Goal: Task Accomplishment & Management: Complete application form

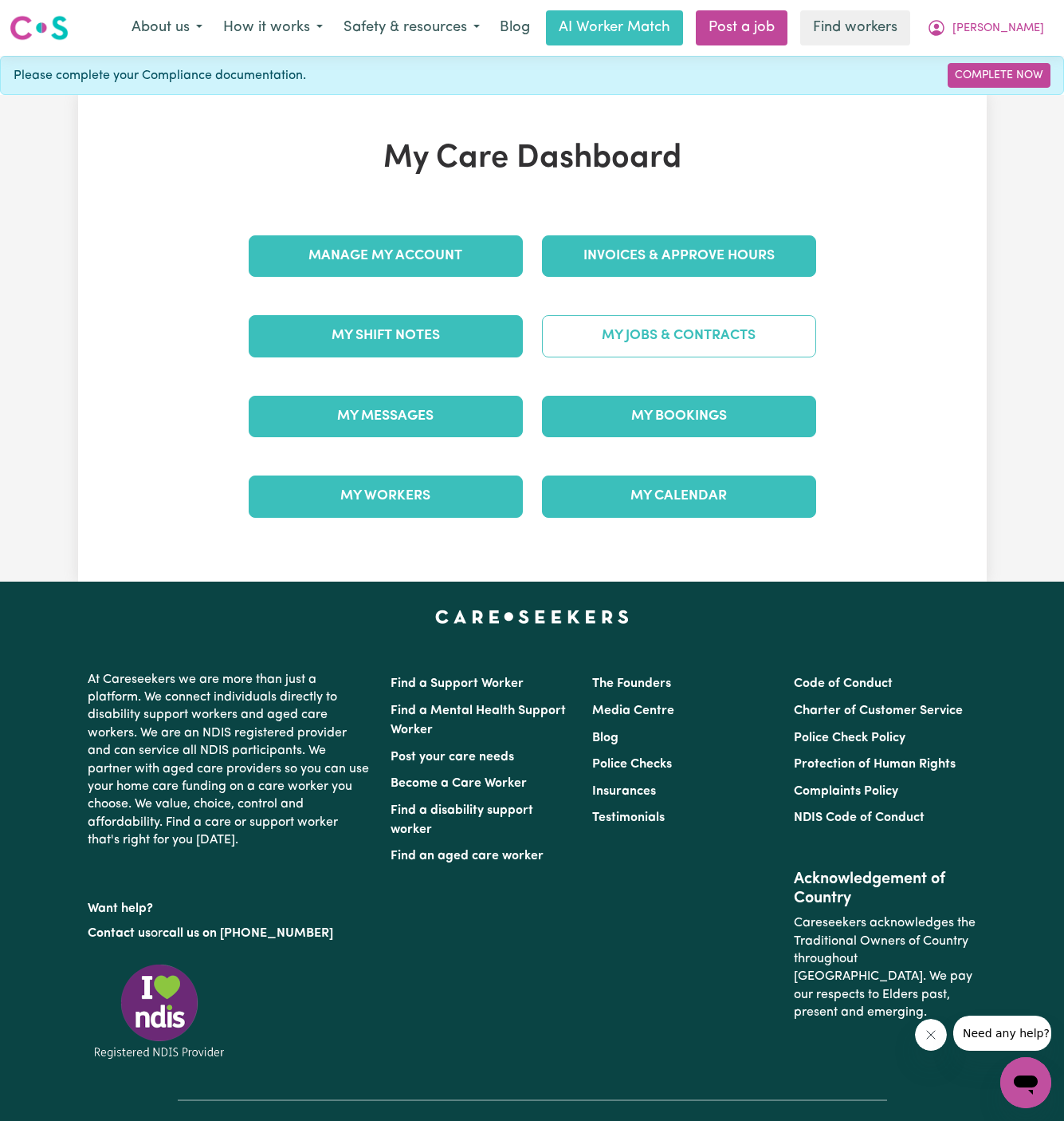
click at [788, 327] on link "My Jobs & Contracts" at bounding box center [679, 335] width 274 height 41
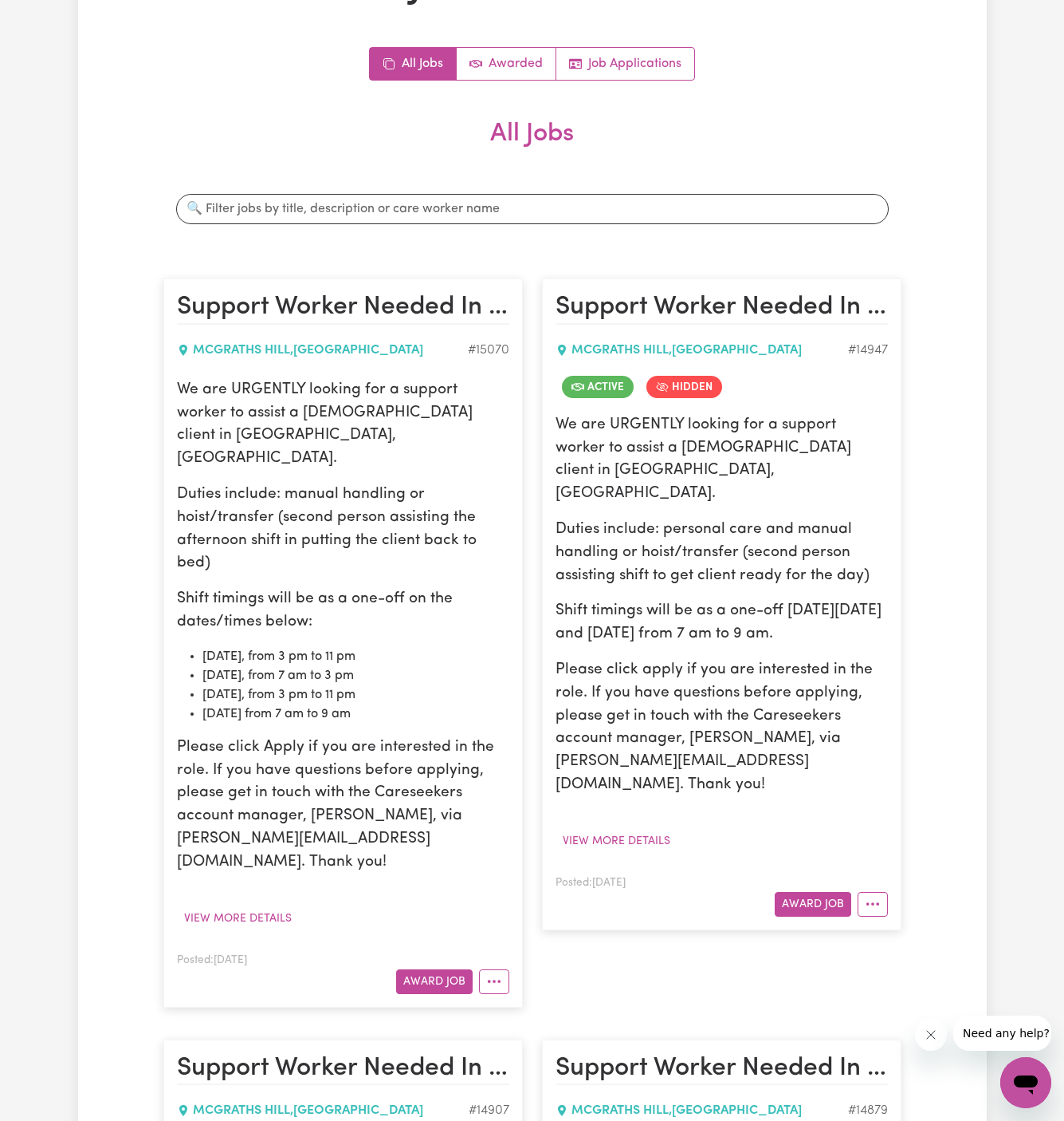
scroll to position [201, 0]
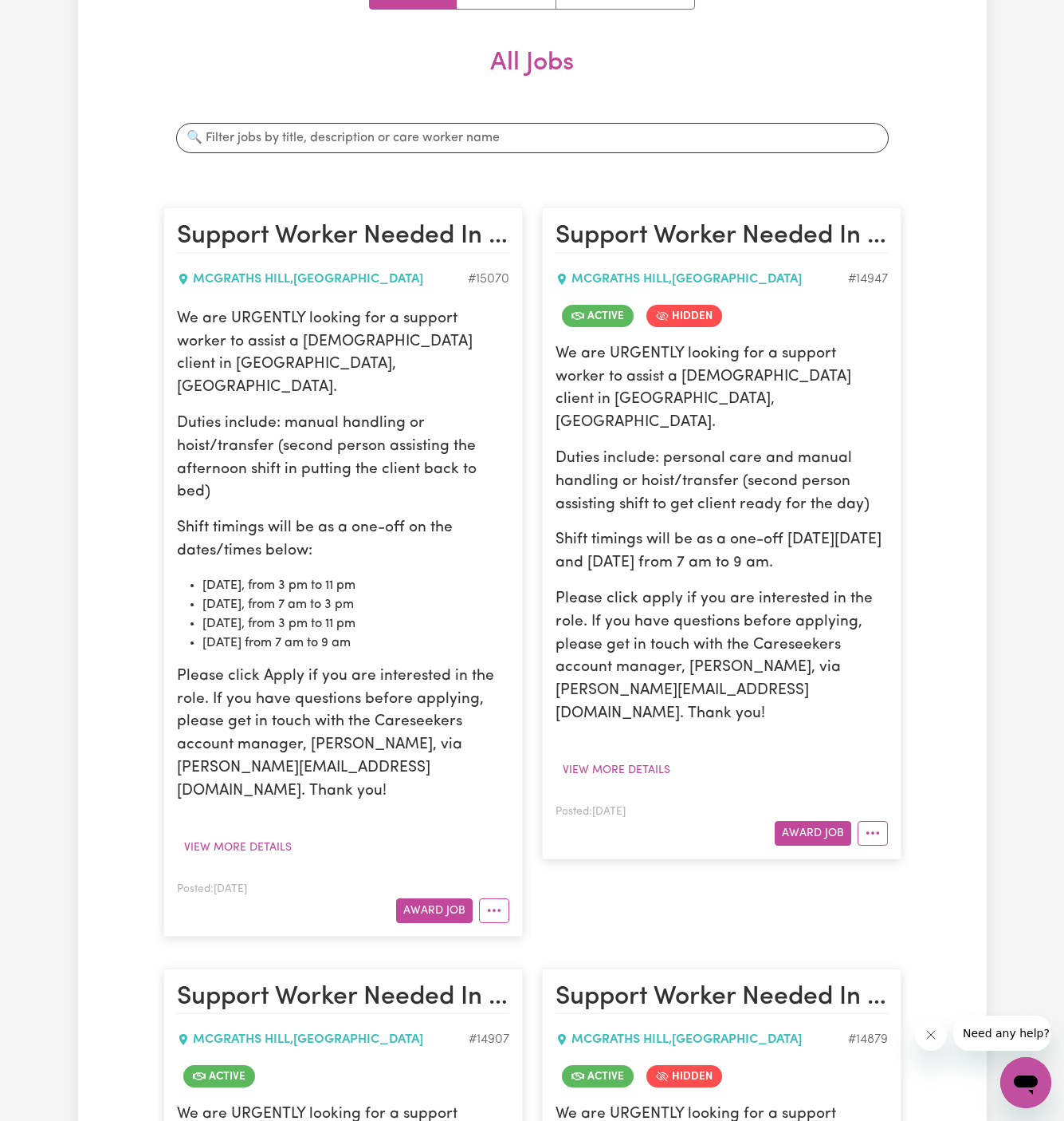
click at [432, 879] on div "Posted: Sep 9, 2025 Award Job" at bounding box center [343, 901] width 332 height 44
click at [432, 898] on button "Award Job" at bounding box center [435, 910] width 77 height 25
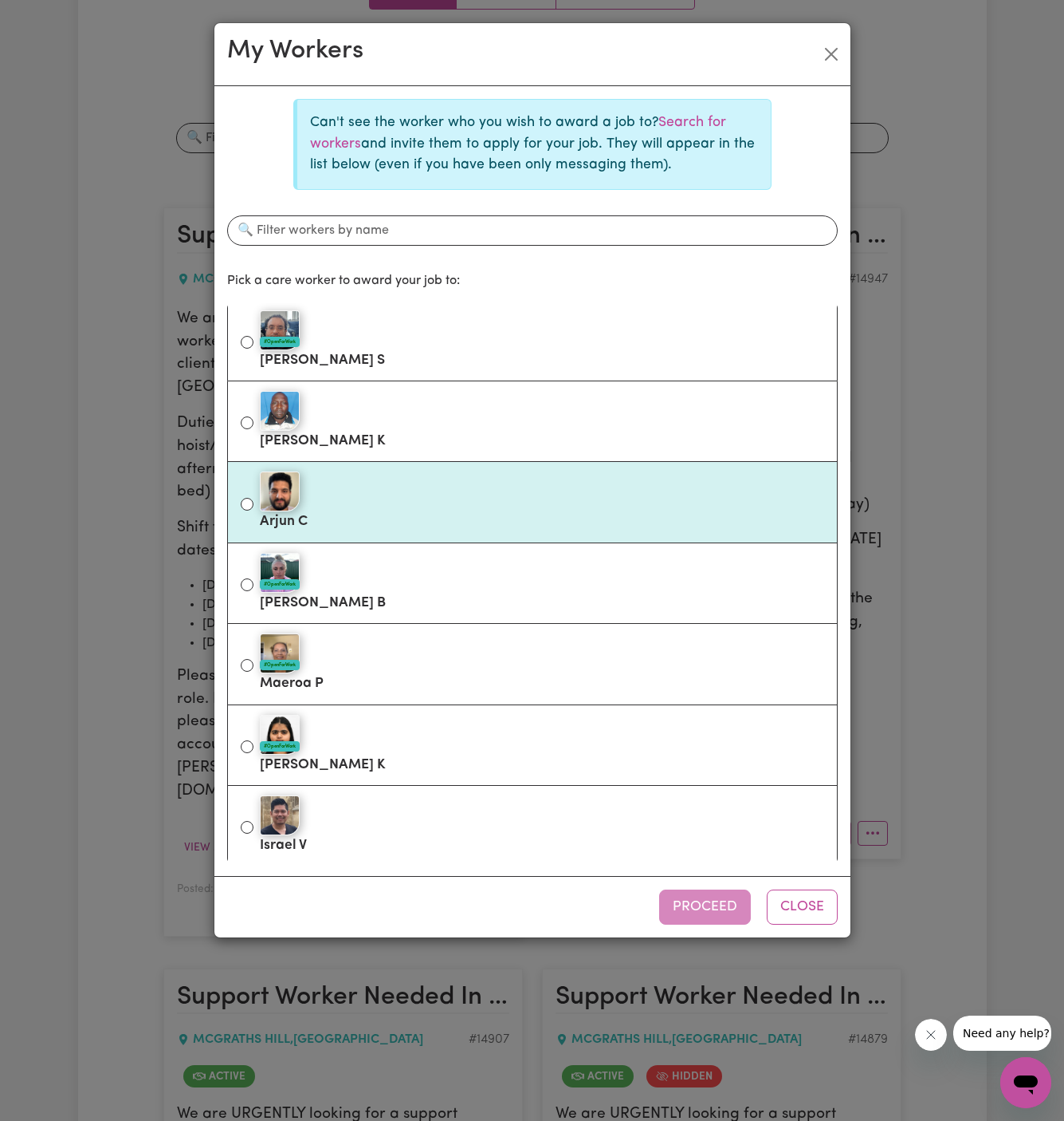
scroll to position [0, 0]
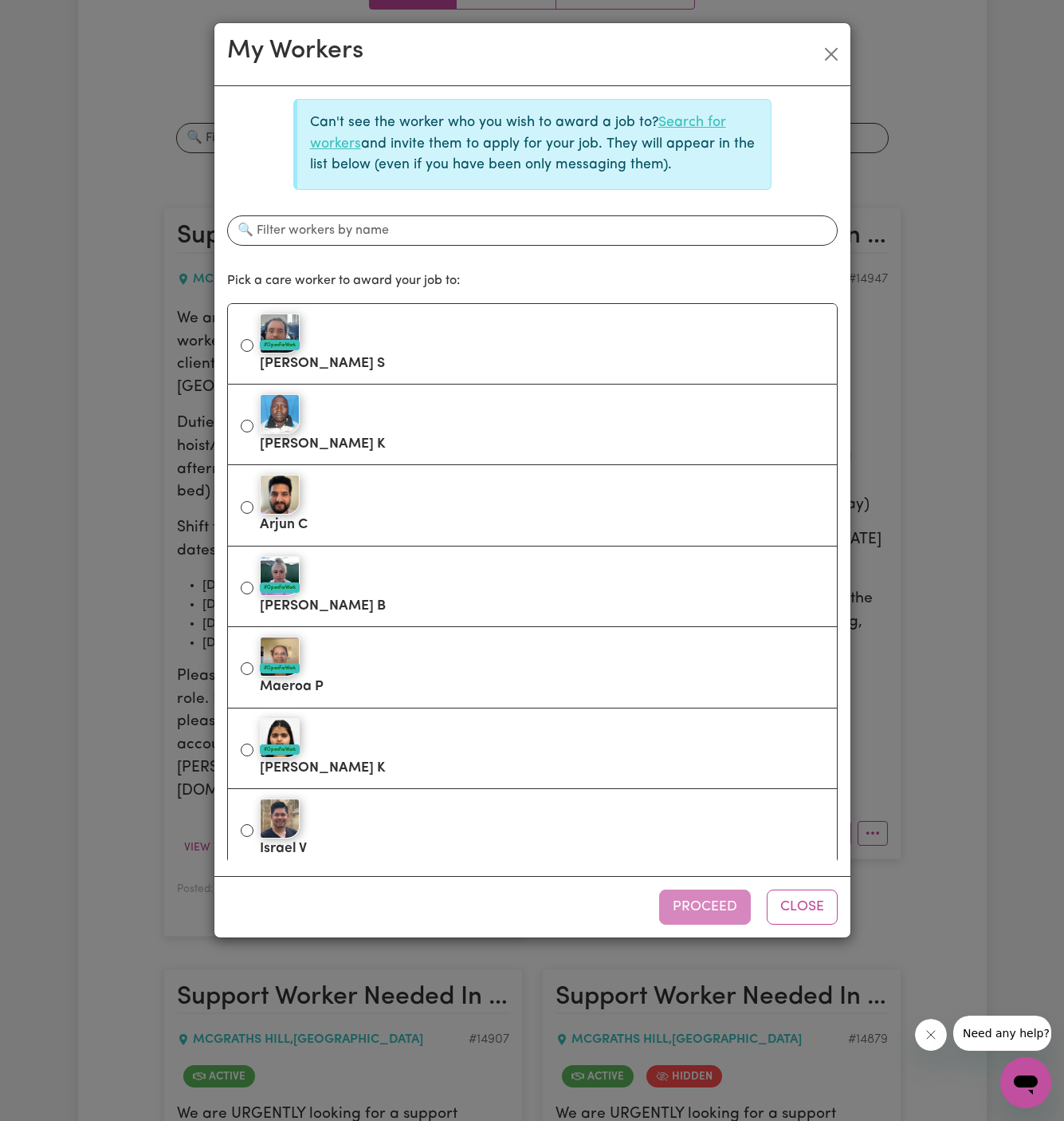
click at [691, 125] on link "Search for workers" at bounding box center [518, 133] width 417 height 34
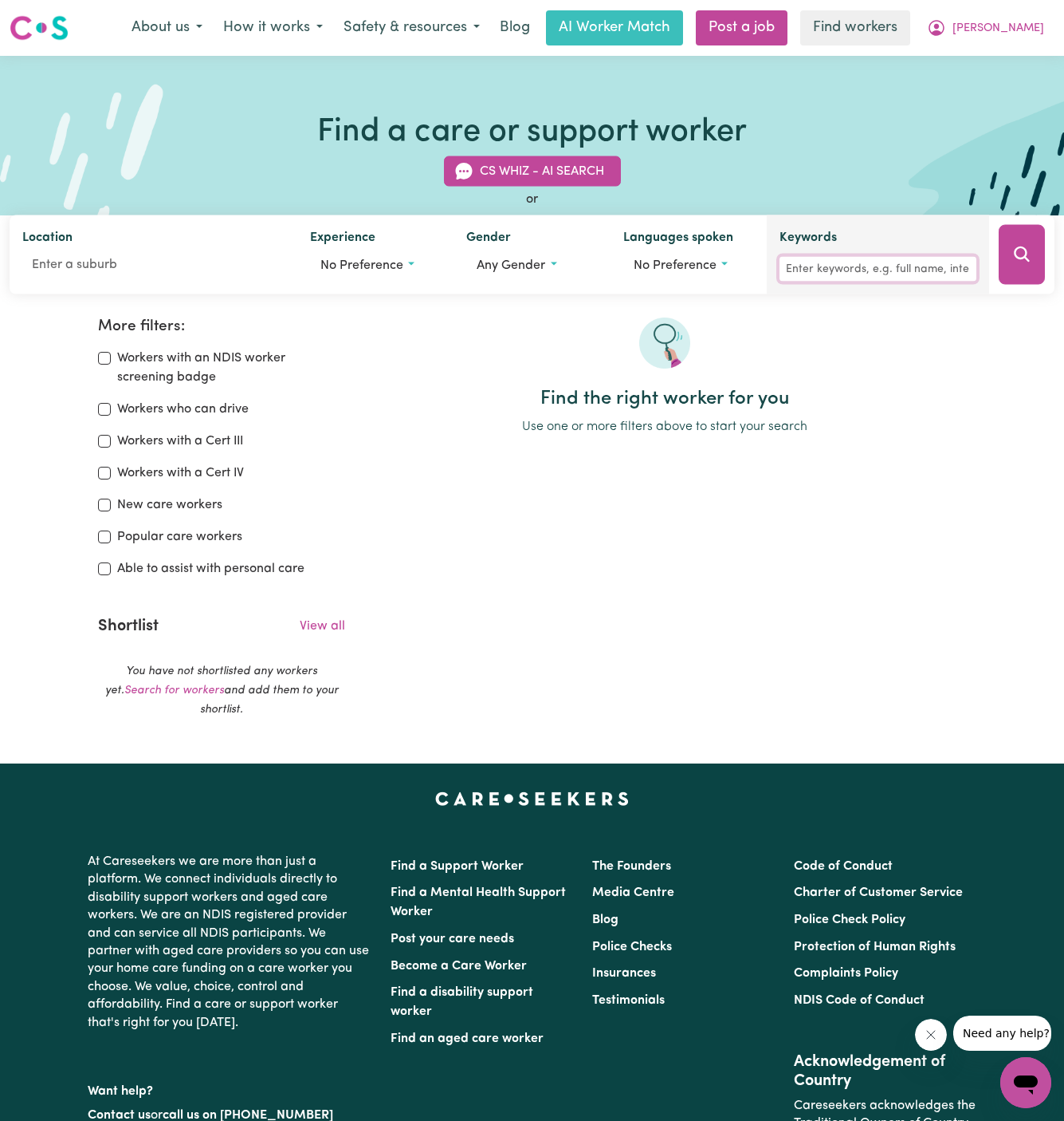
click at [819, 272] on input "Keywords" at bounding box center [878, 269] width 197 height 25
type input "muhammad"
click at [1028, 255] on button "Search" at bounding box center [1022, 255] width 46 height 59
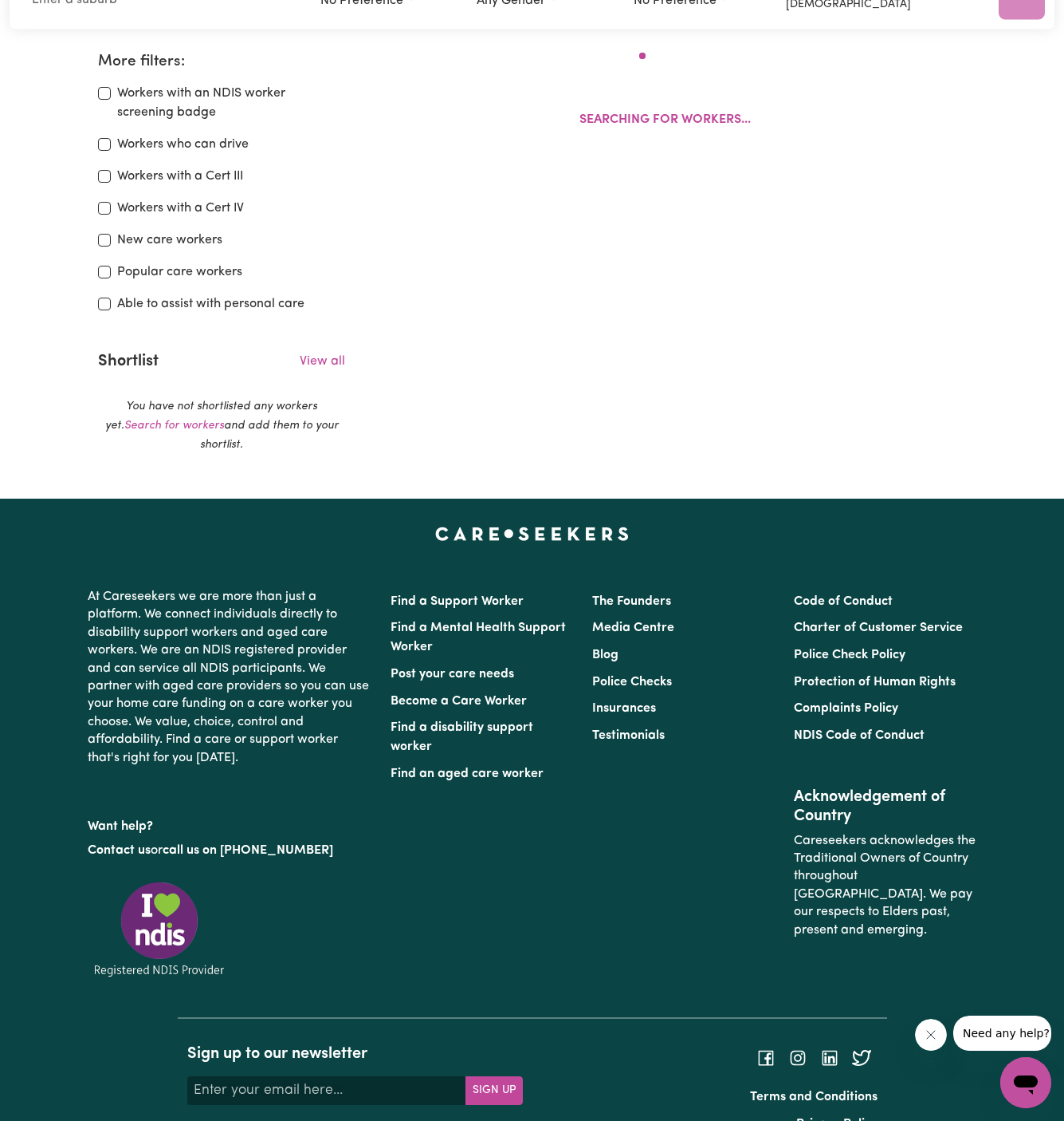
scroll to position [265, 0]
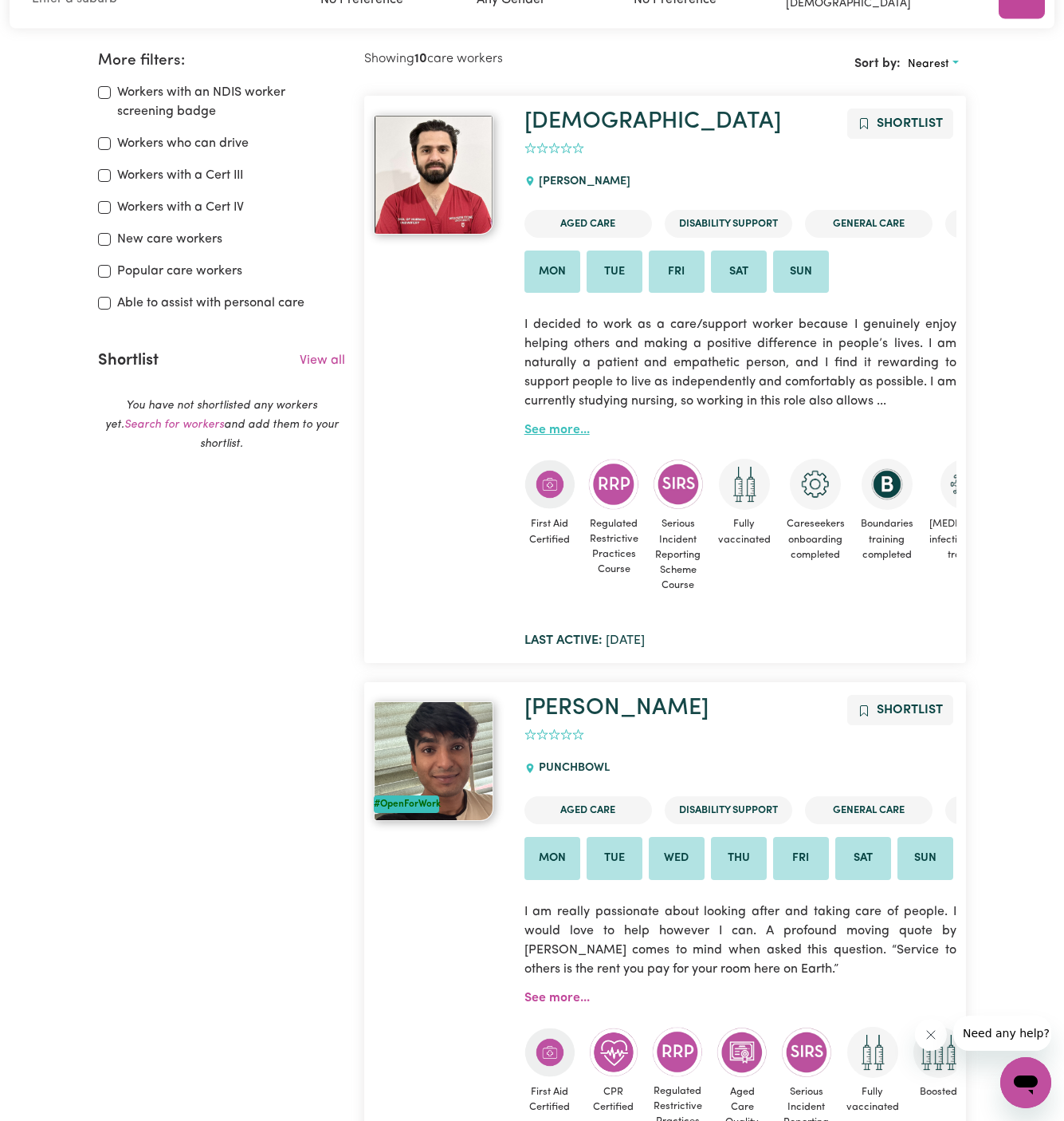
click at [559, 426] on link "See more..." at bounding box center [557, 429] width 65 height 12
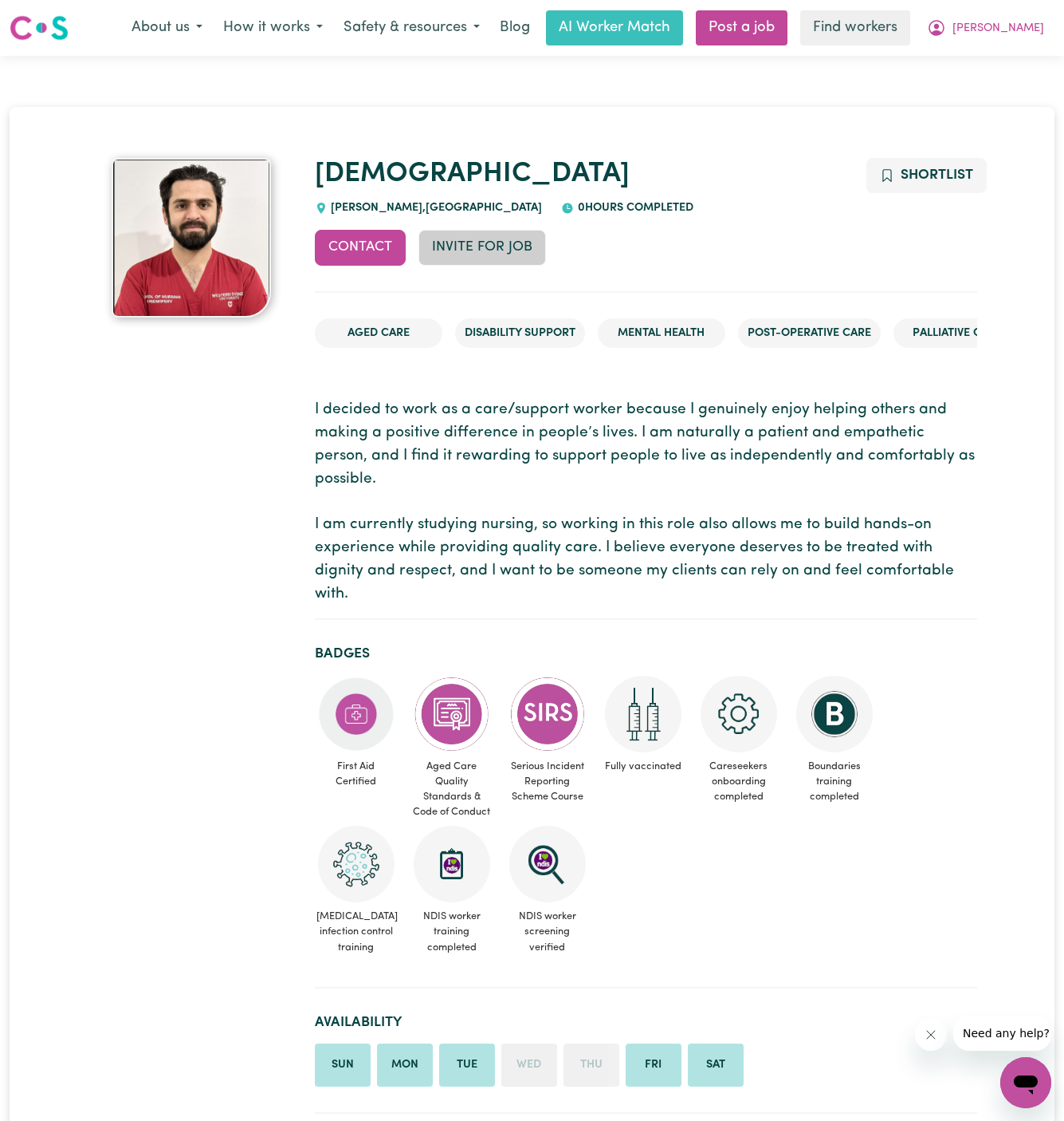
click at [496, 245] on button "Invite for Job" at bounding box center [482, 247] width 127 height 35
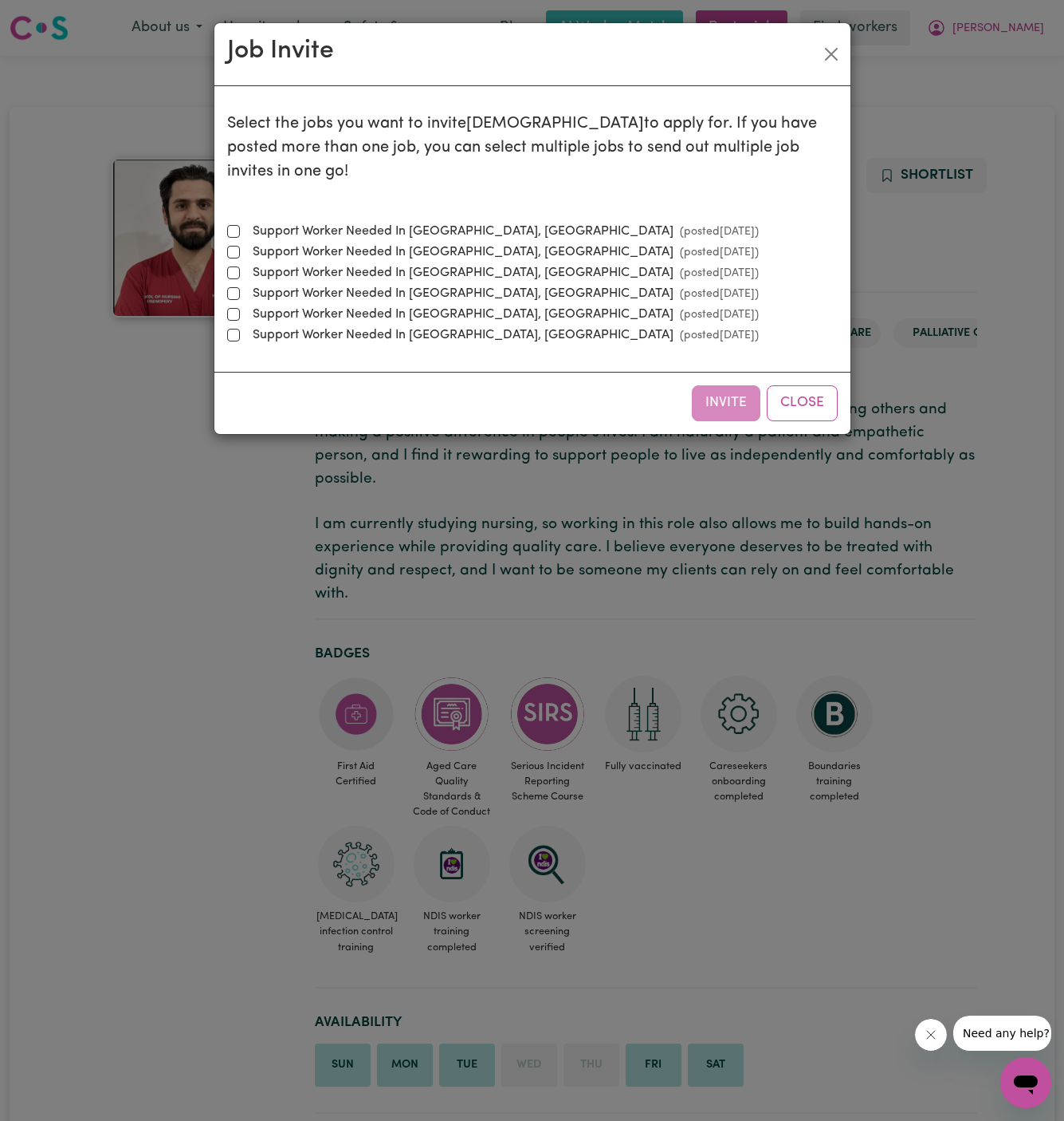
click at [469, 221] on label "Support Worker Needed In McGraths Hill, NSW (posted Sep 9 2025 )" at bounding box center [502, 231] width 512 height 19
click at [240, 225] on input "Support Worker Needed In McGraths Hill, NSW (posted Sep 9 2025 )" at bounding box center [233, 231] width 12 height 12
checkbox input "true"
click at [737, 385] on button "Invite" at bounding box center [727, 402] width 69 height 35
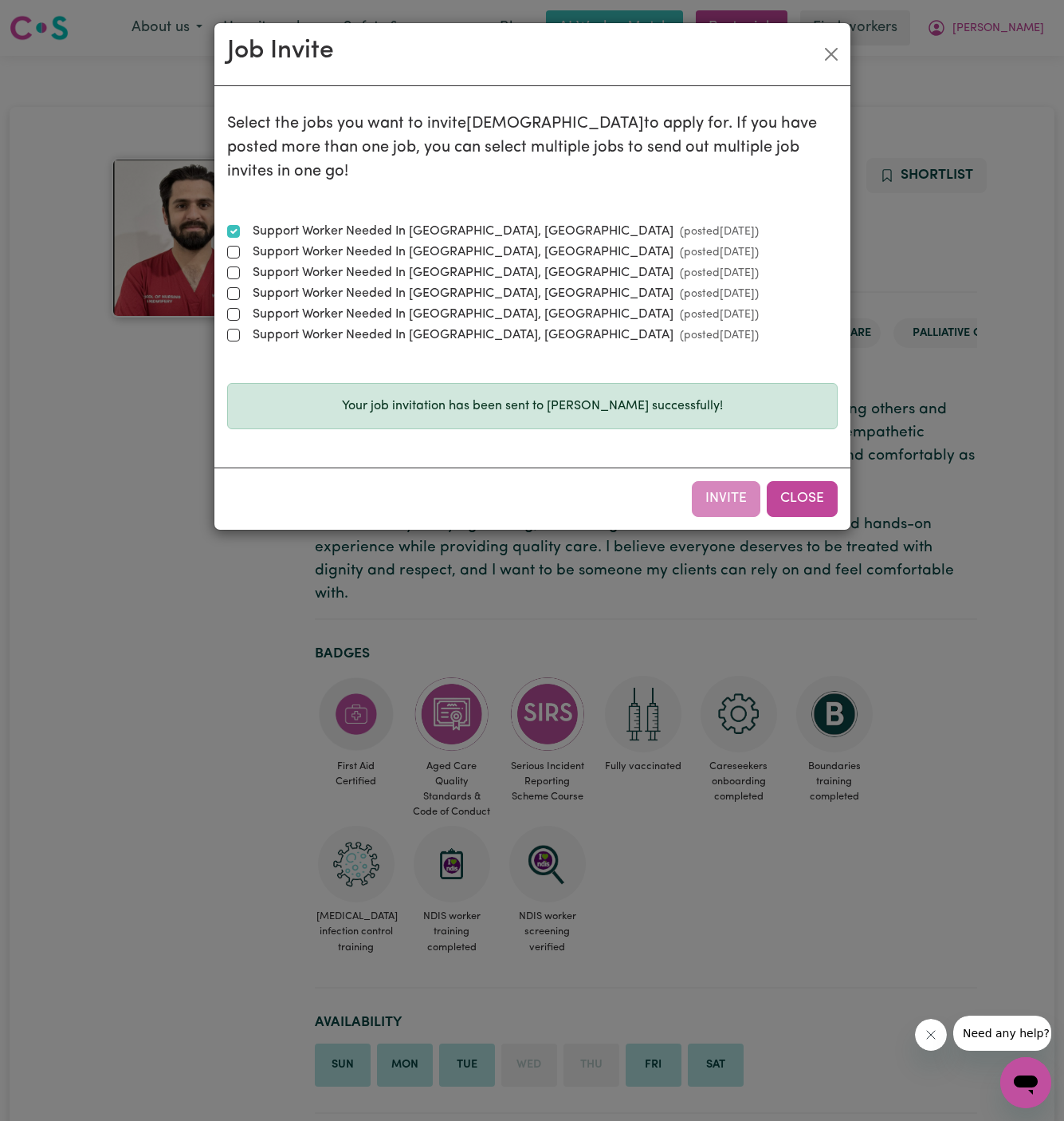
click at [803, 481] on button "Close" at bounding box center [803, 498] width 71 height 35
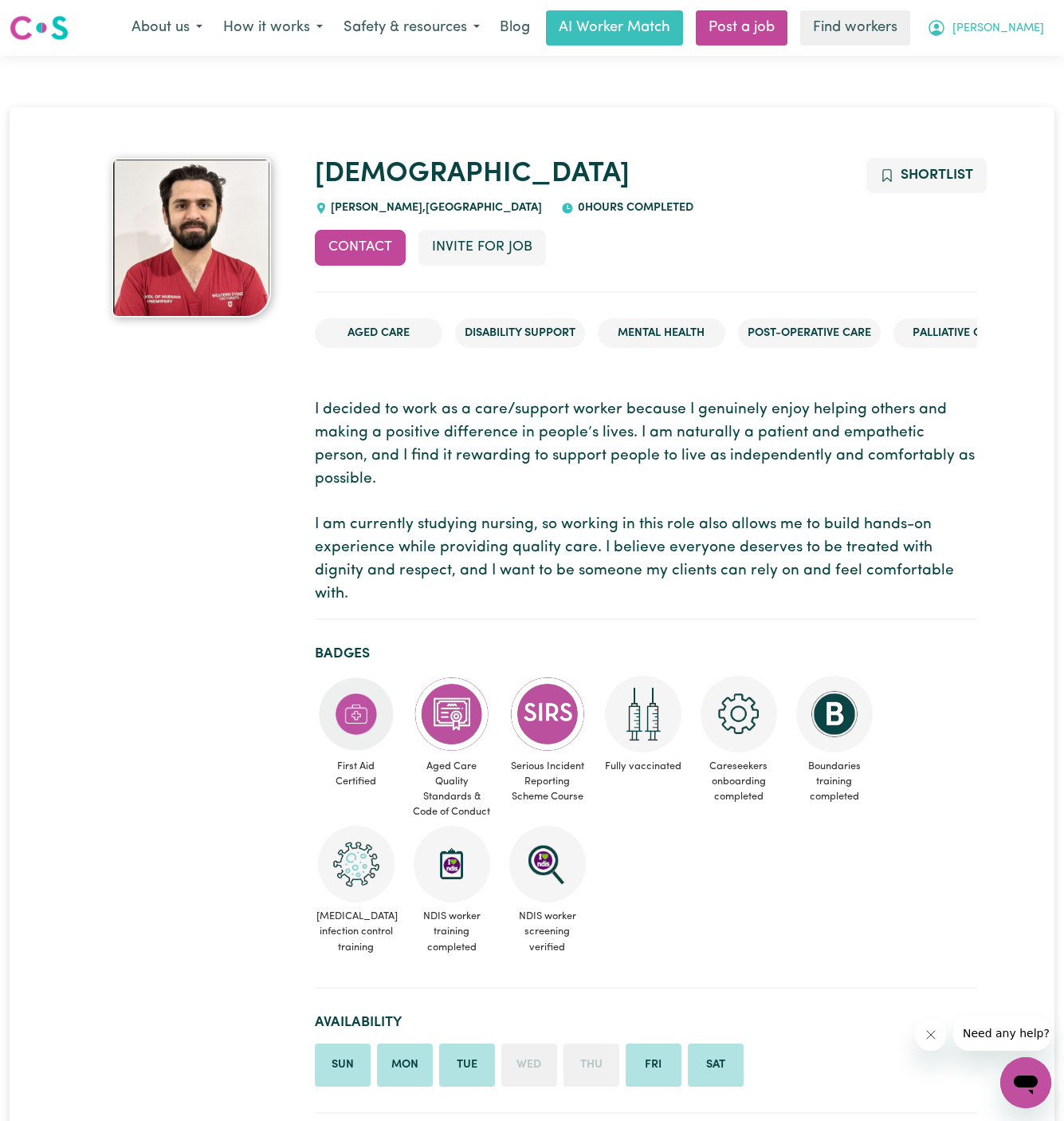
click at [1030, 30] on span "[PERSON_NAME]" at bounding box center [999, 29] width 92 height 17
click at [1025, 63] on link "My Dashboard" at bounding box center [991, 62] width 126 height 31
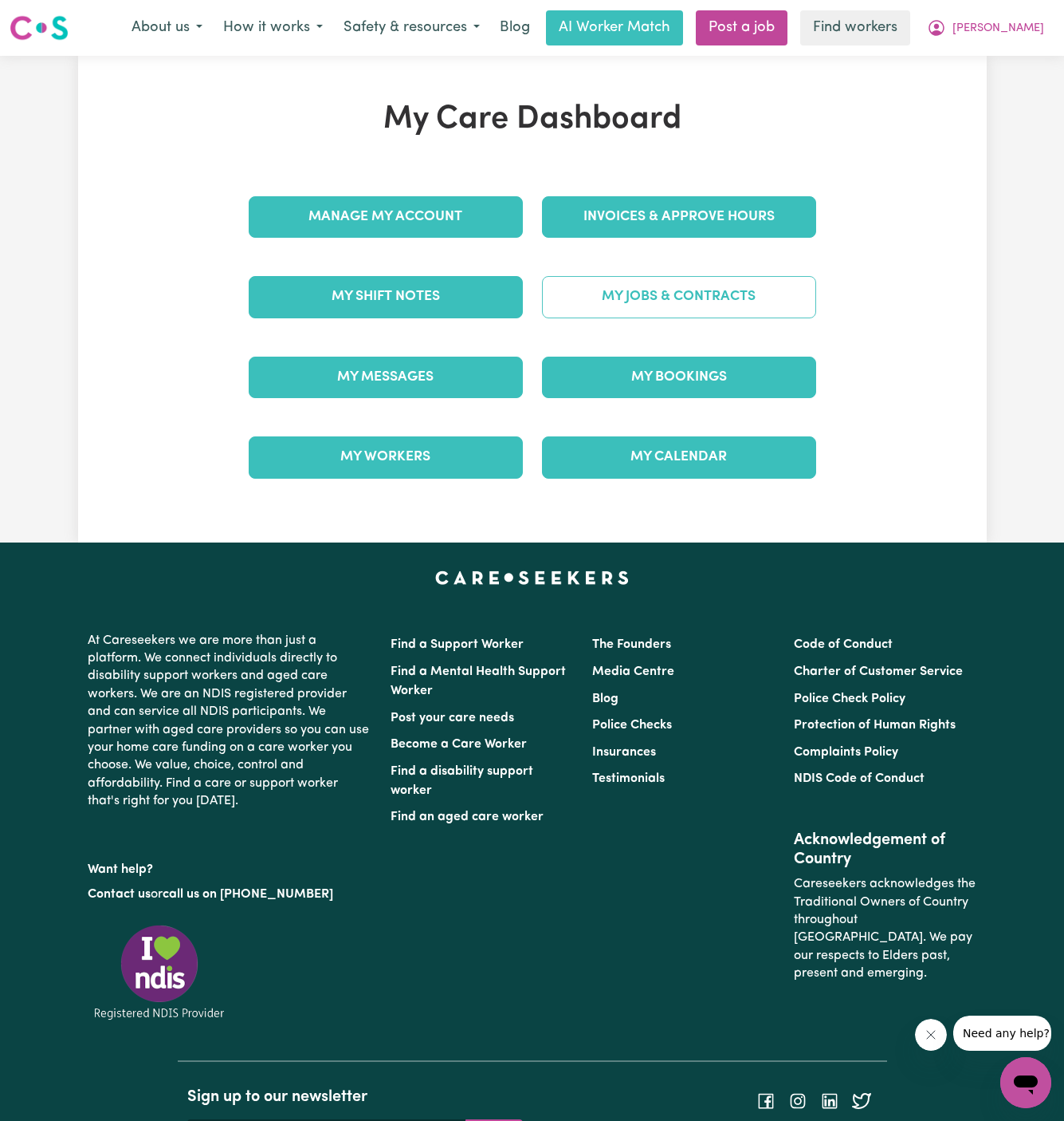
click at [684, 293] on div "Manage My Account Invoices & Approve Hours My Shift Notes My Jobs & Contracts M…" at bounding box center [532, 337] width 587 height 321
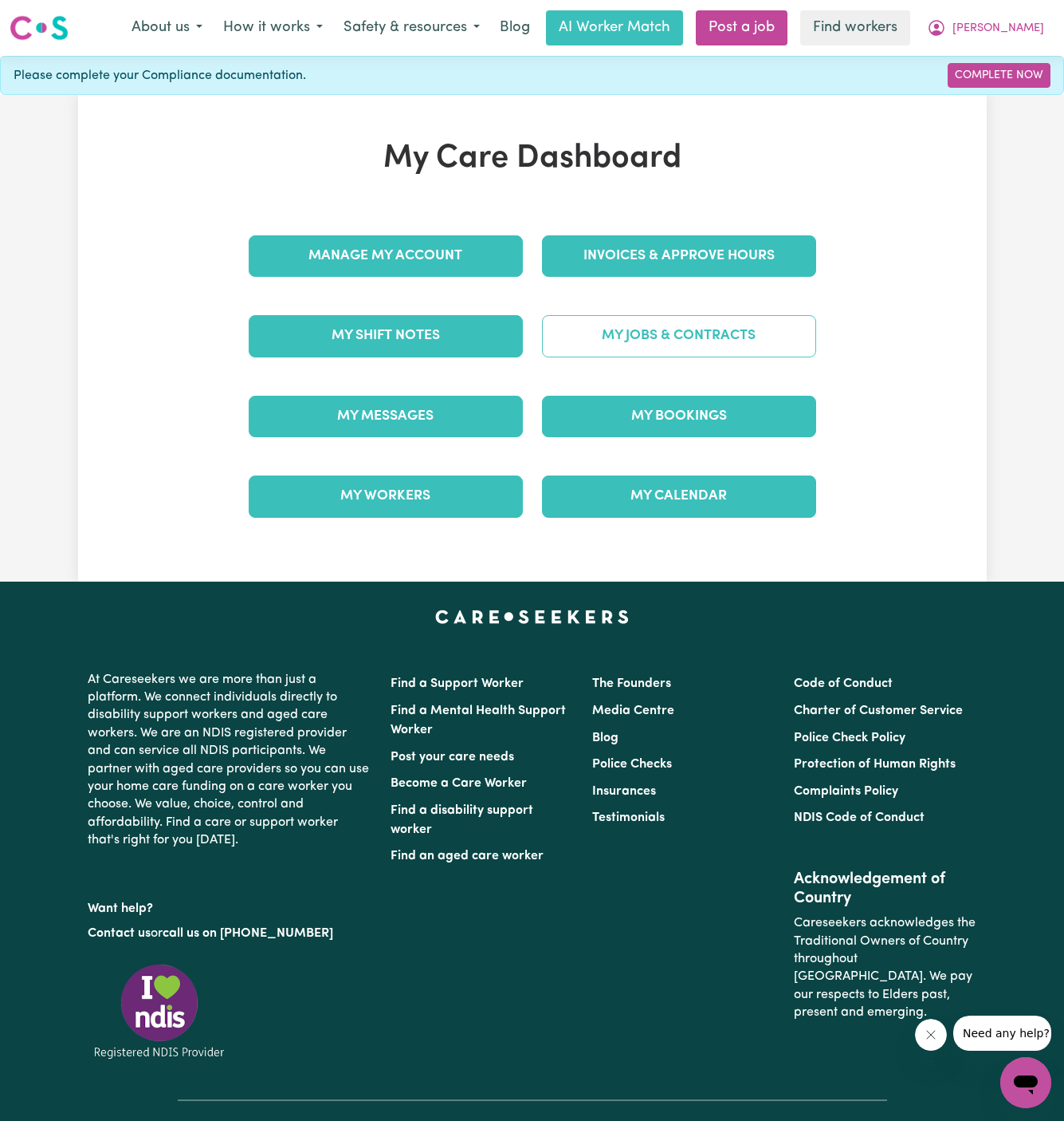
click at [643, 331] on link "My Jobs & Contracts" at bounding box center [679, 335] width 274 height 41
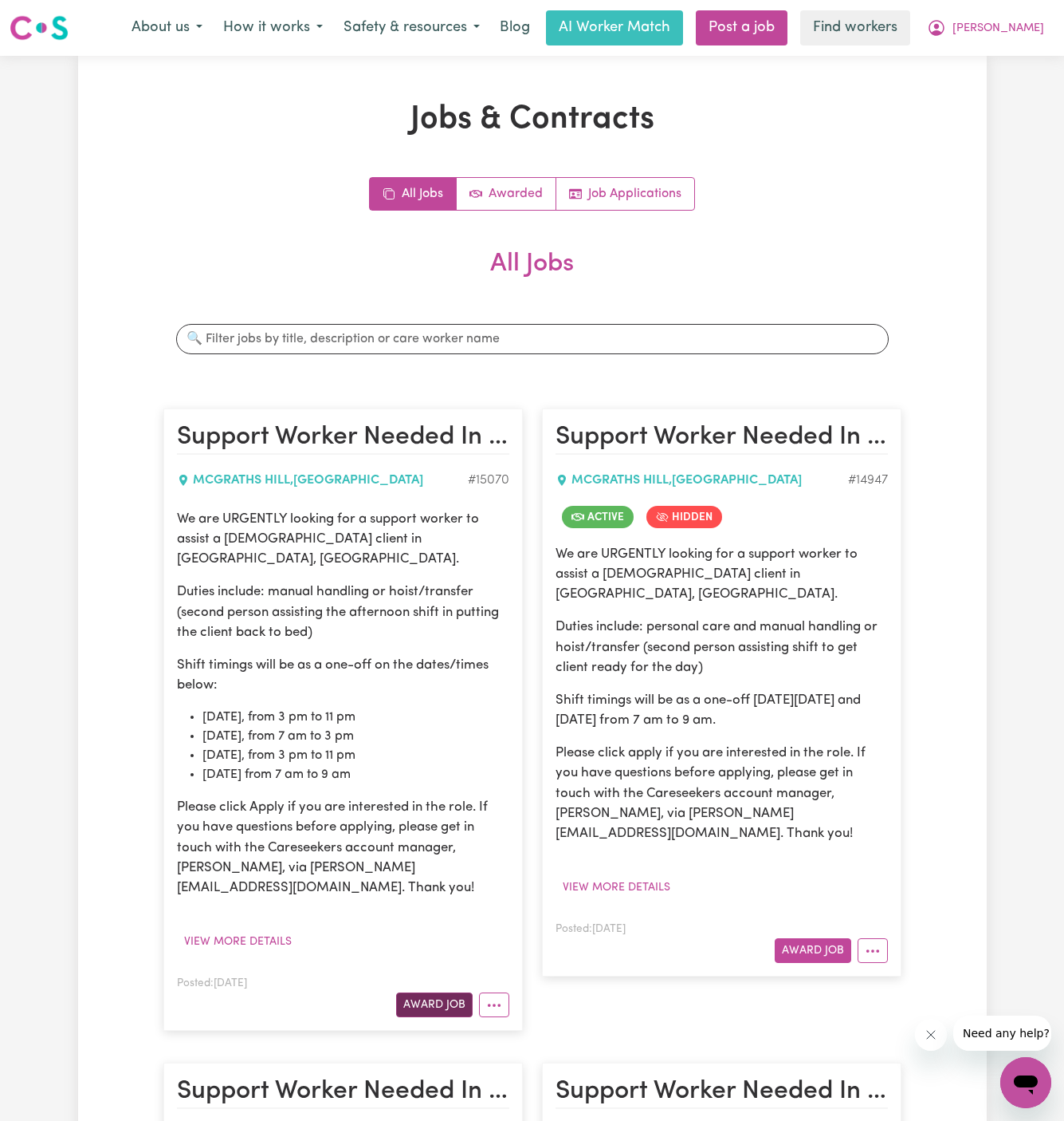
click at [445, 993] on button "Award Job" at bounding box center [435, 1005] width 77 height 25
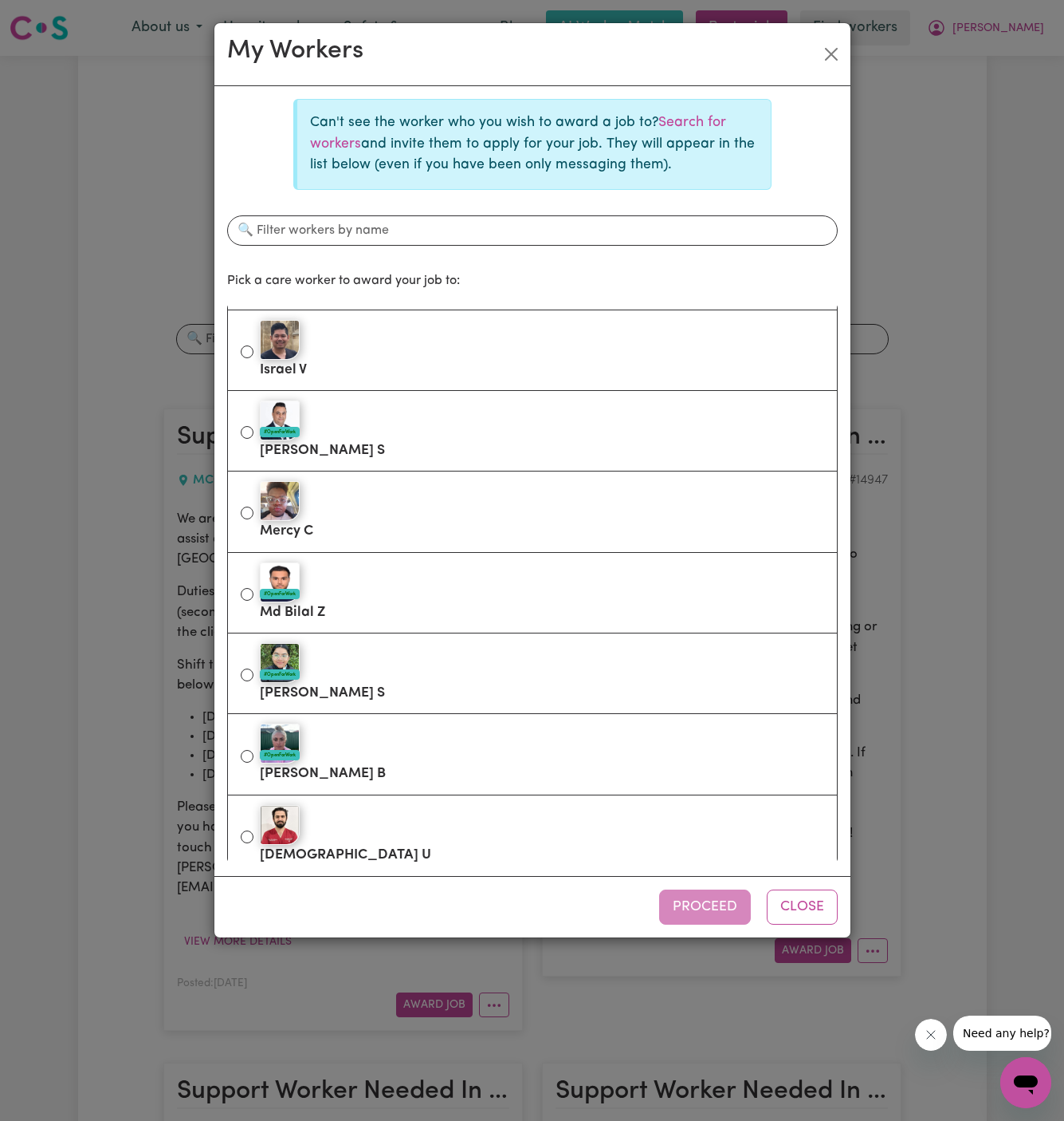
scroll to position [489, 0]
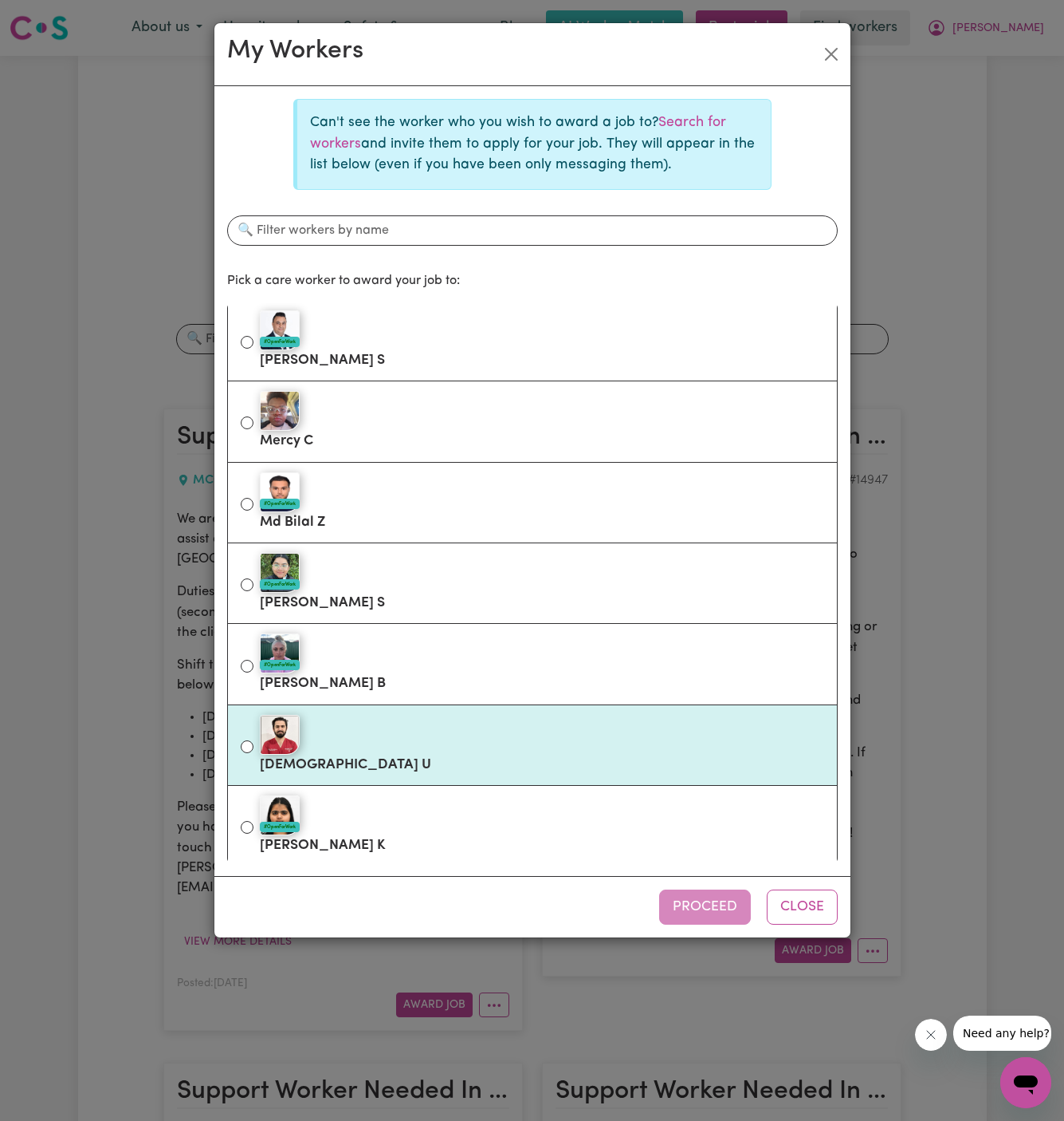
click at [537, 742] on div at bounding box center [541, 735] width 564 height 40
click at [254, 742] on input "Muhammad U" at bounding box center [246, 746] width 12 height 12
radio input "true"
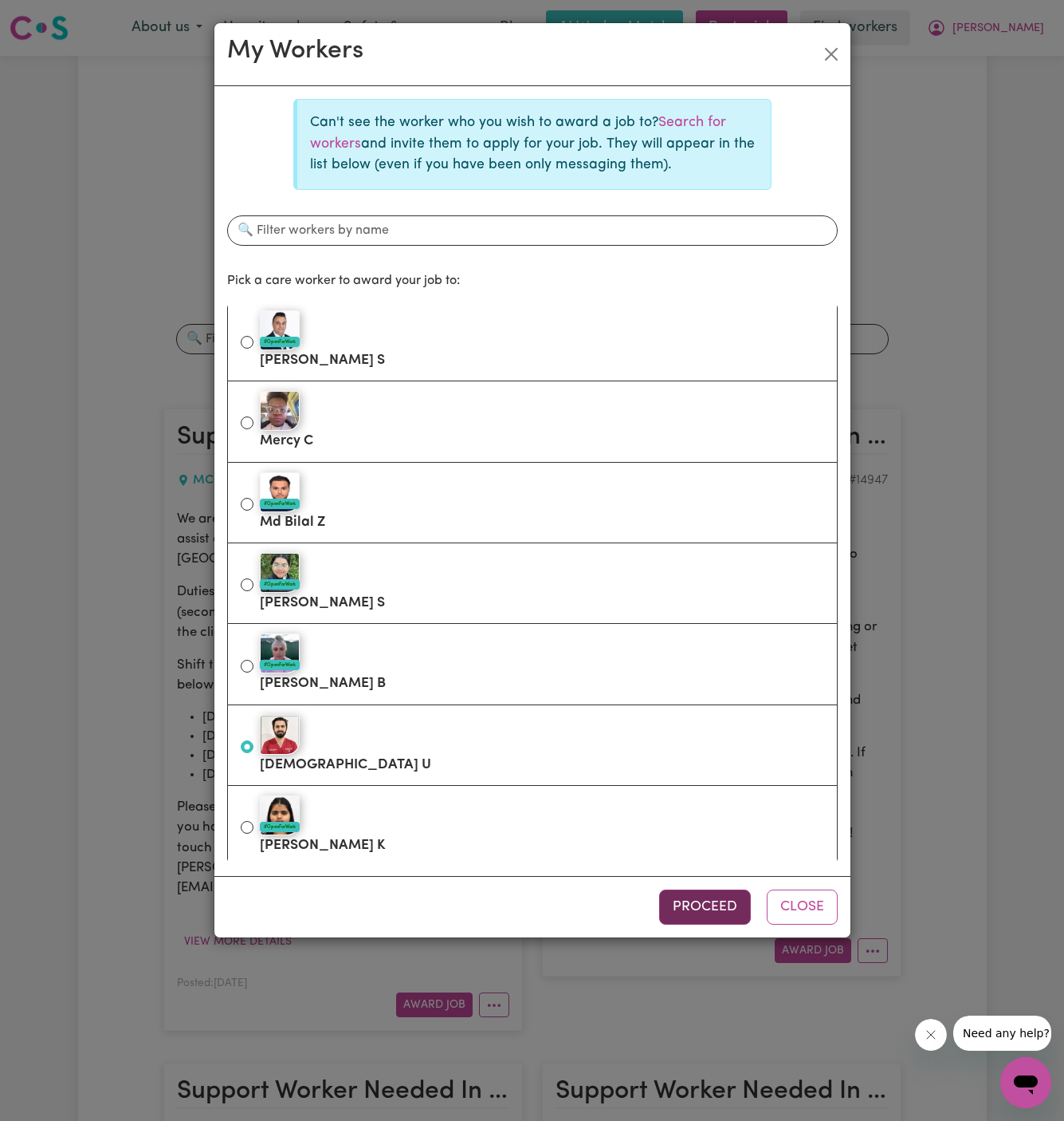
click at [721, 898] on button "Proceed" at bounding box center [705, 906] width 92 height 35
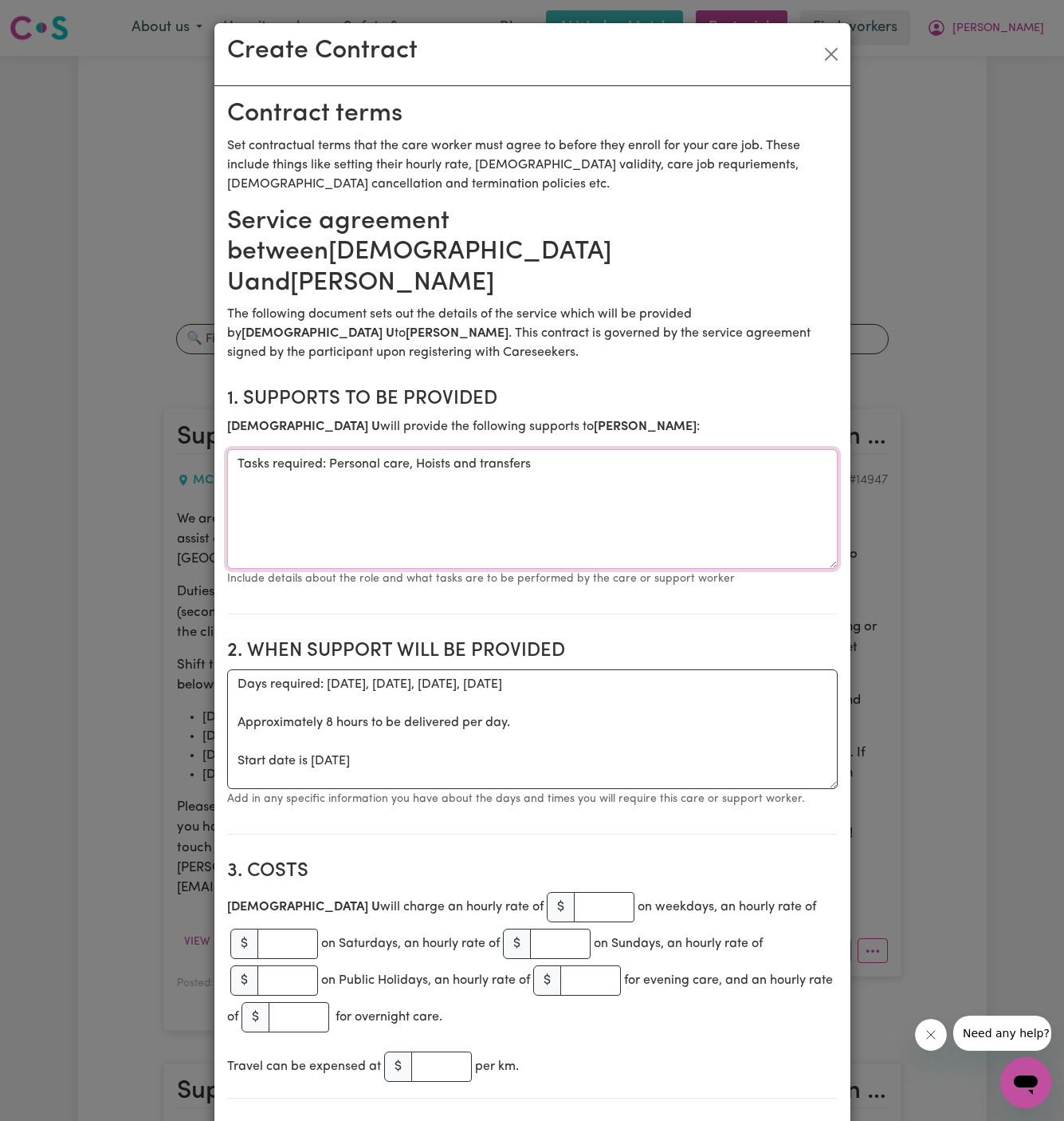
drag, startPoint x: 330, startPoint y: 429, endPoint x: 207, endPoint y: 429, distance: 123.0
click at [207, 429] on div "Create Contract Contract terms Set contractual terms that the care worker must …" at bounding box center [532, 560] width 1064 height 1121
type textarea "Personal care, Hoists and transfers"
drag, startPoint x: 312, startPoint y: 732, endPoint x: 191, endPoint y: 645, distance: 149.0
click at [191, 645] on div "Create Contract Contract terms Set contractual terms that the care worker must …" at bounding box center [532, 560] width 1064 height 1121
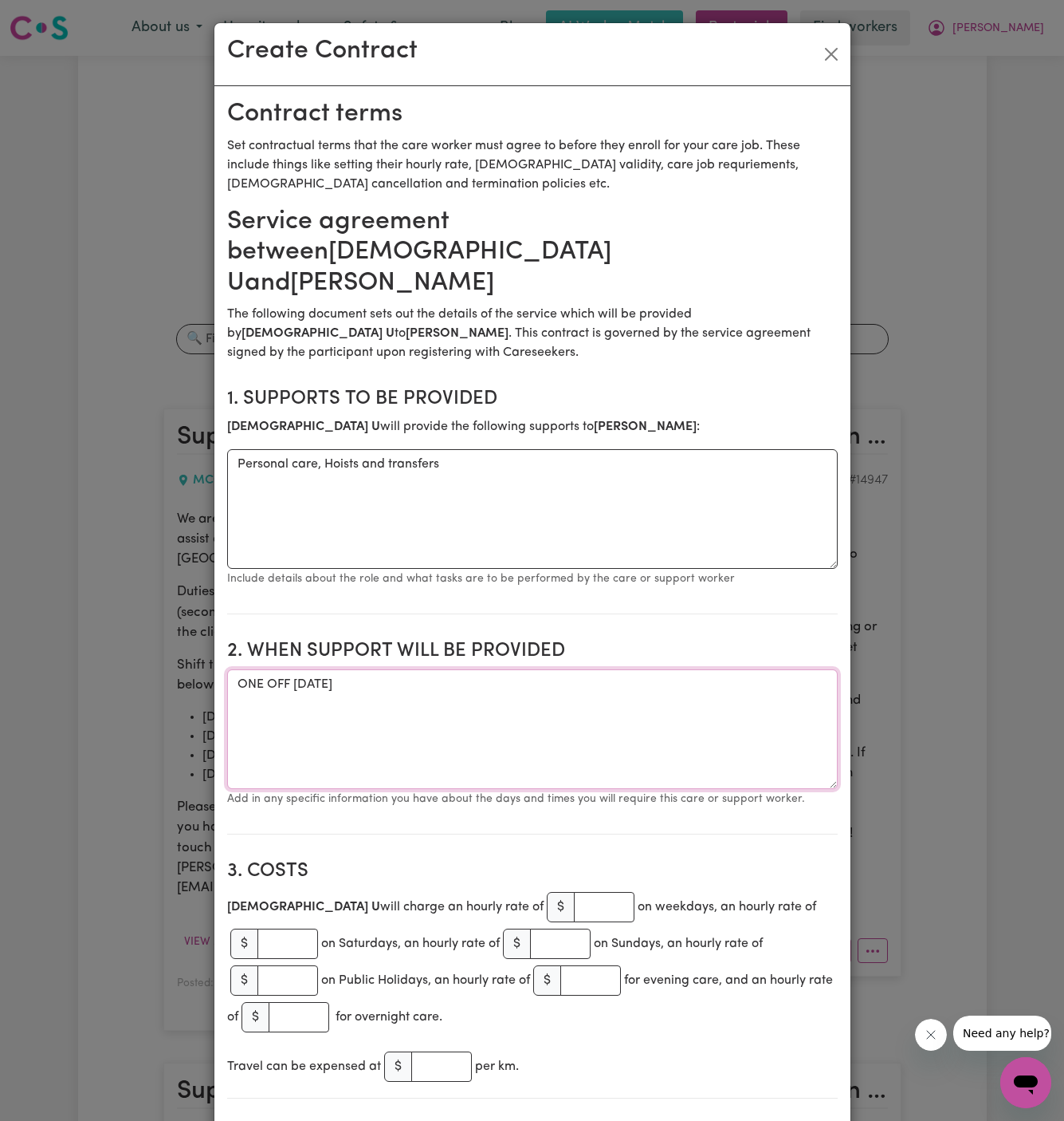
drag, startPoint x: 294, startPoint y: 651, endPoint x: 622, endPoint y: 649, distance: 328.0
click at [622, 669] on textarea "ONE OFF Thursday 11 September 2025" at bounding box center [532, 728] width 611 height 120
paste textarea "11/09 Thursday, from 3 pm to 11 pm 12/09 Friday, from 7 am to 3 pm 13/09 Saturd…"
drag, startPoint x: 445, startPoint y: 666, endPoint x: 182, endPoint y: 666, distance: 263.0
click at [182, 666] on div "Create Contract Contract terms Set contractual terms that the care worker must …" at bounding box center [532, 560] width 1064 height 1121
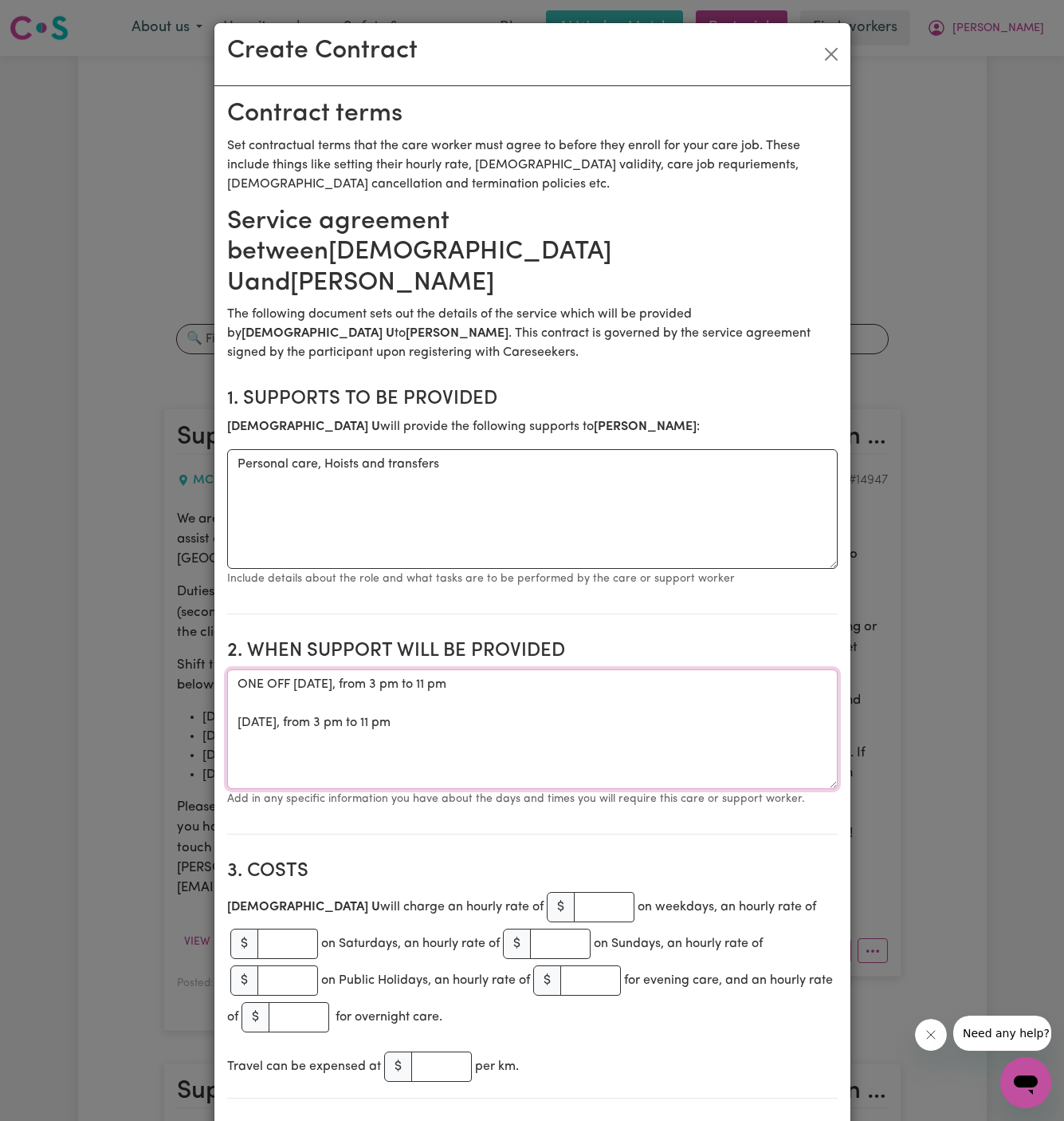
click at [236, 696] on textarea "ONE OFF 11/09 Thursday, from 3 pm to 11 pm 13/09 Saturday, from 3 pm to 11 pm" at bounding box center [532, 728] width 611 height 120
click at [350, 694] on textarea "ONE OFF 11/09 Thursday, from 3 pm to 11 pm ONE OFF 13/09 Saturday, from 3 pm to…" at bounding box center [532, 728] width 611 height 120
click at [358, 694] on textarea "ONE OFF 11/09 Thursday, from 3 pm to 11 pm ONE OFF 13/09 Saturday, from 3 pm to…" at bounding box center [532, 728] width 611 height 120
click at [456, 677] on textarea "ONE OFF 11/09 Thursday, from 3 pm to 11 pm ONE OFF 13/09 Saturday, from 3 pm to…" at bounding box center [532, 728] width 611 height 120
click at [586, 669] on textarea "ONE OFF 11/09 Thursday, from 3 pm to 11 pm ONE OFF 13/09 Saturday, from 3 pm to…" at bounding box center [532, 728] width 611 height 120
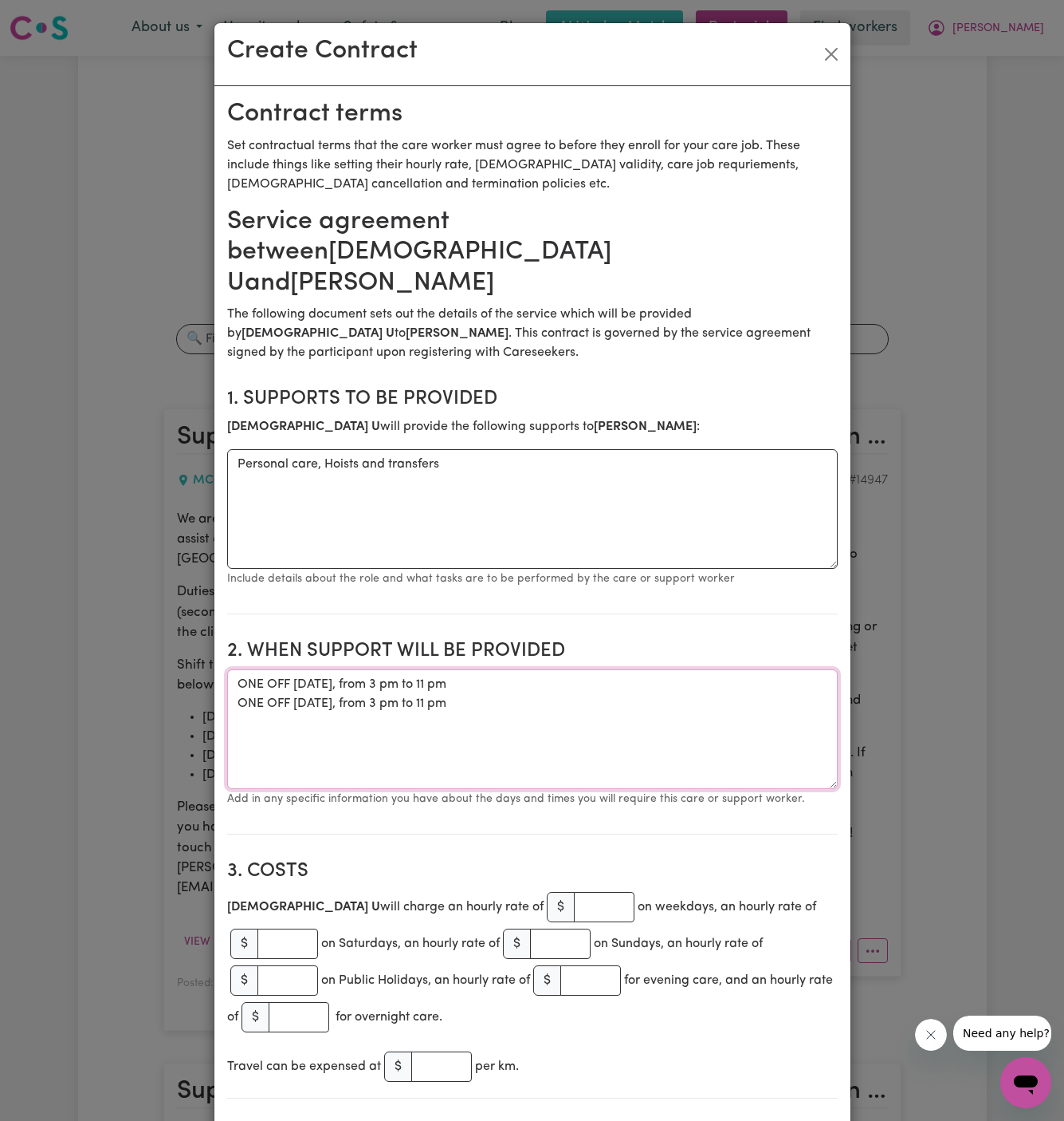
type textarea "ONE OFF 11/09 Thursday, from 3 pm to 11 pm ONE OFF 13/09 Saturday, from 3 pm to…"
click at [574, 892] on input "number" at bounding box center [603, 907] width 60 height 31
drag, startPoint x: 305, startPoint y: 565, endPoint x: 398, endPoint y: 634, distance: 115.8
click at [305, 564] on section "1. Supports to be provided Muhammad U will provide the following supports to Ro…" at bounding box center [532, 494] width 611 height 240
click at [574, 892] on input "number" at bounding box center [603, 907] width 60 height 31
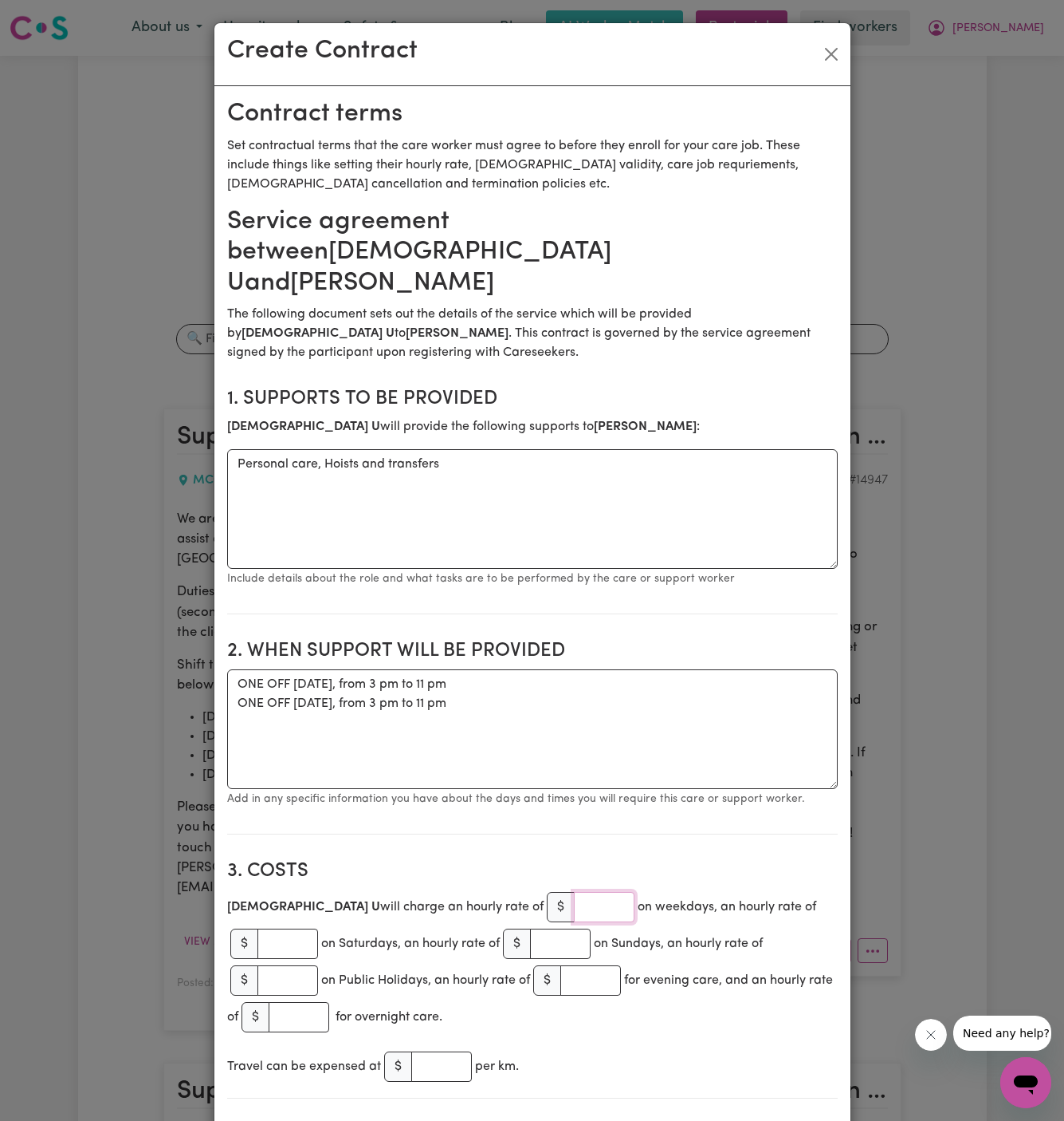
click at [574, 892] on input "number" at bounding box center [603, 907] width 60 height 31
type input "45"
click at [555, 928] on input "number" at bounding box center [560, 944] width 60 height 31
click at [279, 928] on input "number" at bounding box center [287, 944] width 60 height 31
type input "55"
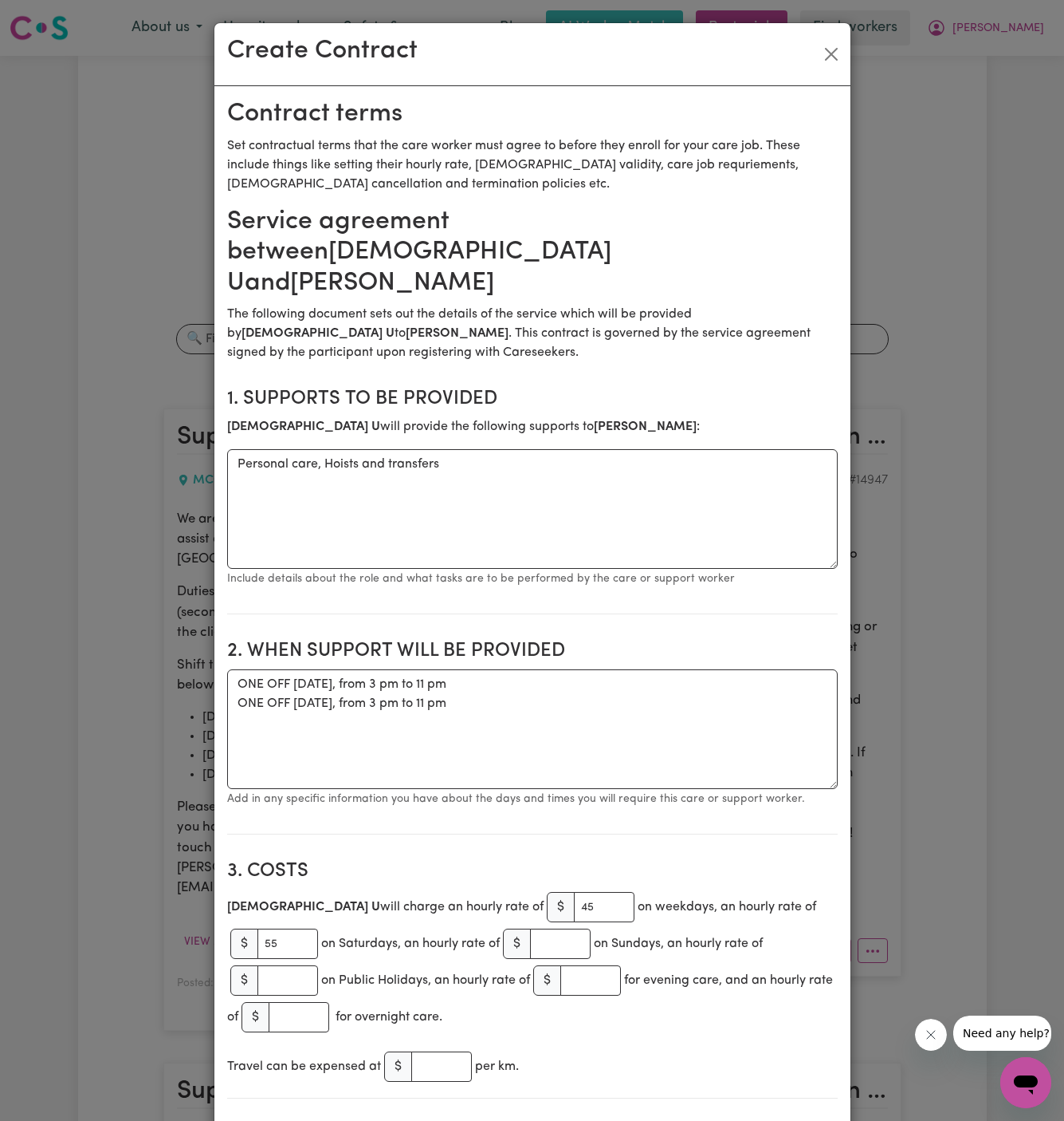
click at [473, 793] on small "Add in any specific information you have about the days and times you will requ…" at bounding box center [516, 799] width 578 height 11
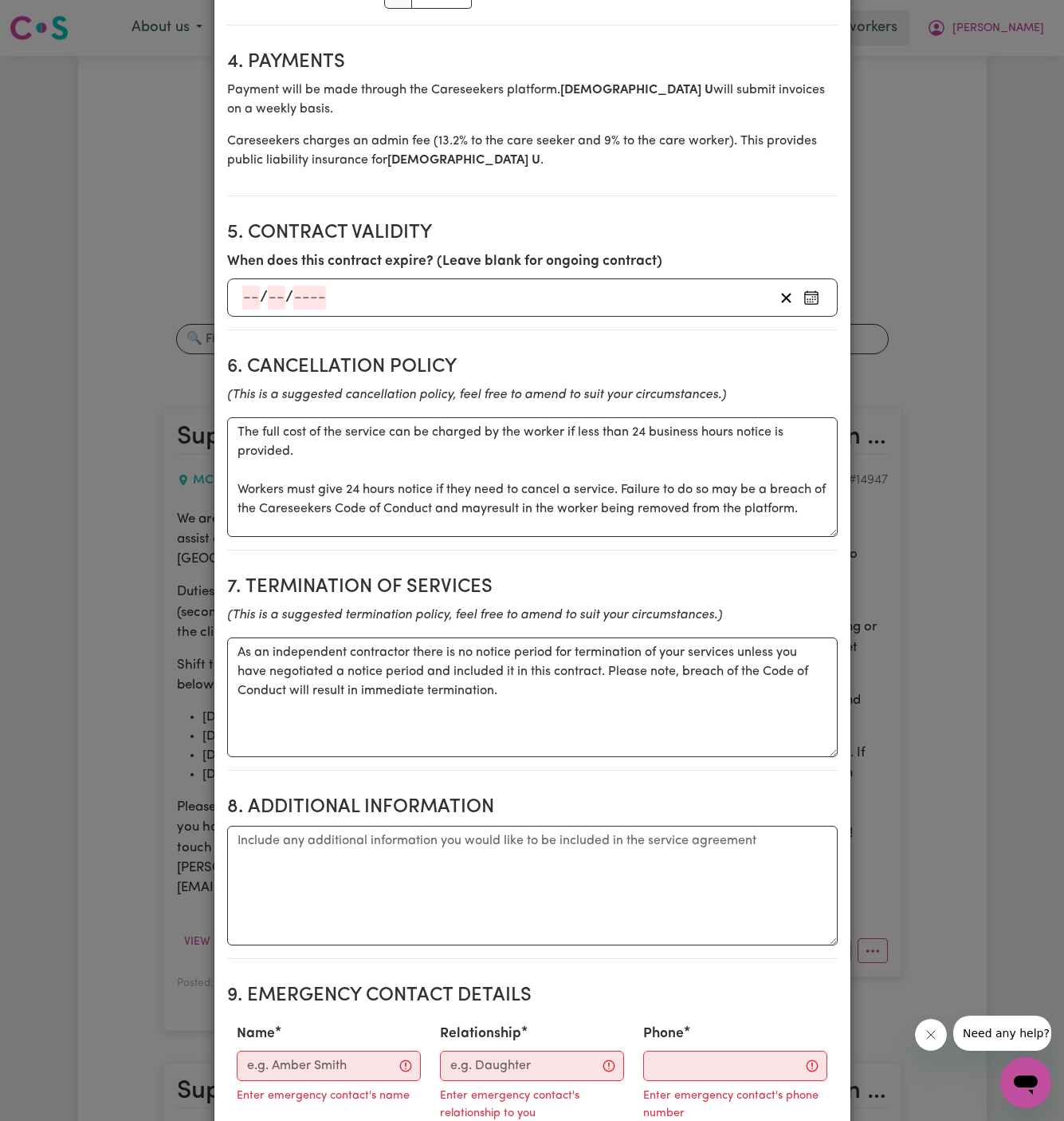
scroll to position [1078, 0]
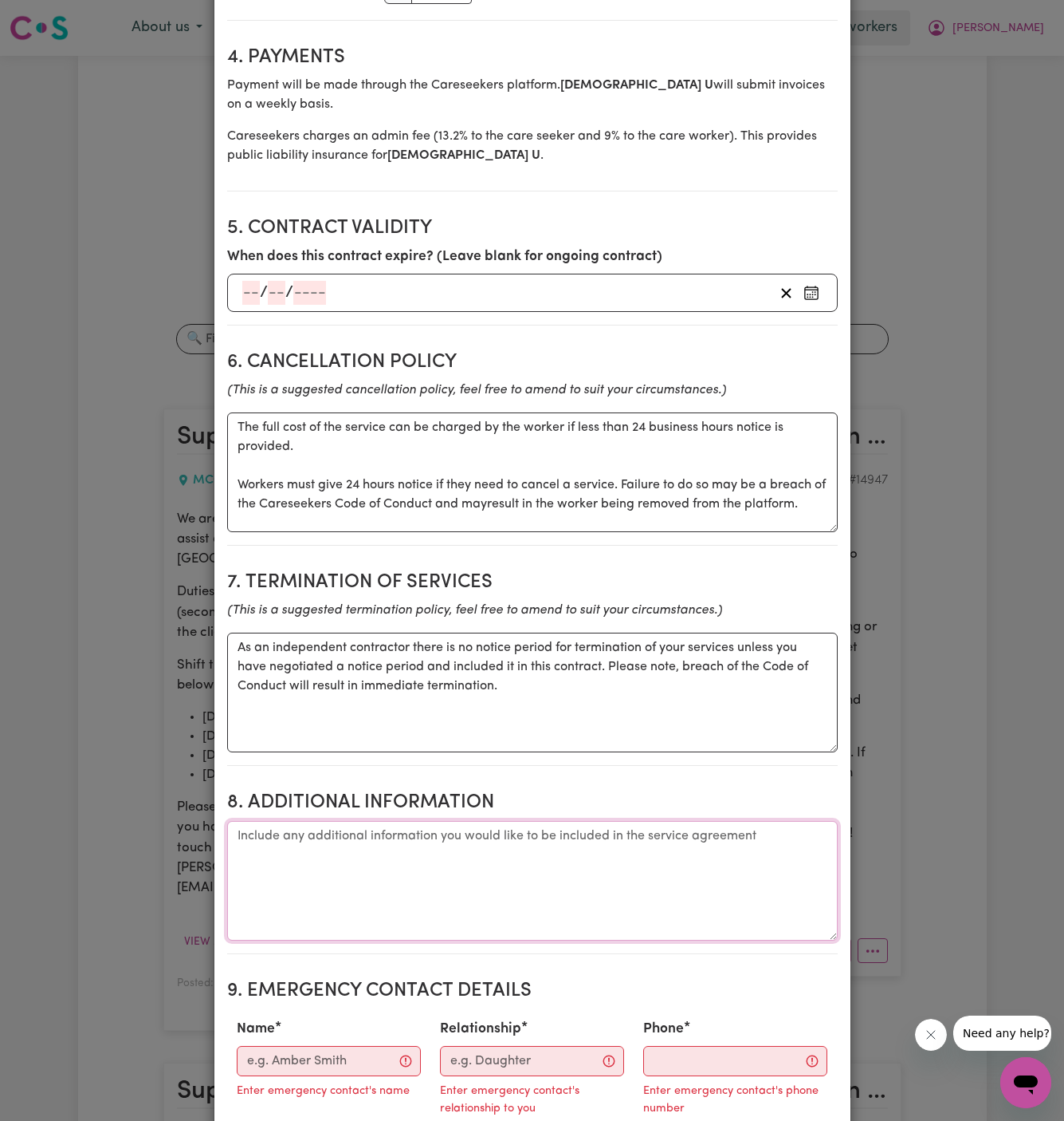
click at [498, 843] on textarea "Additional information" at bounding box center [532, 881] width 611 height 120
click at [431, 821] on textarea "Additional information" at bounding box center [532, 881] width 611 height 120
paste textarea "14 Roberts Place, McGraths Hill, NSW NOTE: Battle Axe Driveway; Park on the str…"
type textarea "14 Roberts Place, McGraths Hill, NSW NOTE: Battle Axe Driveway; Park on the str…"
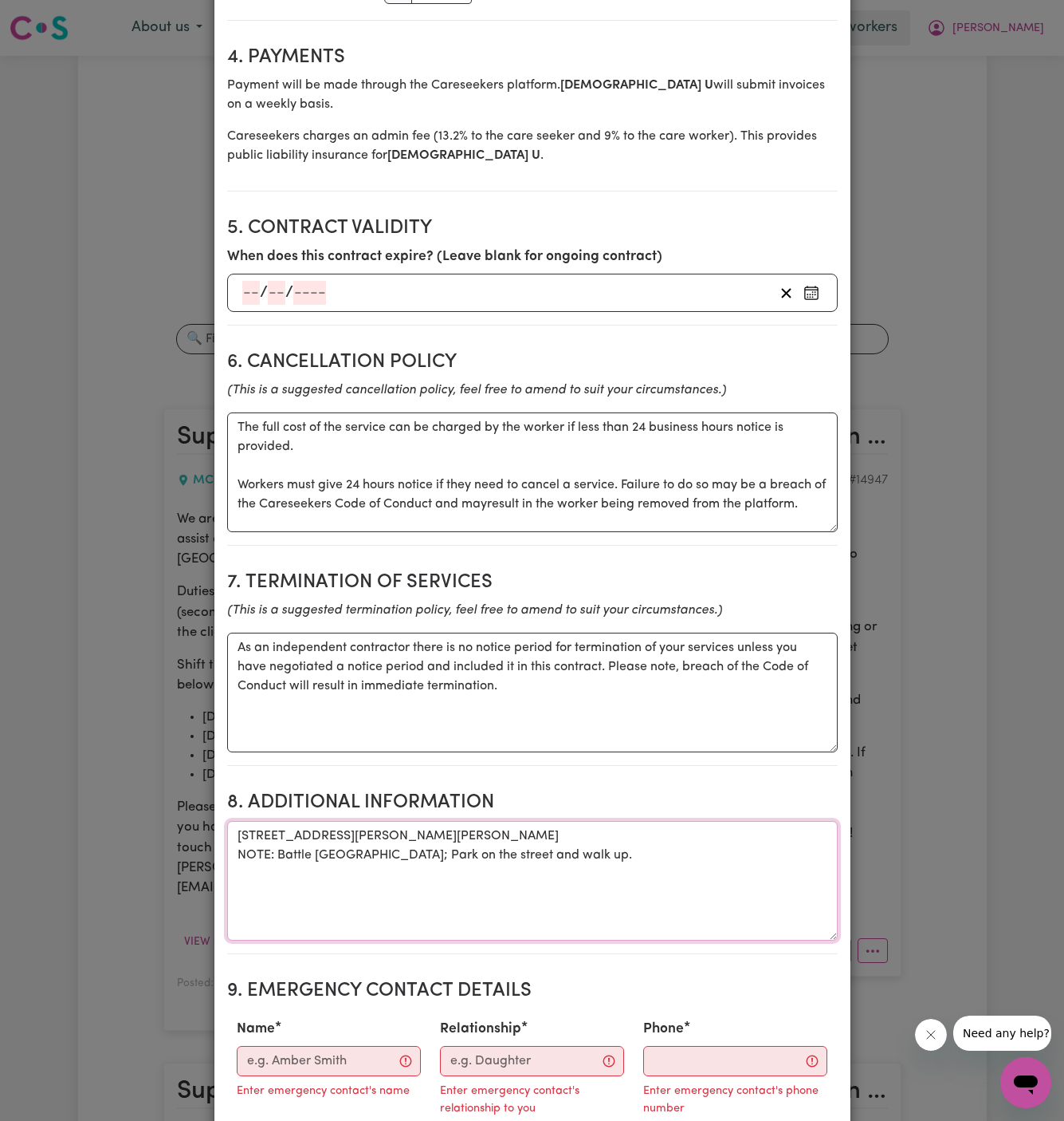
scroll to position [1219, 0]
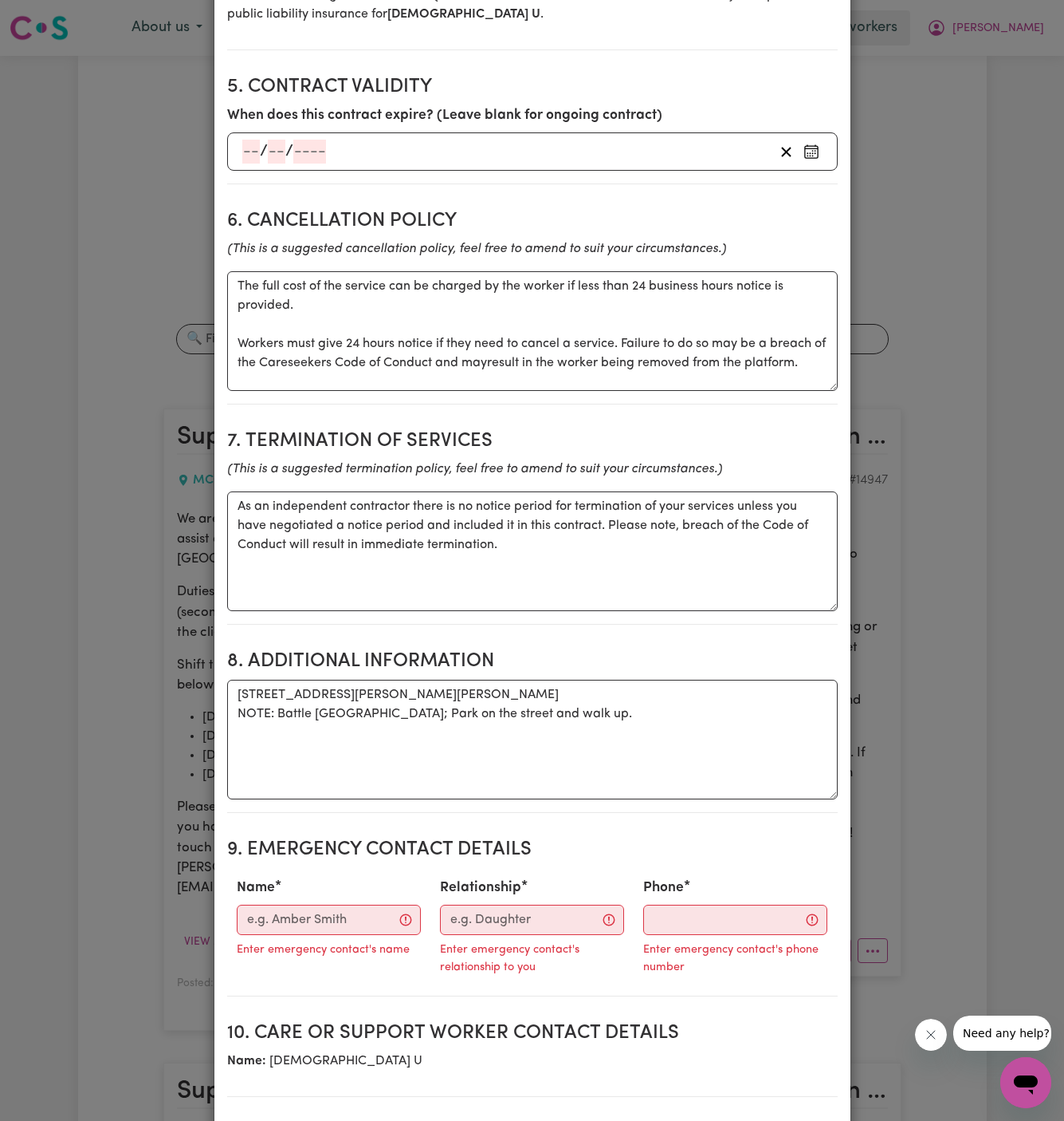
click at [326, 871] on div "Name Enter emergency contact's name" at bounding box center [328, 922] width 203 height 103
click at [326, 904] on input "Name" at bounding box center [328, 920] width 184 height 31
paste input "Kylie"
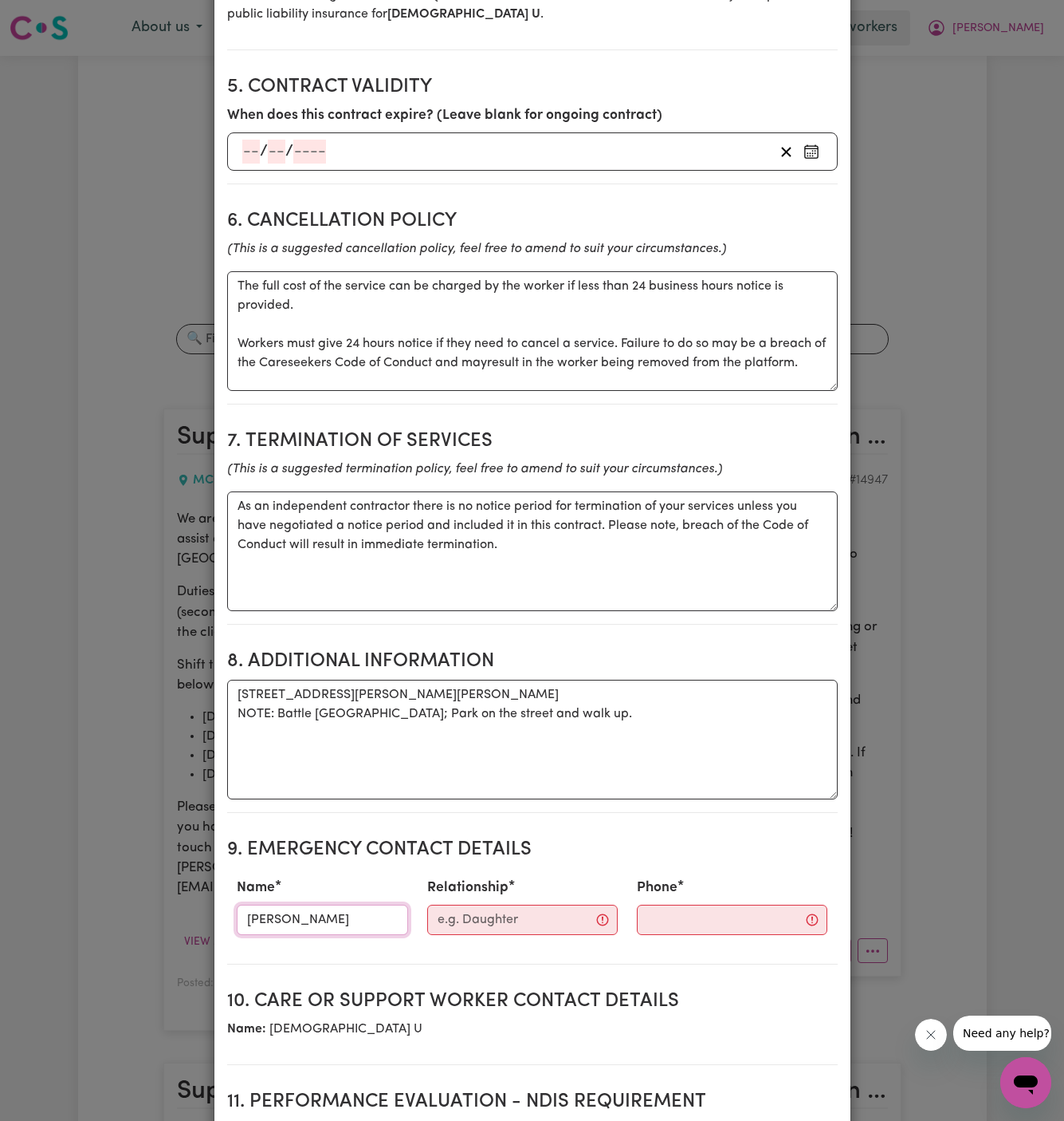
type input "Kylie"
click at [455, 904] on input "Relationship" at bounding box center [522, 920] width 191 height 31
type input "Wholistic Care"
click at [628, 899] on div "Phone" at bounding box center [718, 905] width 212 height 70
click at [624, 904] on input "Phone" at bounding box center [718, 920] width 192 height 31
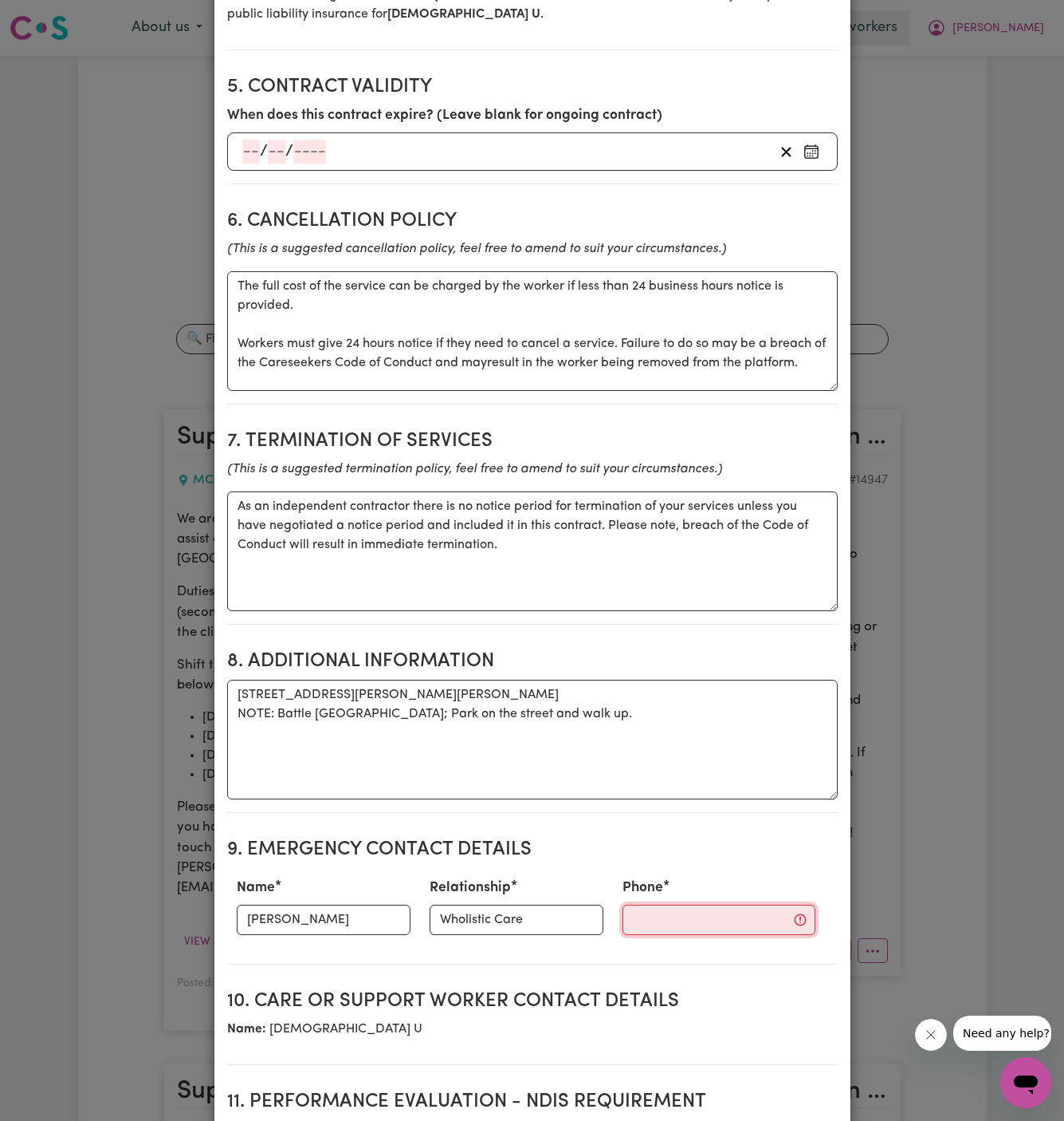
paste input "0422 962 088"
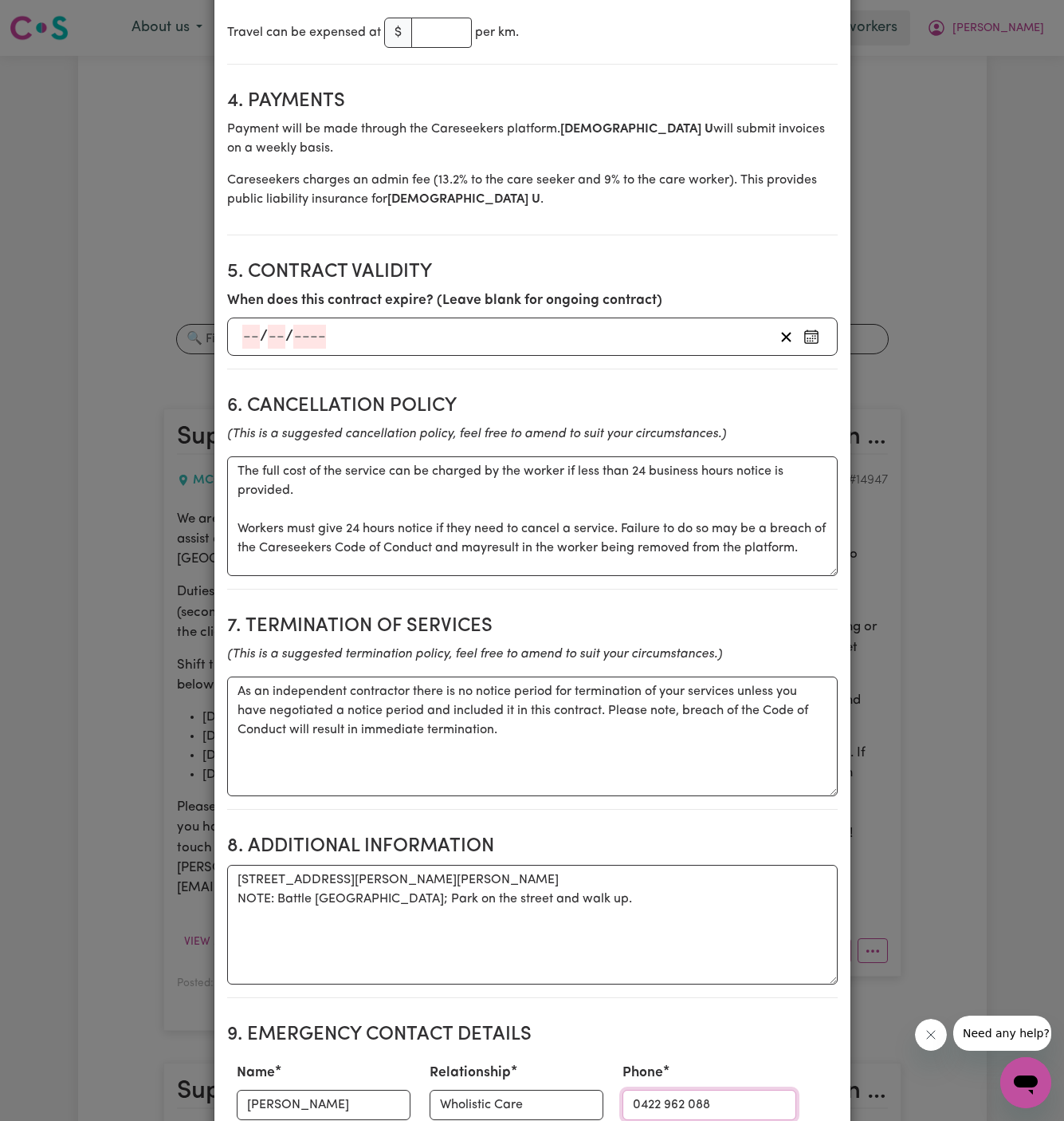
scroll to position [1032, 0]
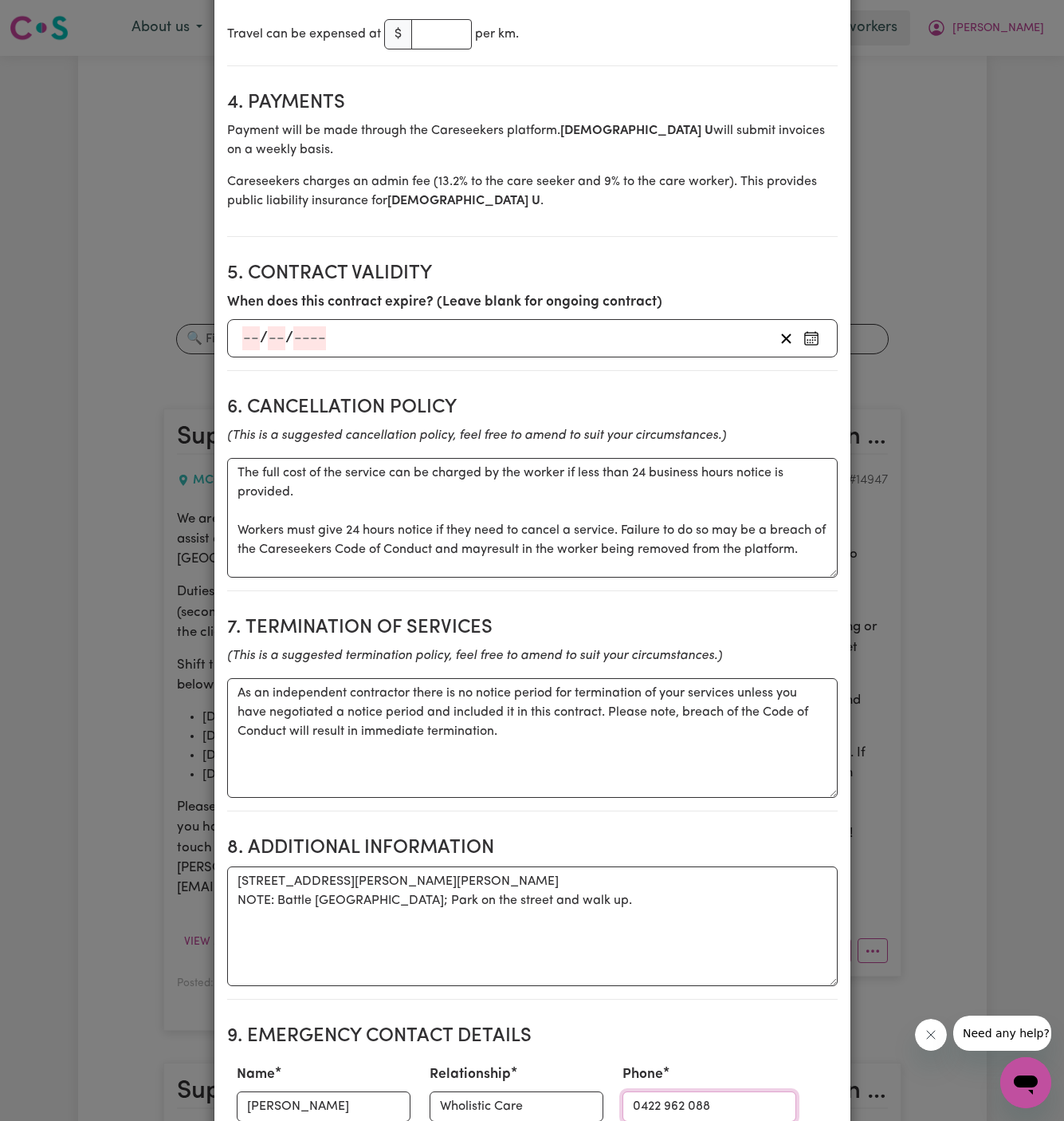
type input "0422 962 088"
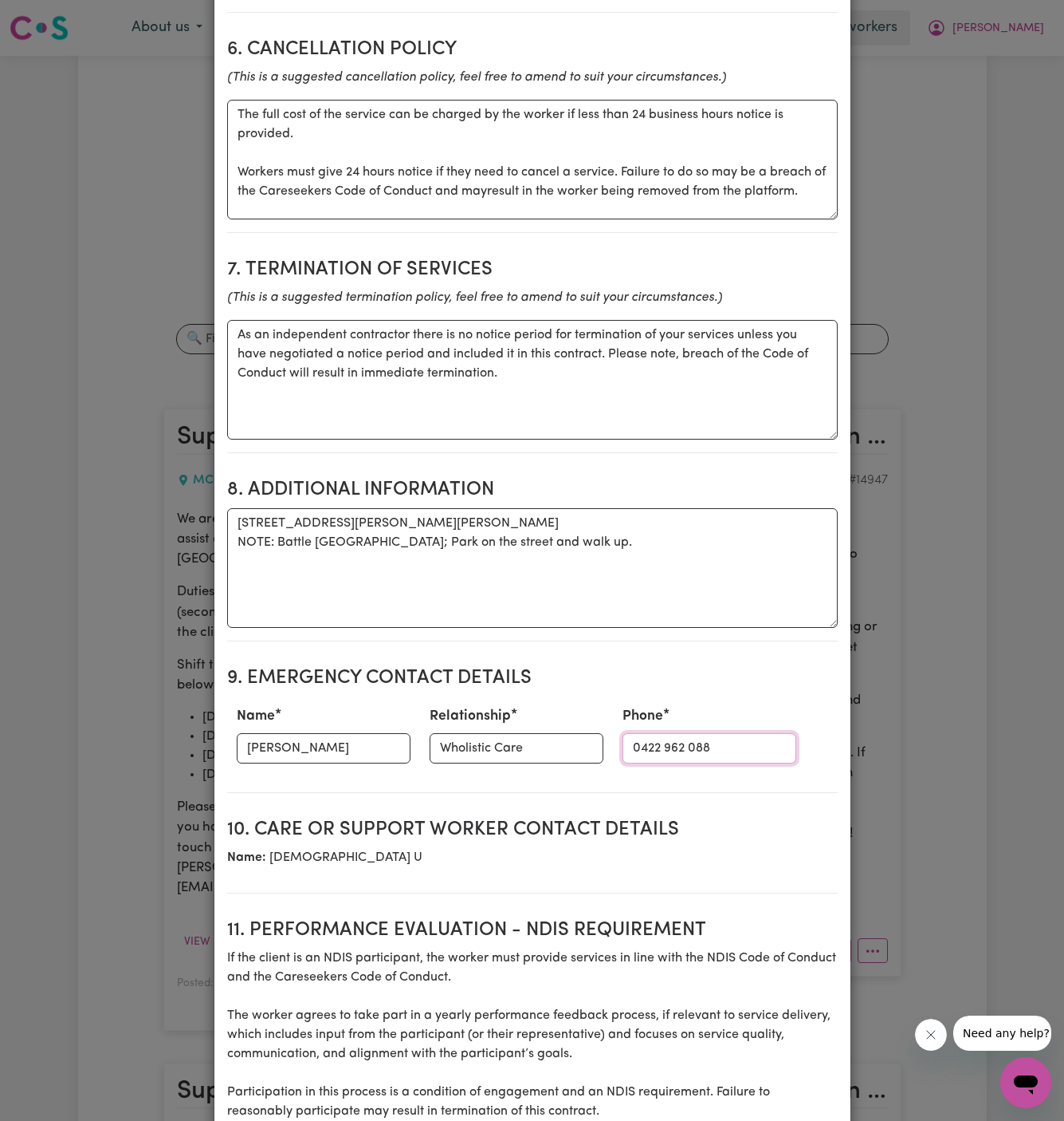
scroll to position [1539, 0]
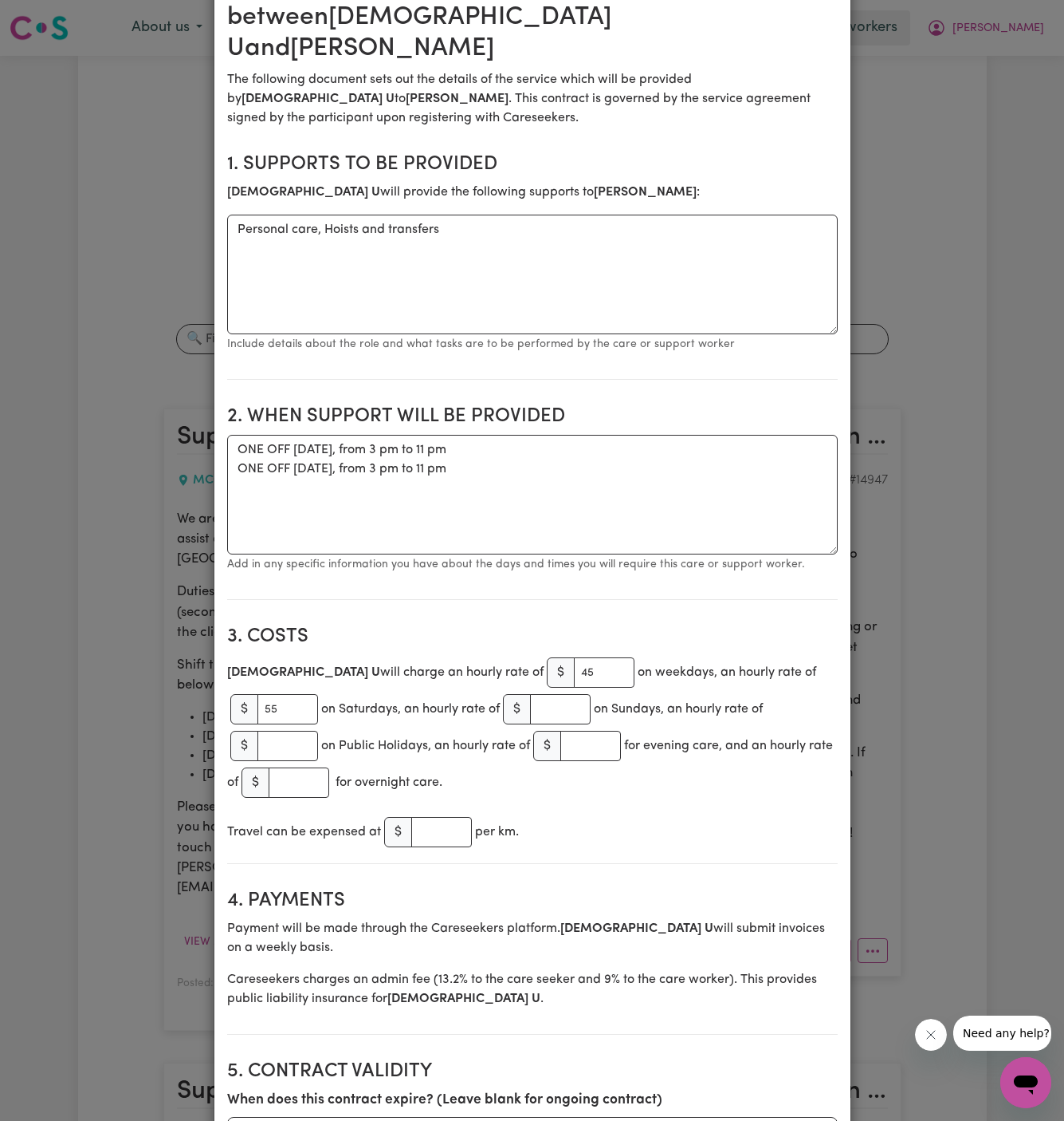
scroll to position [335, 0]
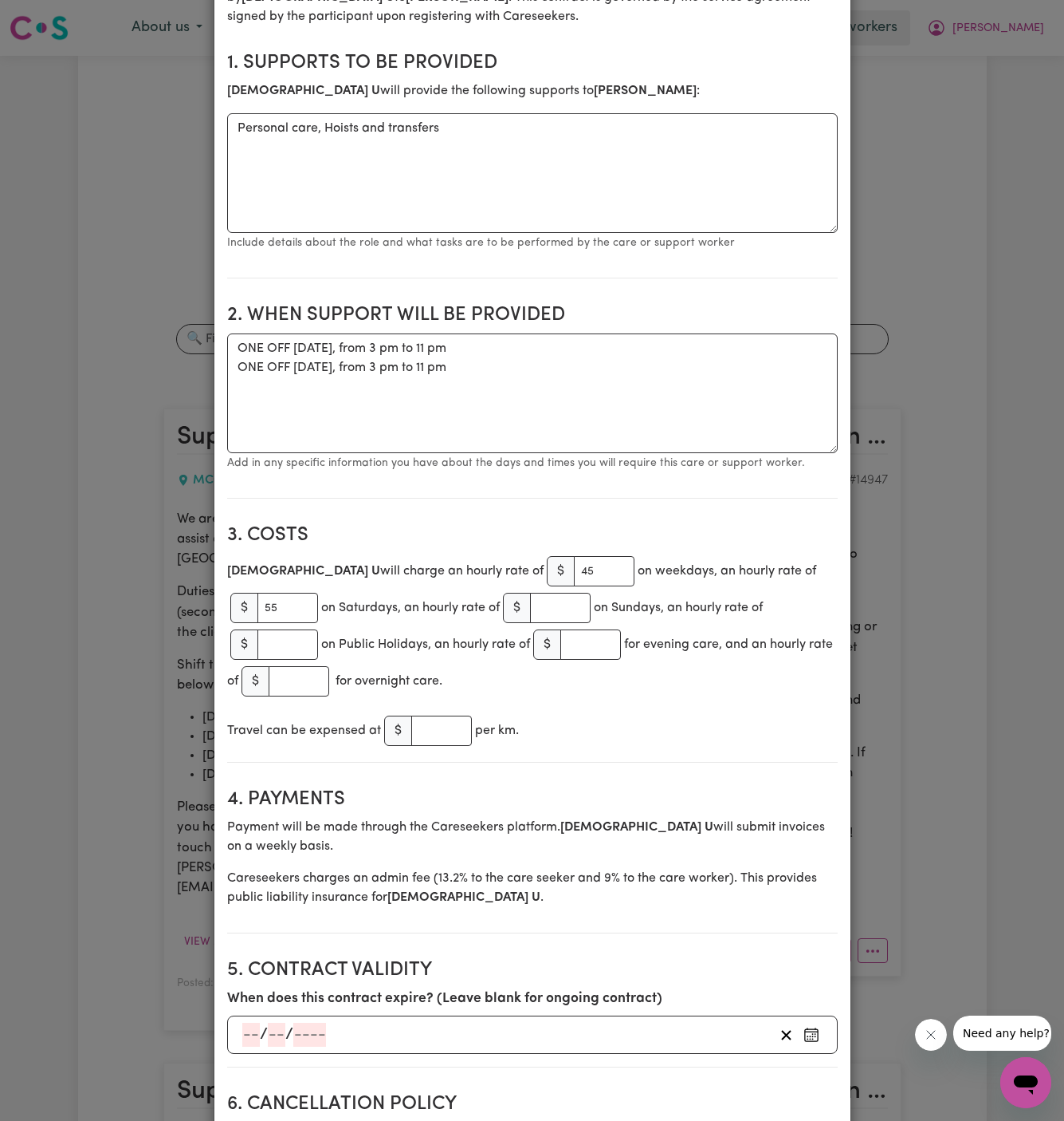
click at [704, 712] on div "Travel can be expensed at $ per km." at bounding box center [532, 730] width 611 height 36
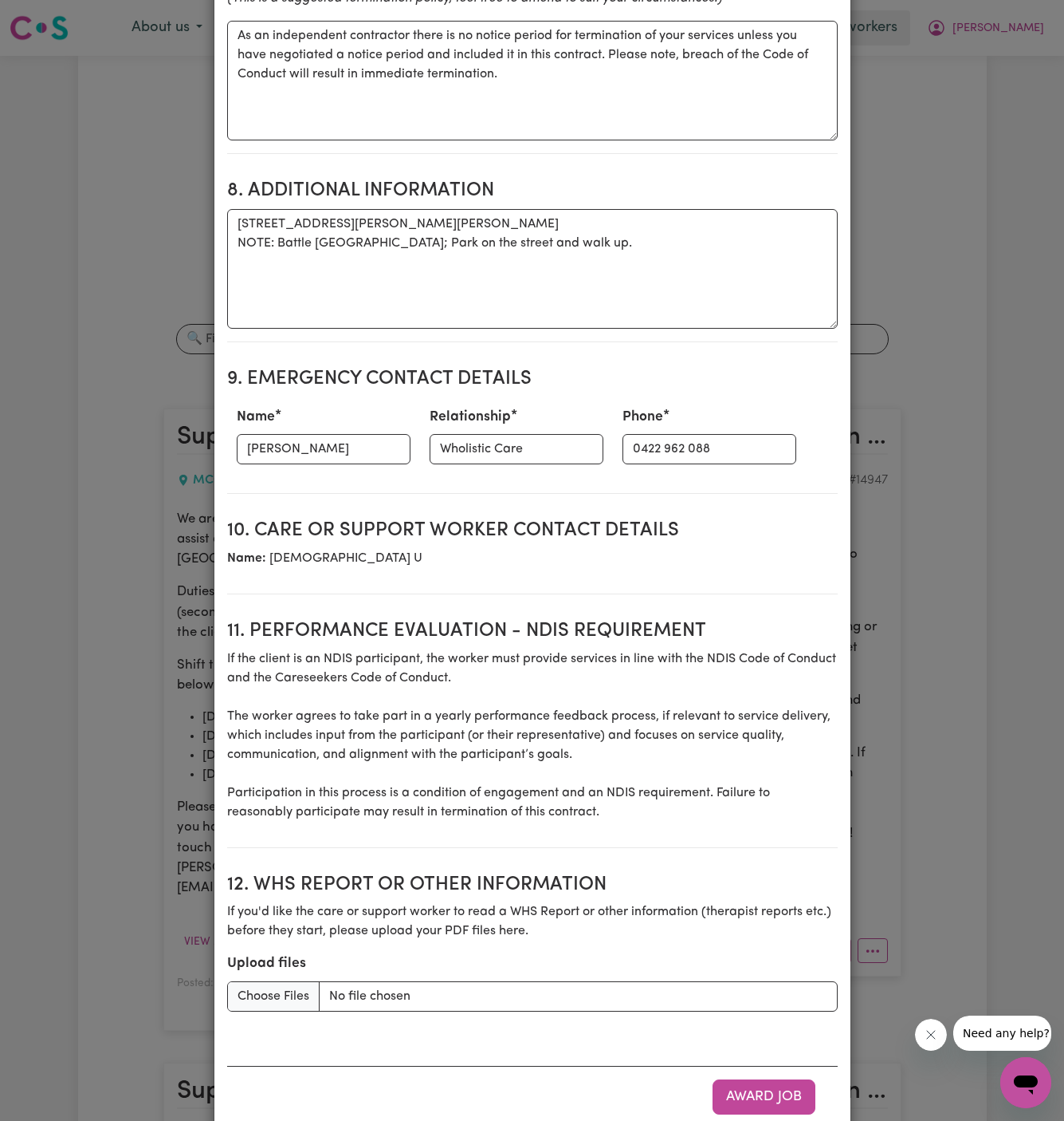
scroll to position [1694, 0]
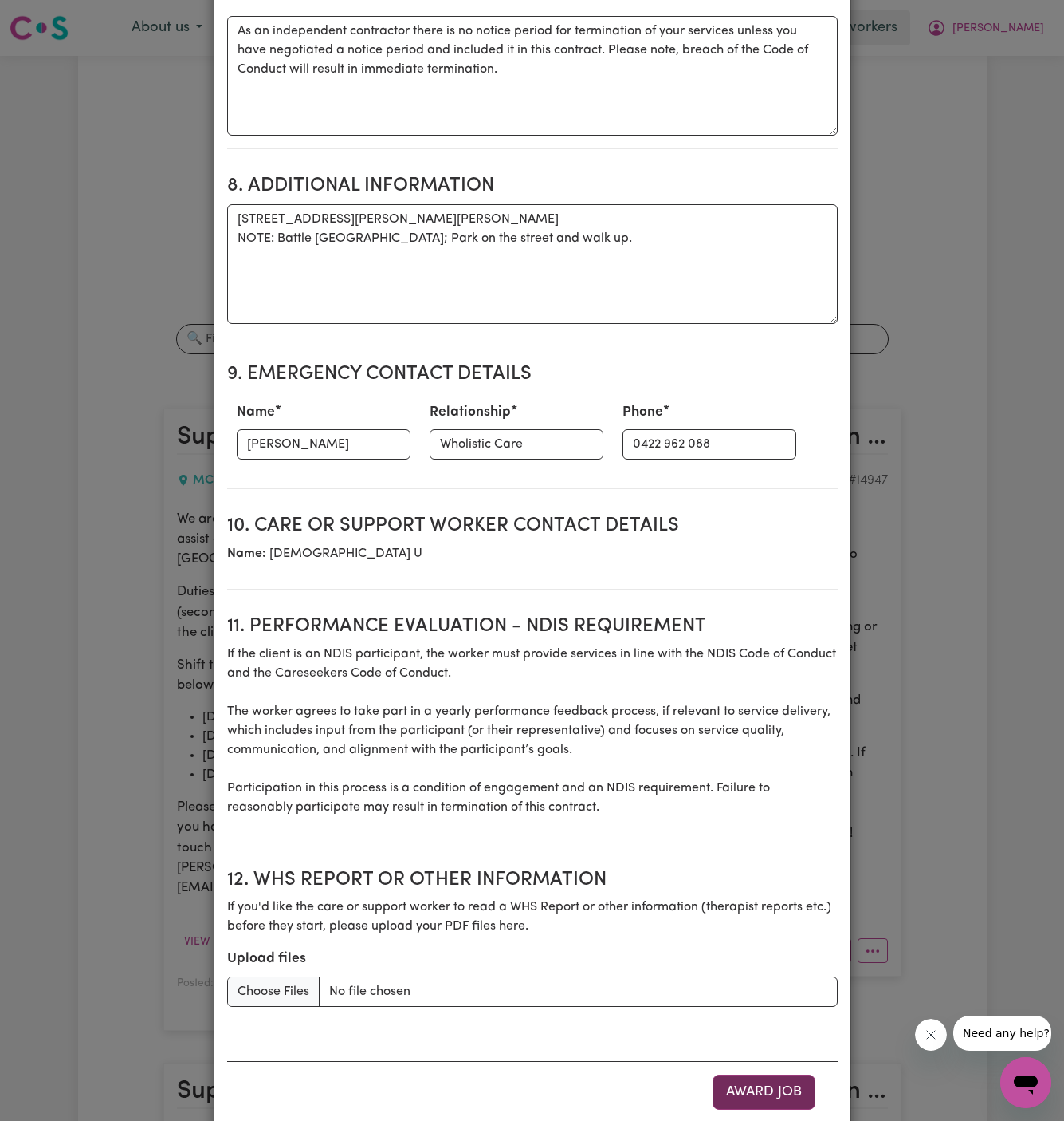
click at [765, 1074] on button "Award Job" at bounding box center [763, 1091] width 102 height 35
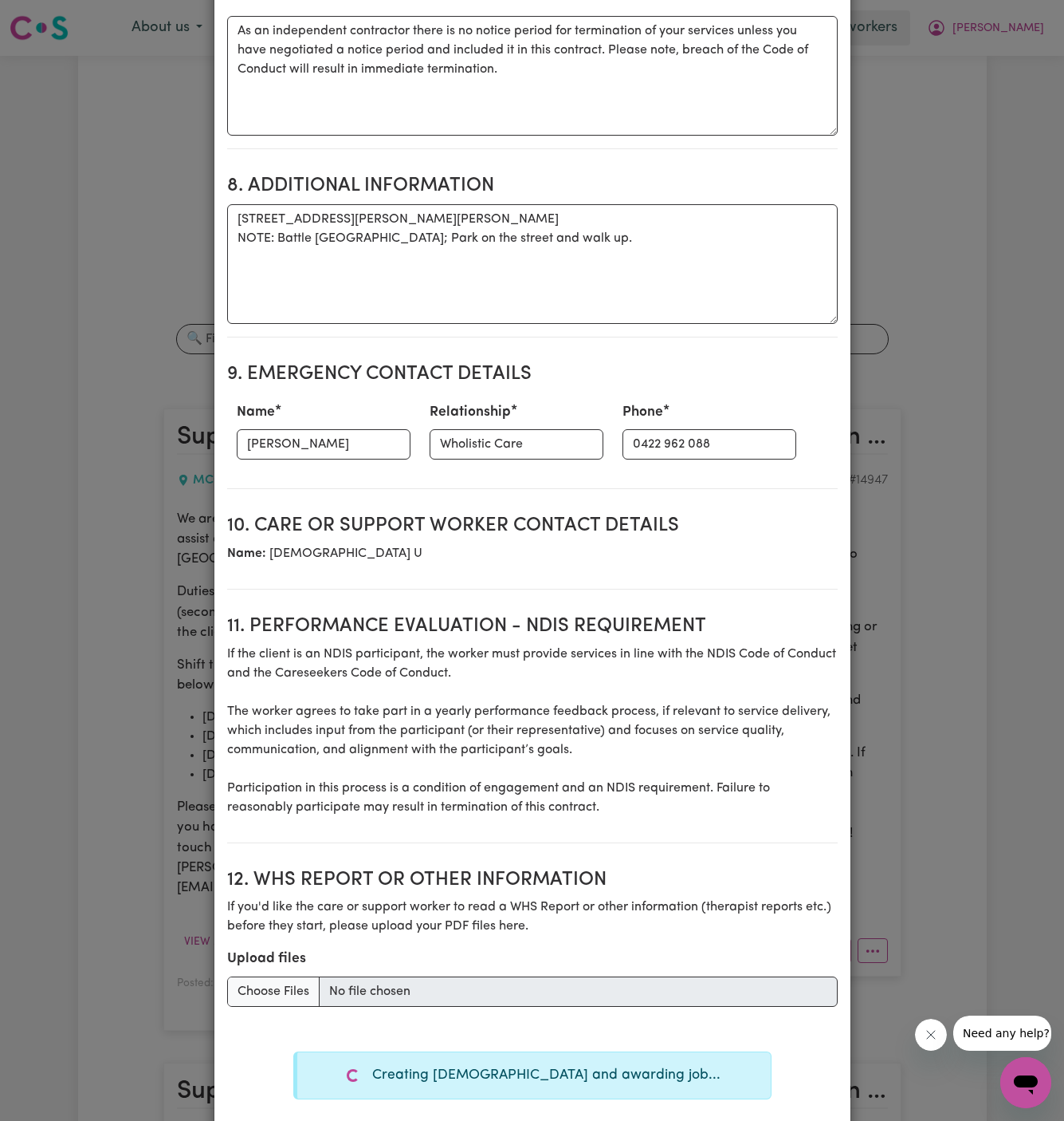
type textarea "Tasks required: Personal care, Hoists and transfers"
type textarea "Days required: monday, thursday, friday, saturday Approximately 8 hours to be d…"
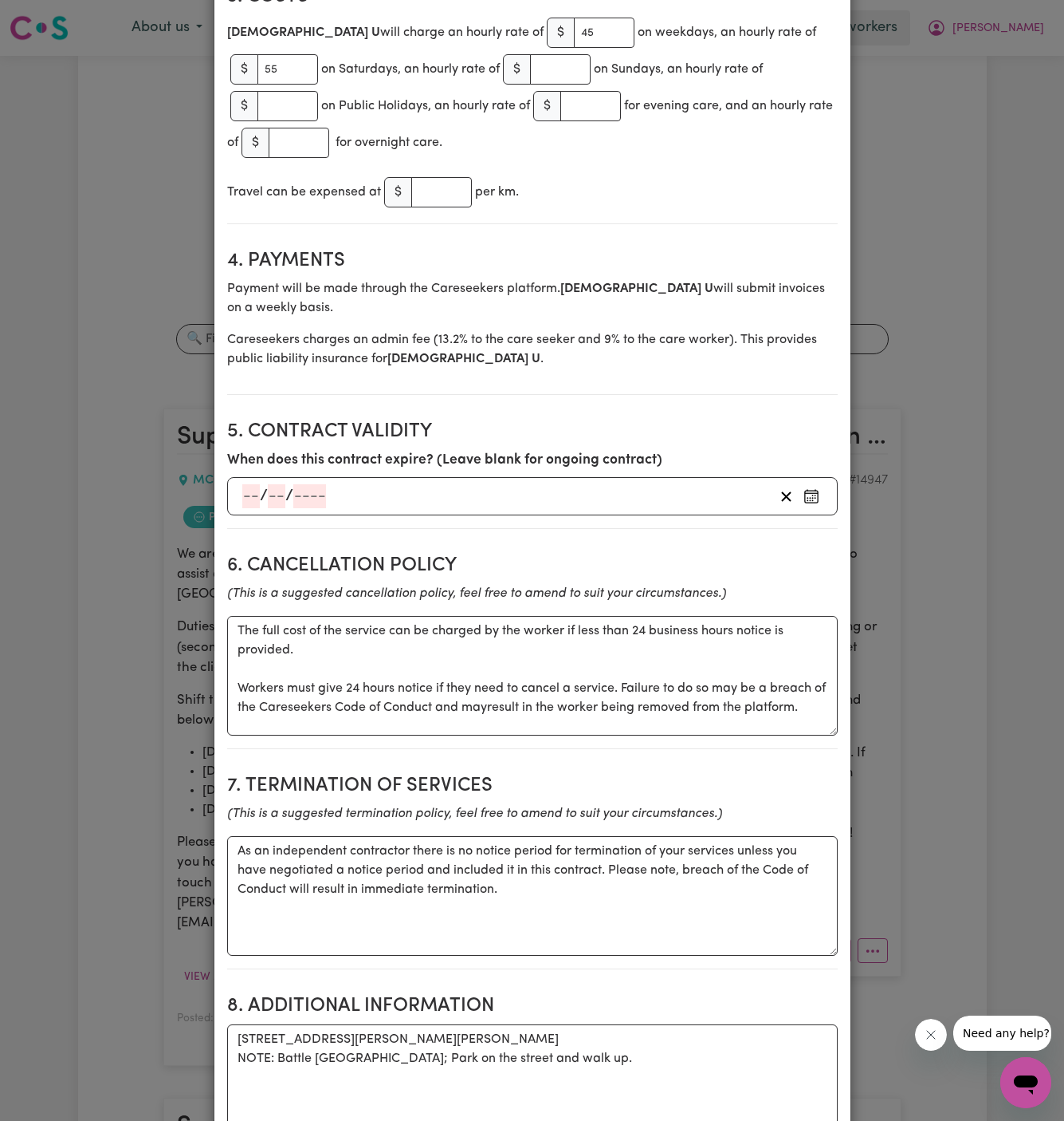
scroll to position [0, 0]
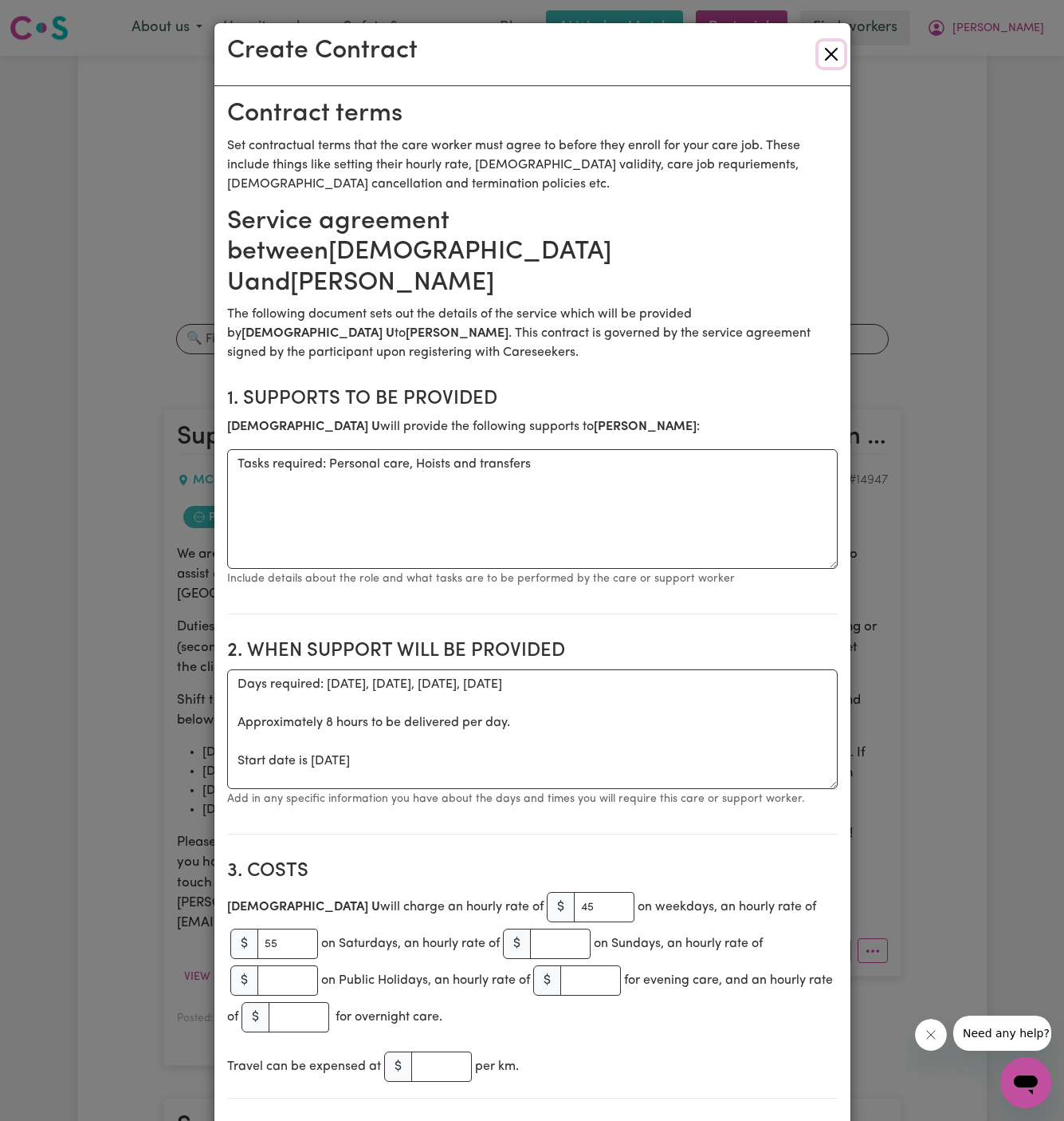
click at [827, 66] on button "Close" at bounding box center [831, 54] width 26 height 26
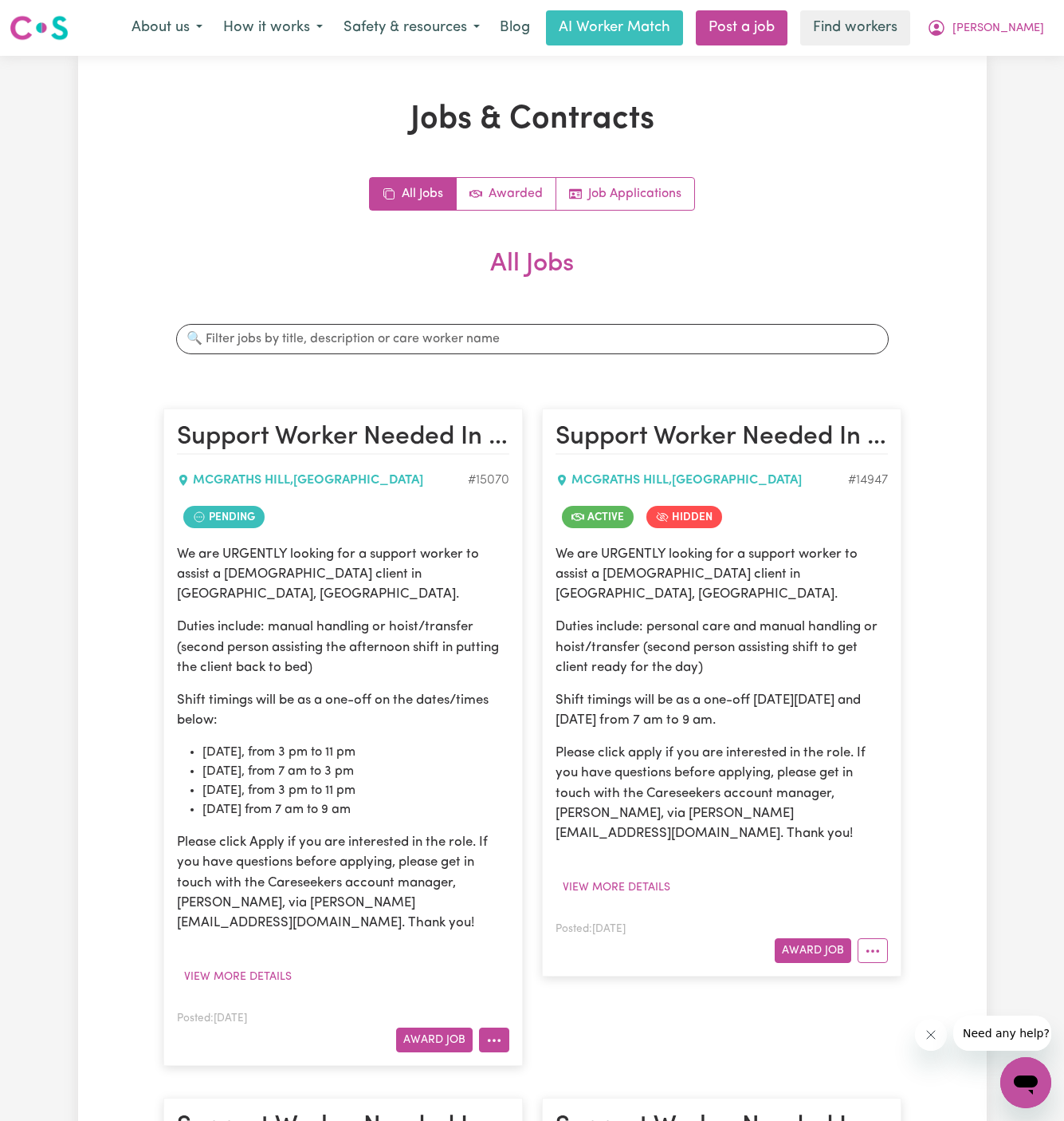
click at [487, 1027] on button "More options" at bounding box center [494, 1040] width 31 height 25
click at [492, 1032] on icon "More options" at bounding box center [494, 1040] width 16 height 16
click at [574, 859] on link "Make Booking" at bounding box center [557, 875] width 155 height 32
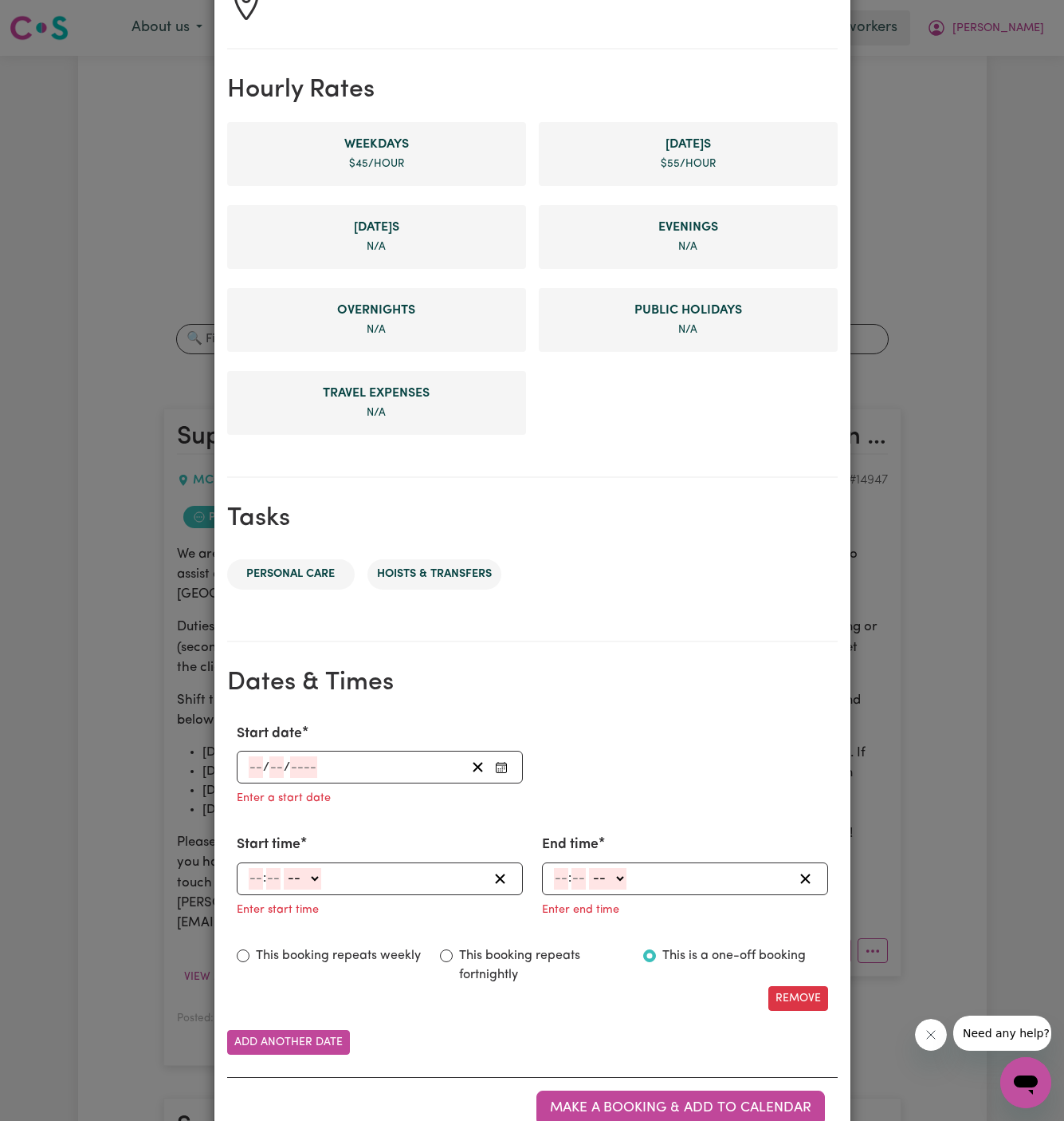
scroll to position [366, 0]
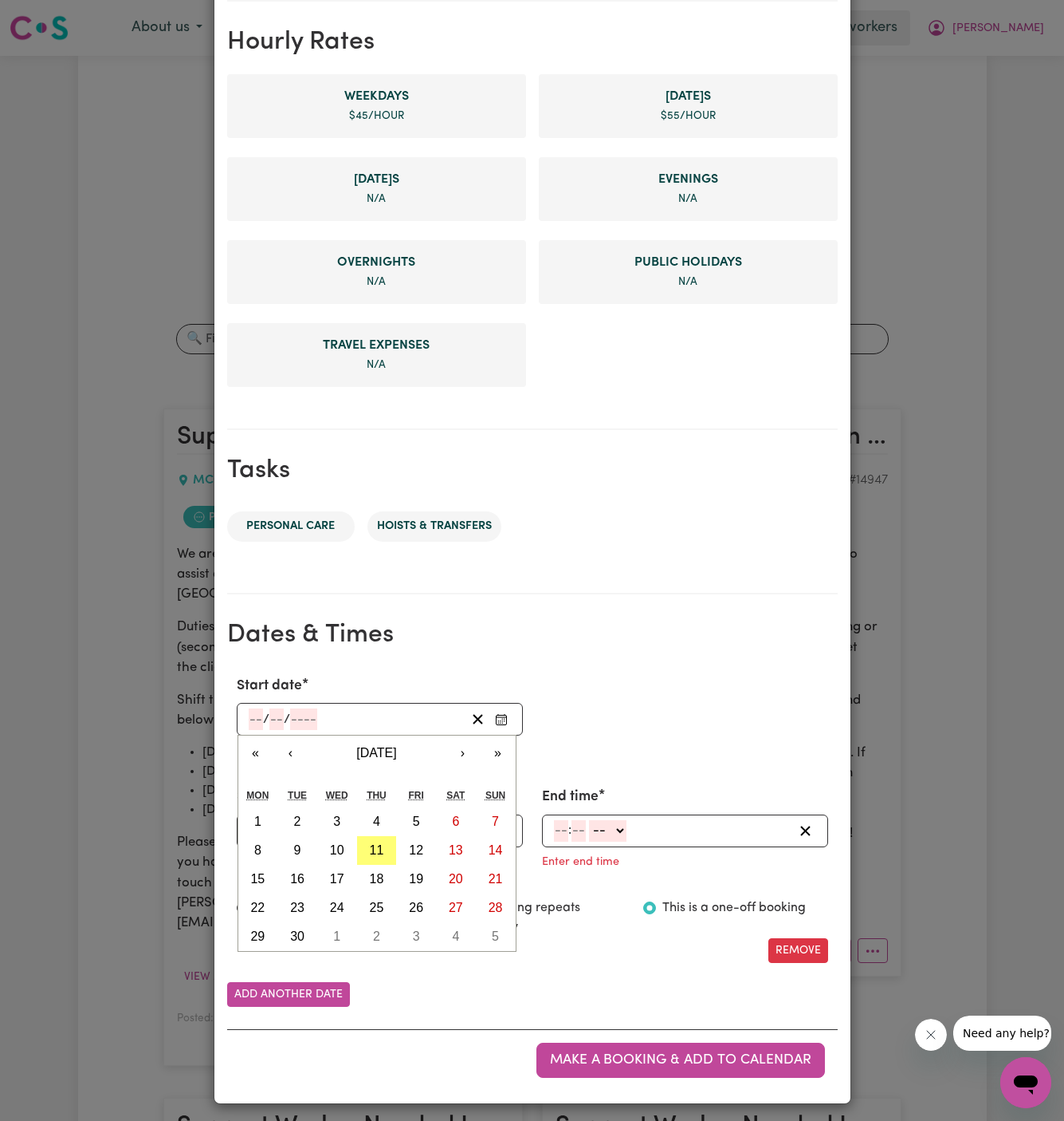
click at [255, 715] on input "number" at bounding box center [256, 719] width 14 height 21
click at [397, 855] on button "12" at bounding box center [417, 850] width 40 height 29
type input "2025-09-12"
type input "12"
type input "9"
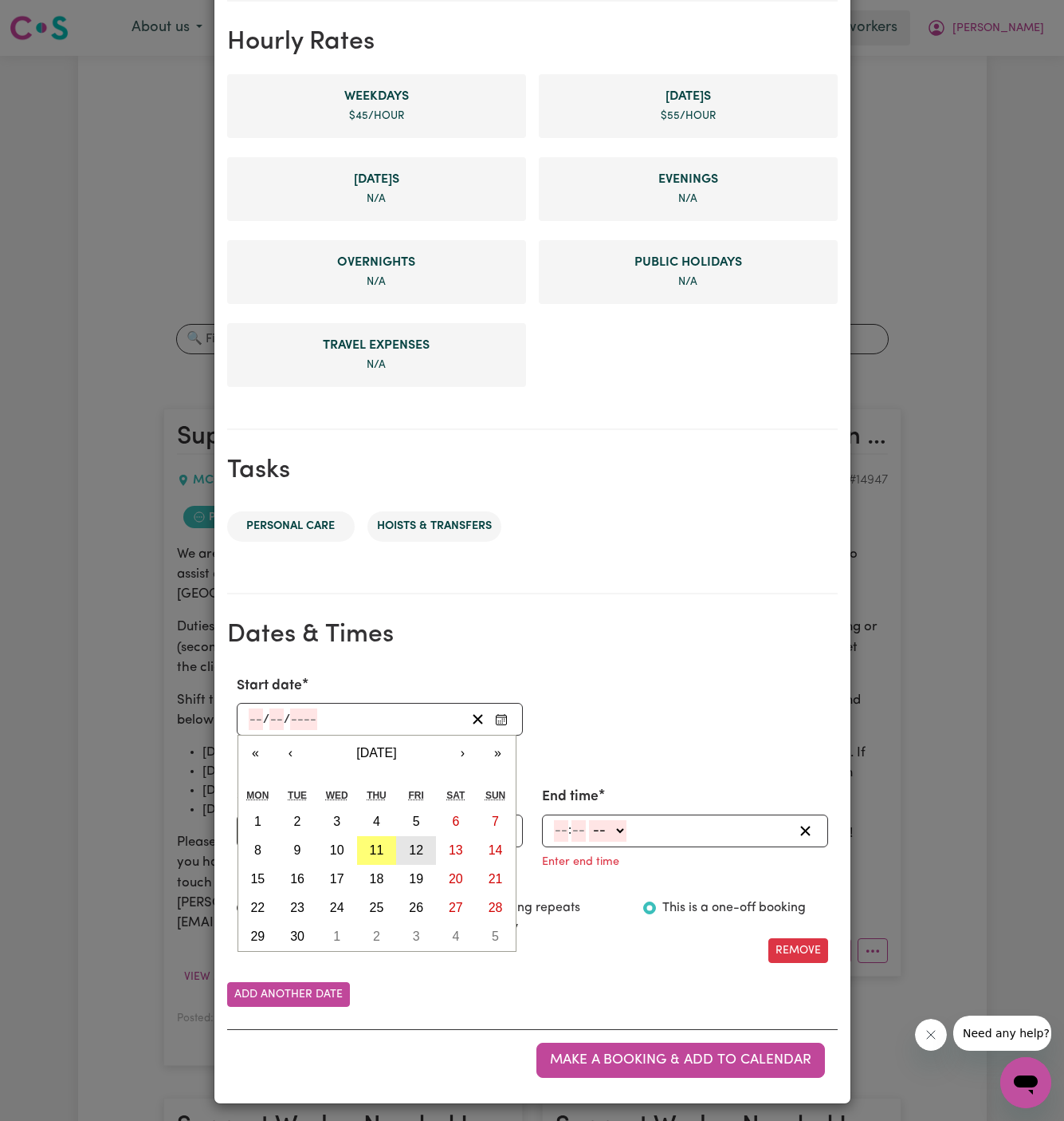
type input "2025"
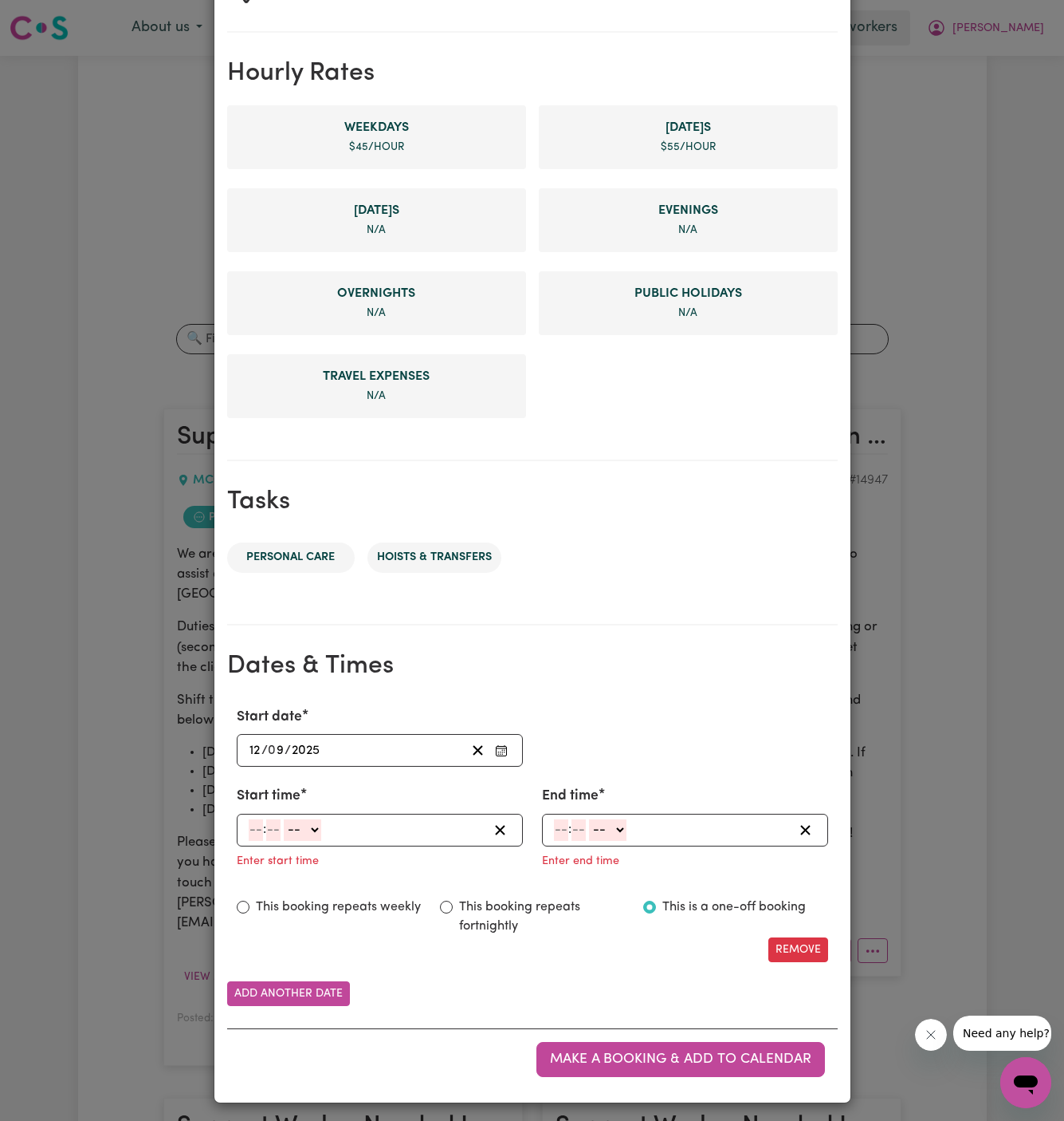
click at [241, 743] on div "2025-09-12 12 / 0 9 / 2025 « ‹ September 2025 › » Mon Tue Wed Thu Fri Sat Sun 1…" at bounding box center [379, 750] width 286 height 33
click at [254, 747] on input "12" at bounding box center [255, 750] width 12 height 21
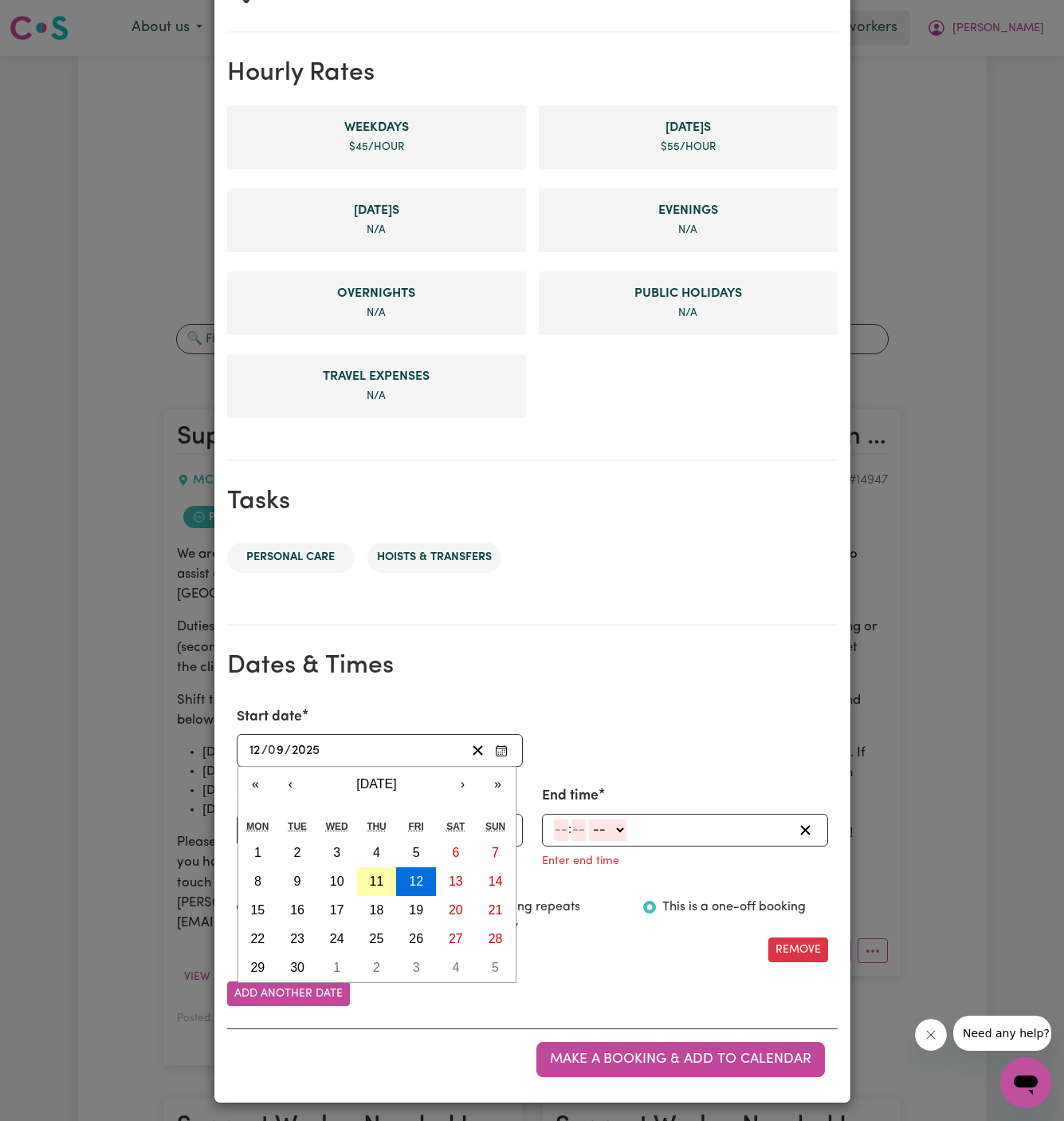
click at [375, 867] on button "11" at bounding box center [377, 881] width 40 height 29
type input "2025-09-11"
type input "11"
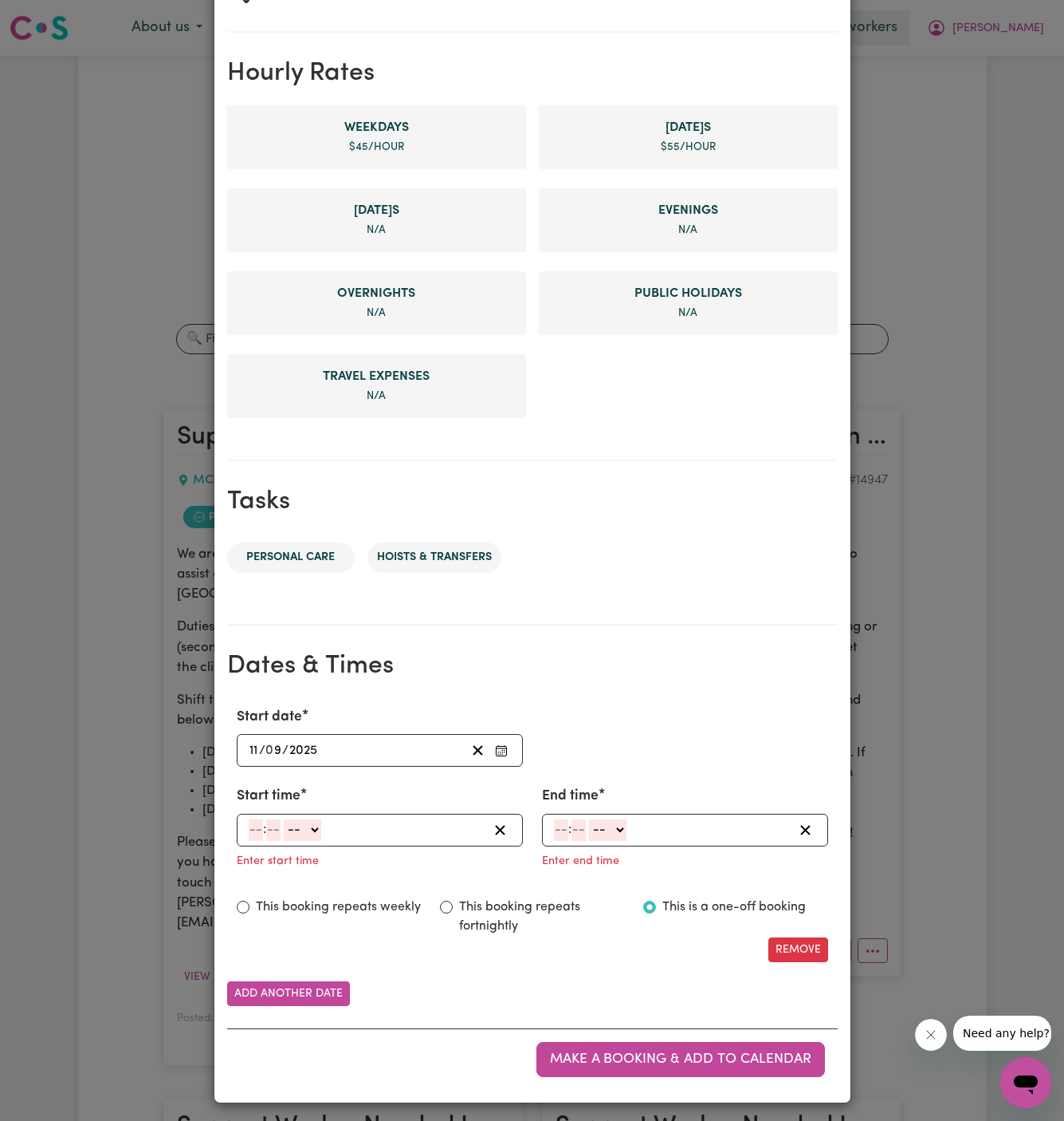
click at [249, 832] on input "number" at bounding box center [256, 830] width 14 height 21
type input "3"
type input "00"
click at [310, 830] on select "-- AM PM" at bounding box center [300, 830] width 37 height 21
select select "pm"
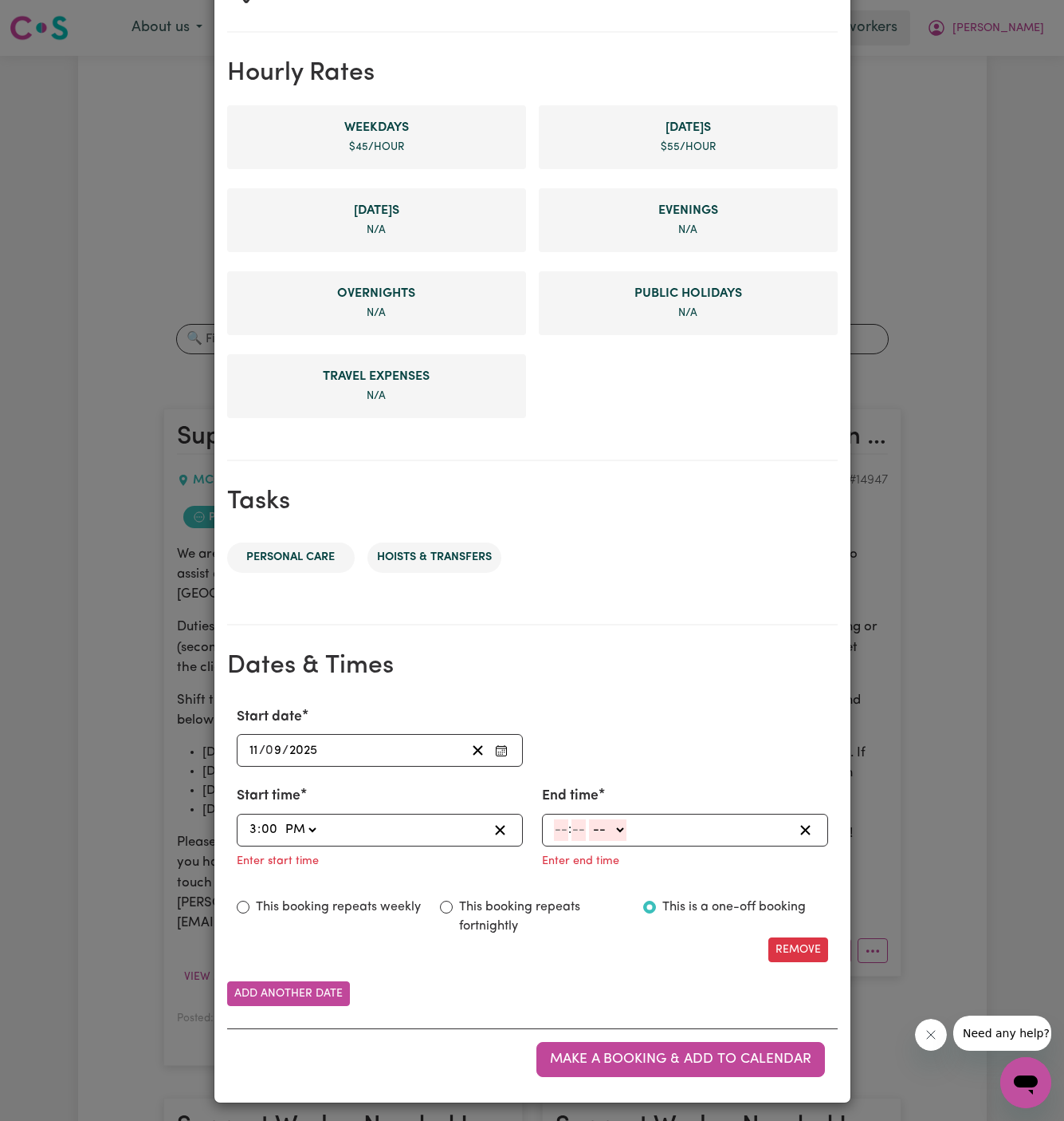
click at [282, 819] on select "-- AM PM" at bounding box center [300, 830] width 37 height 21
type input "15:00"
type input "0"
click at [561, 826] on input "number" at bounding box center [561, 830] width 14 height 21
click at [561, 826] on input "11" at bounding box center [559, 830] width 11 height 21
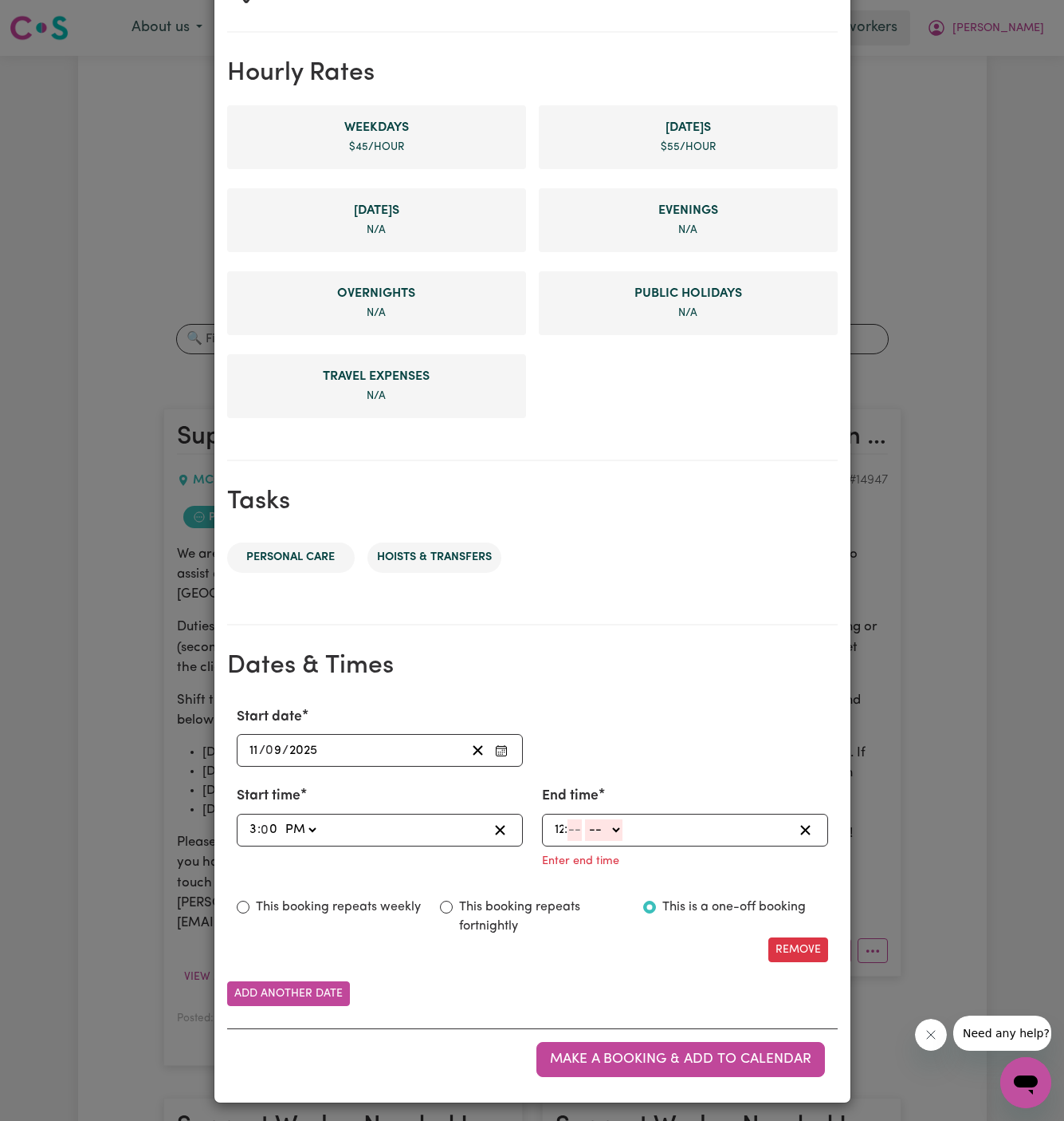
type input "12"
type input "0"
click at [559, 825] on input "12" at bounding box center [560, 830] width 12 height 21
type input "11"
click at [620, 831] on select "-- AM PM" at bounding box center [606, 830] width 37 height 21
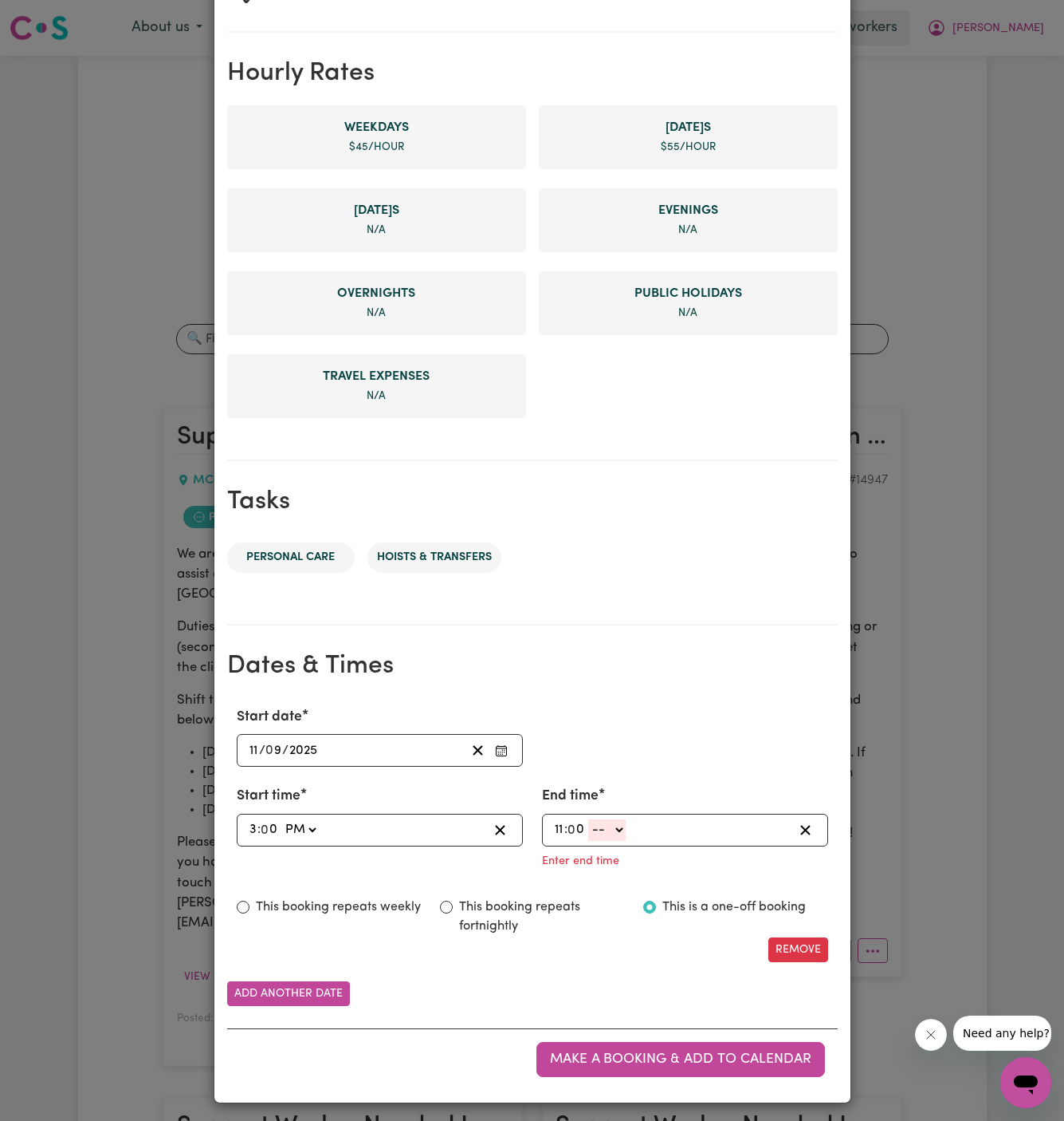
select select "pm"
click at [588, 840] on select "-- AM PM" at bounding box center [606, 830] width 37 height 21
type input "23:00"
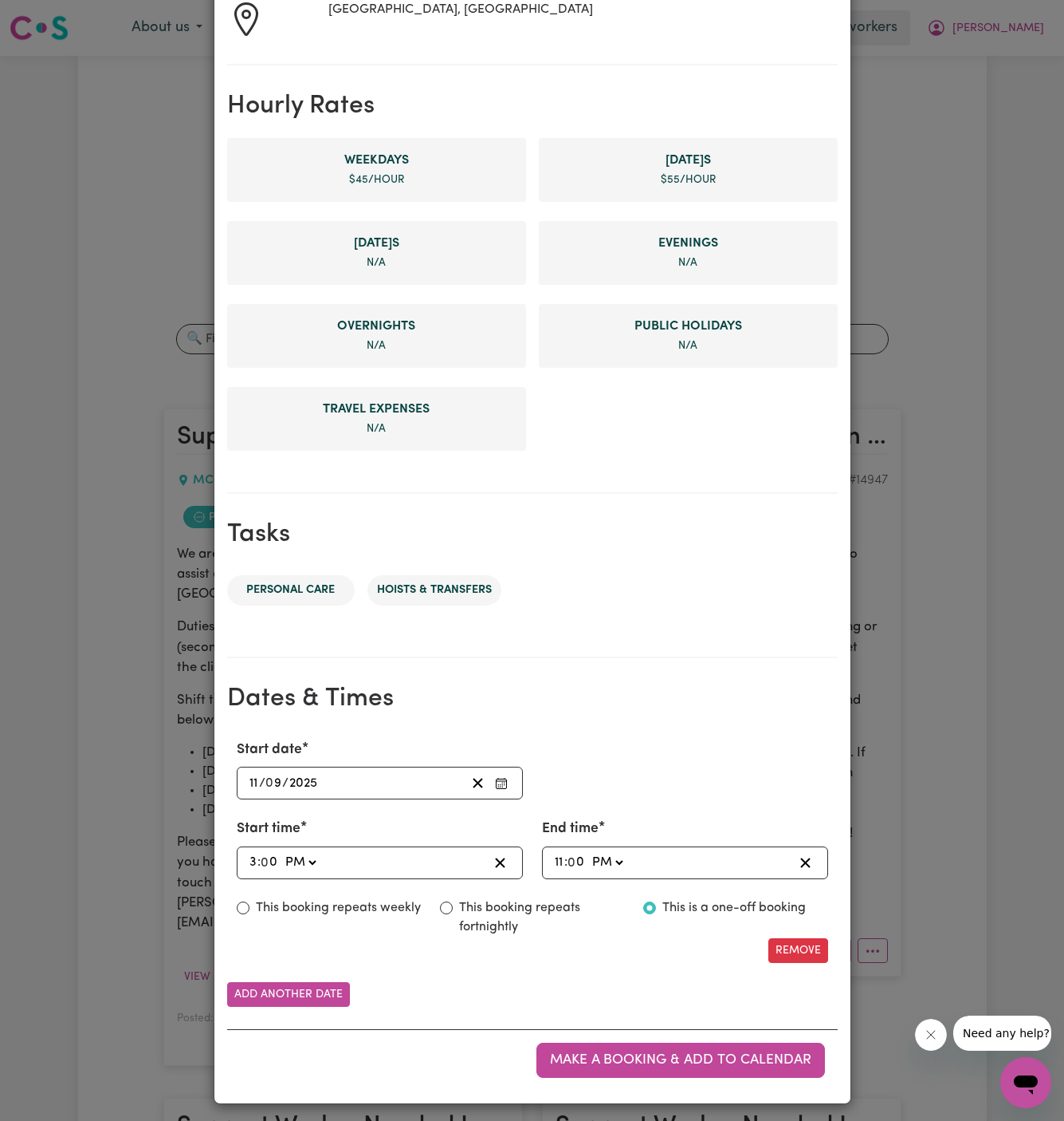
click at [673, 674] on section "Dates & Times Start date 2025-09-11 11 / 0 9 / 2025 « ‹ September 2025 › » Mon …" at bounding box center [532, 875] width 611 height 433
click at [310, 985] on button "Add another date" at bounding box center [288, 995] width 123 height 25
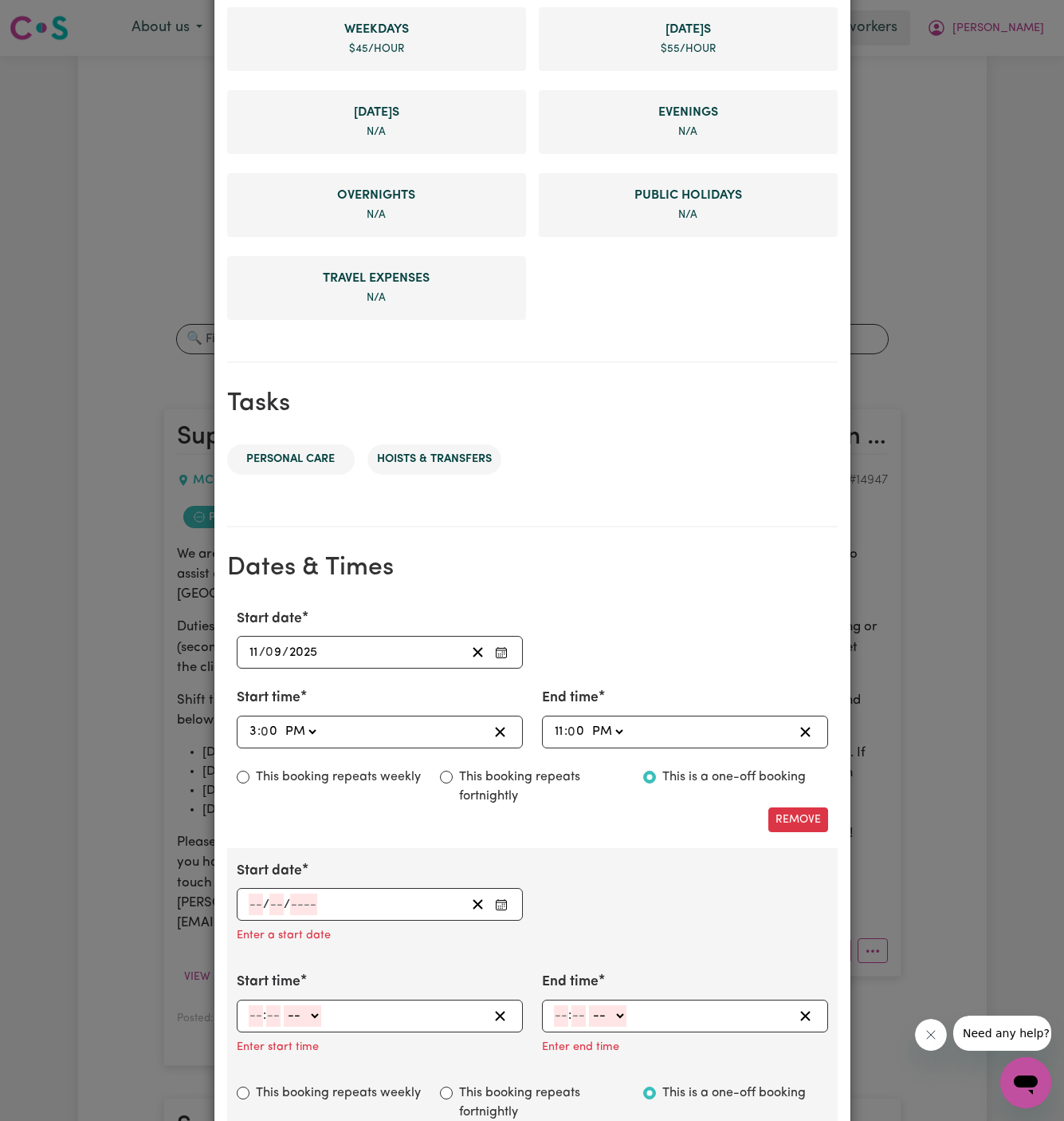
scroll to position [602, 0]
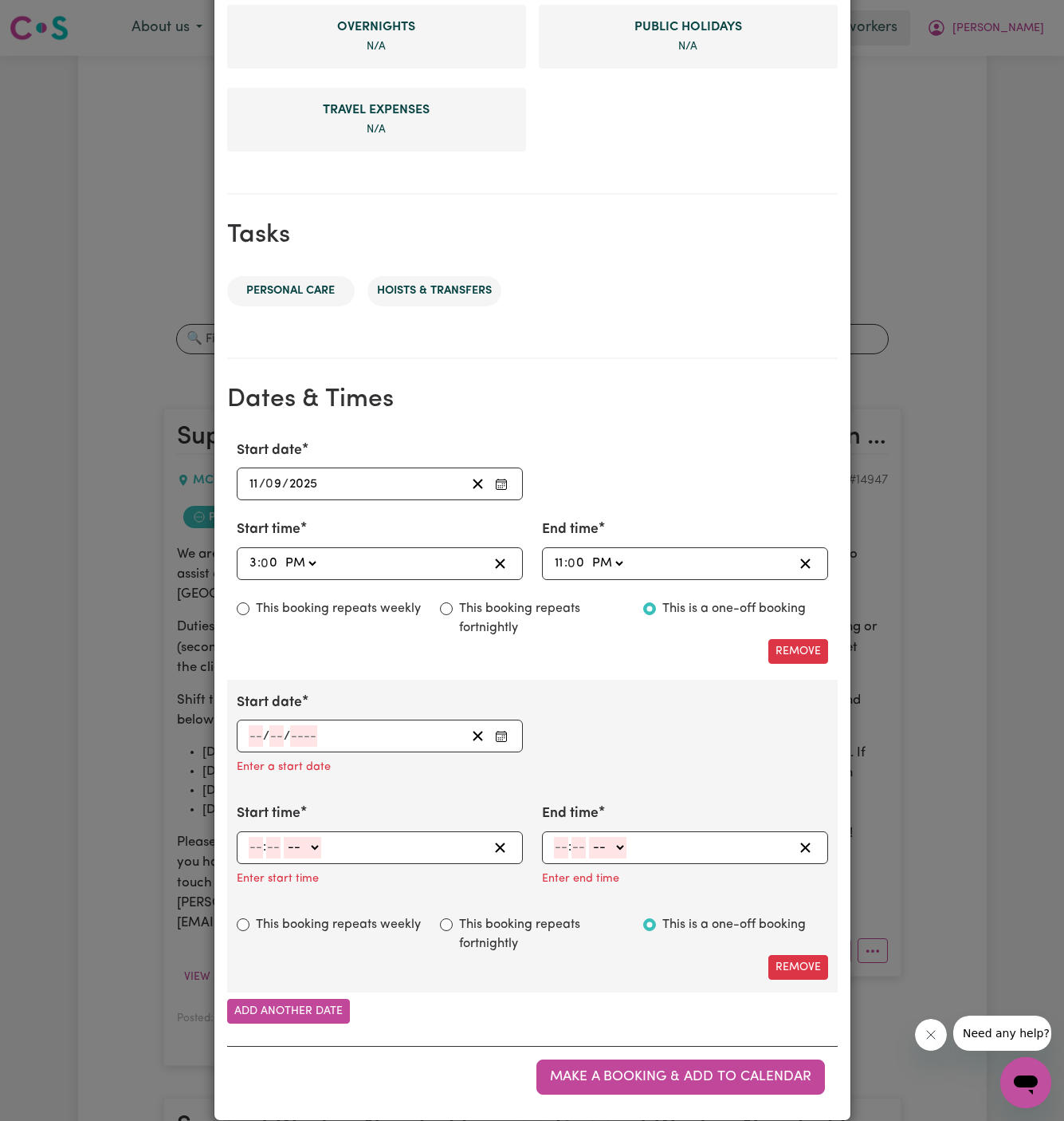
click at [255, 736] on input "number" at bounding box center [256, 736] width 14 height 21
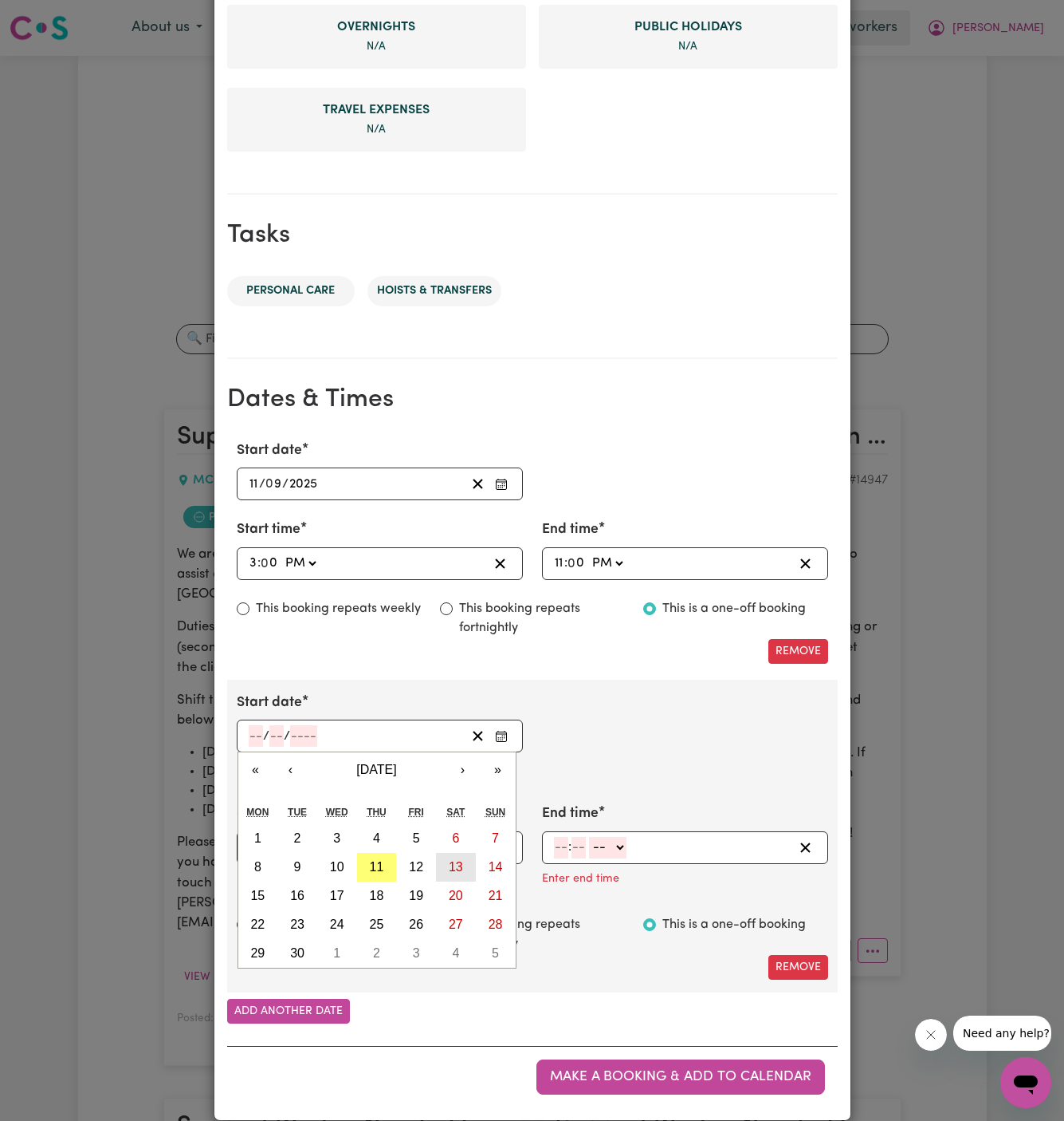
click at [451, 862] on abbr "13" at bounding box center [456, 866] width 14 height 13
type input "2025-09-13"
type input "13"
type input "9"
type input "2025"
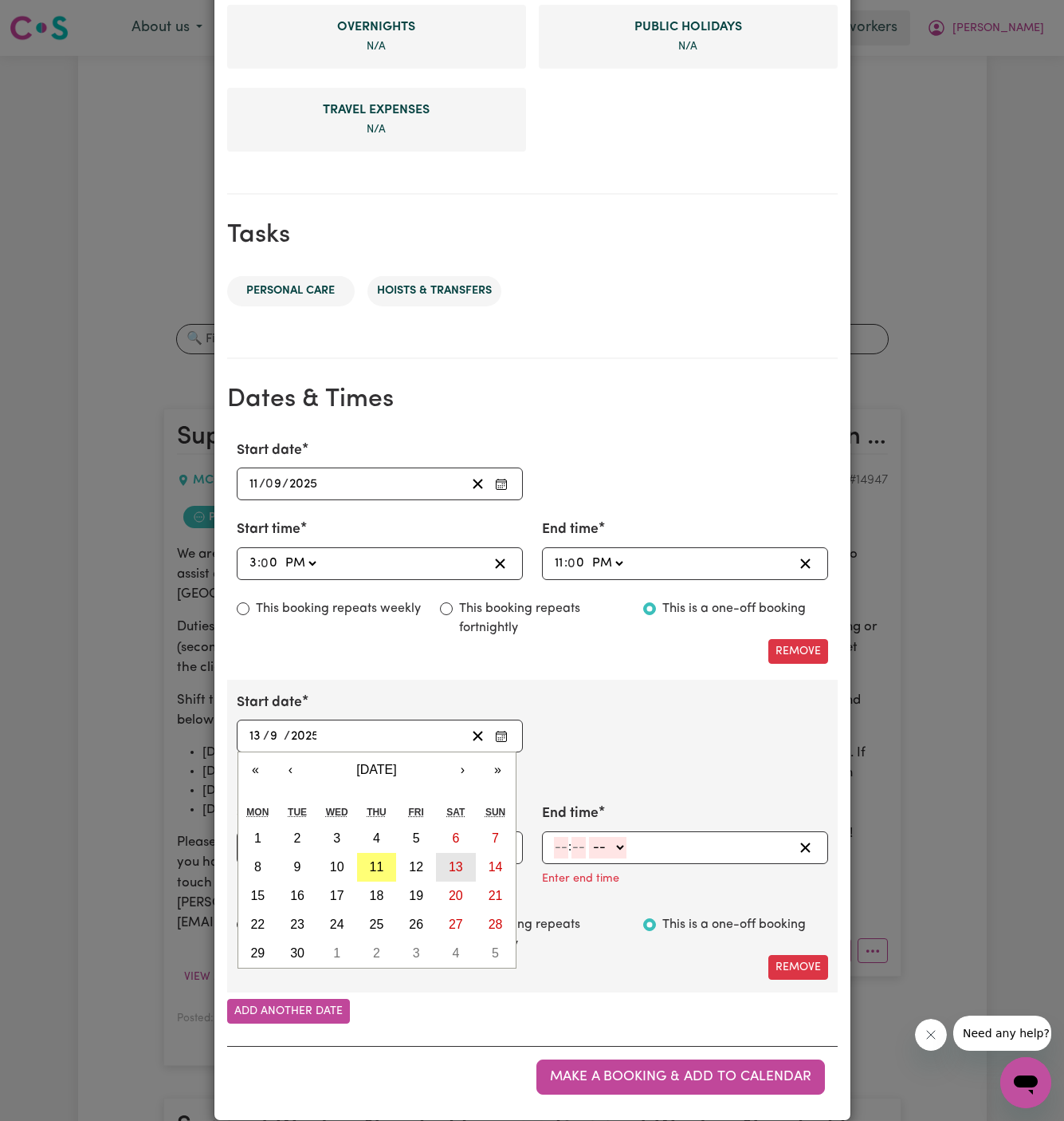
scroll to position [585, 0]
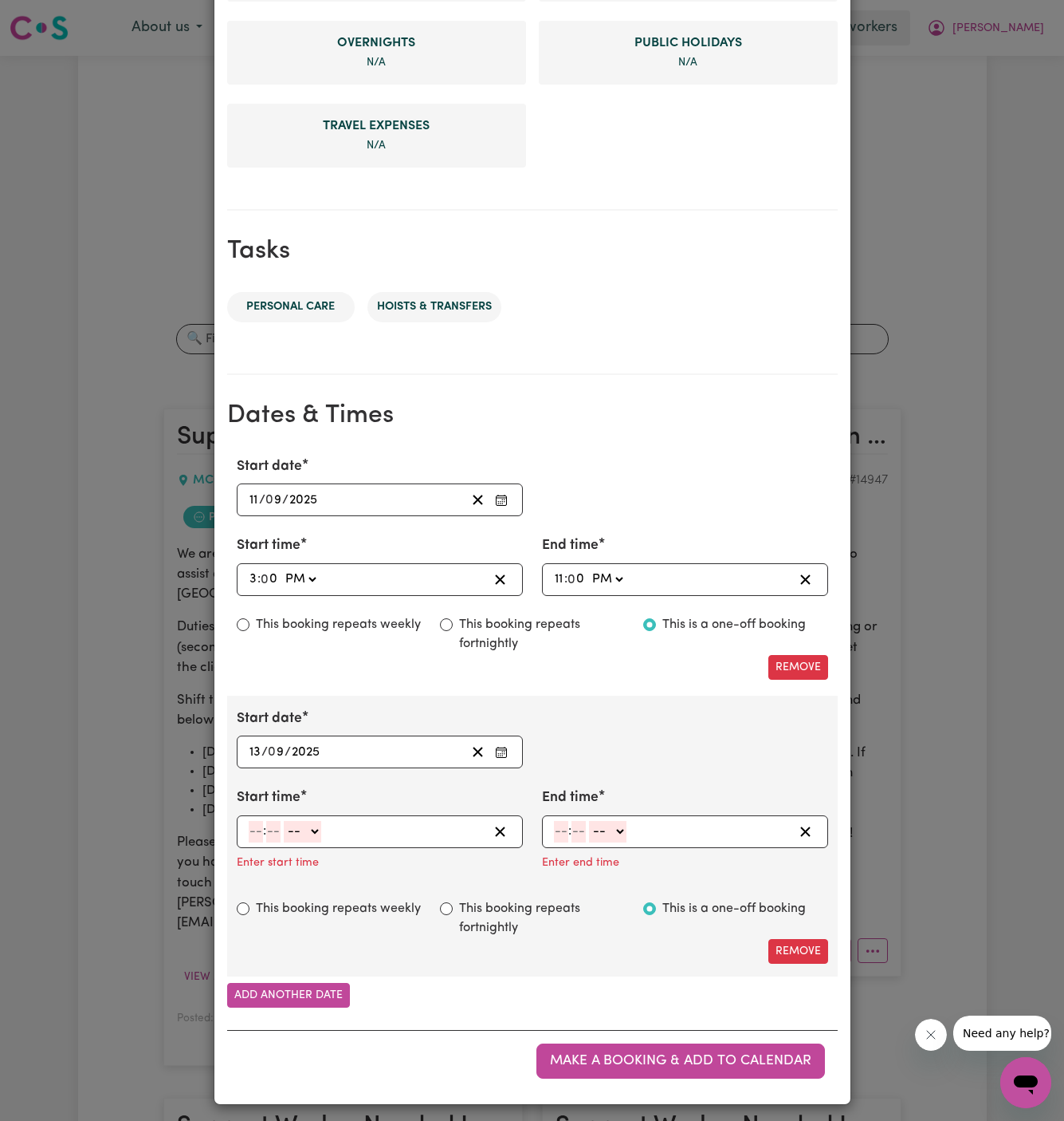
click at [260, 822] on input "number" at bounding box center [256, 832] width 14 height 21
type input "3"
type input "00"
click at [318, 835] on select "-- AM PM" at bounding box center [300, 832] width 37 height 21
select select "pm"
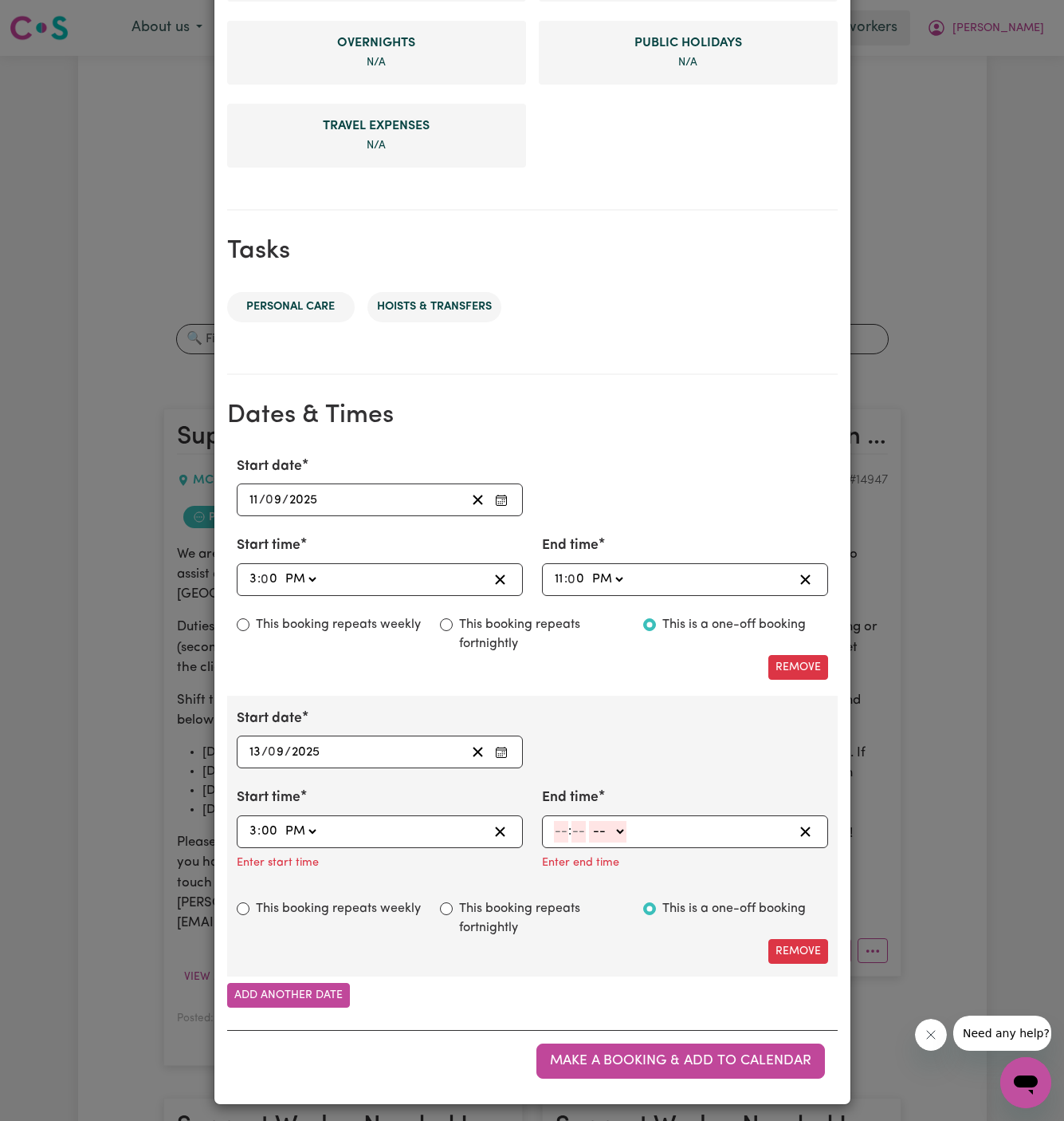
click at [282, 821] on select "-- AM PM" at bounding box center [300, 832] width 37 height 21
type input "15:00"
type input "0"
click at [563, 825] on input "number" at bounding box center [561, 832] width 14 height 21
click at [563, 825] on input "11" at bounding box center [559, 832] width 11 height 21
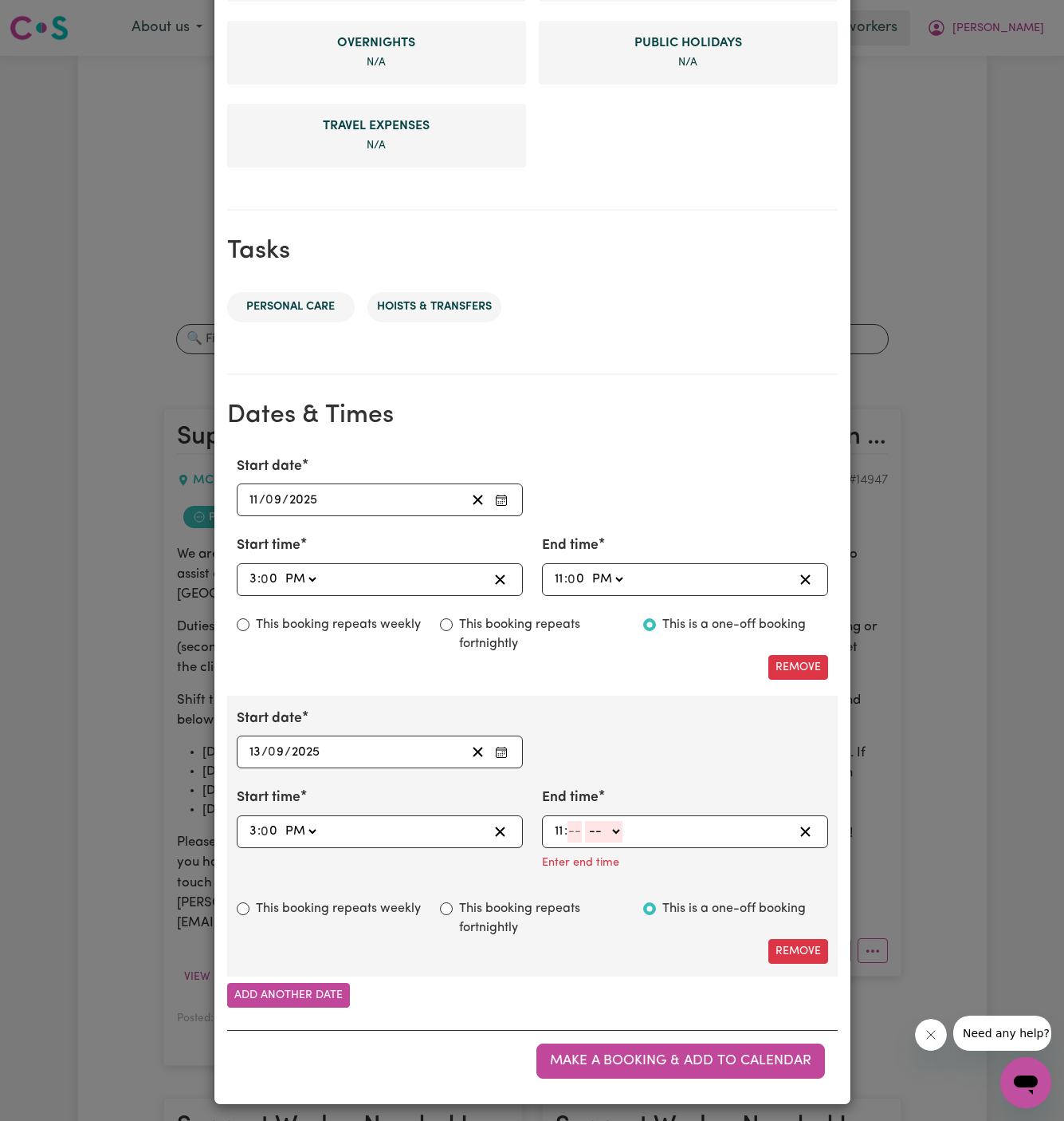
type input "11"
type input "00"
click at [617, 824] on select "-- AM PM" at bounding box center [606, 832] width 37 height 21
select select "pm"
click at [588, 842] on select "-- AM PM" at bounding box center [606, 832] width 37 height 21
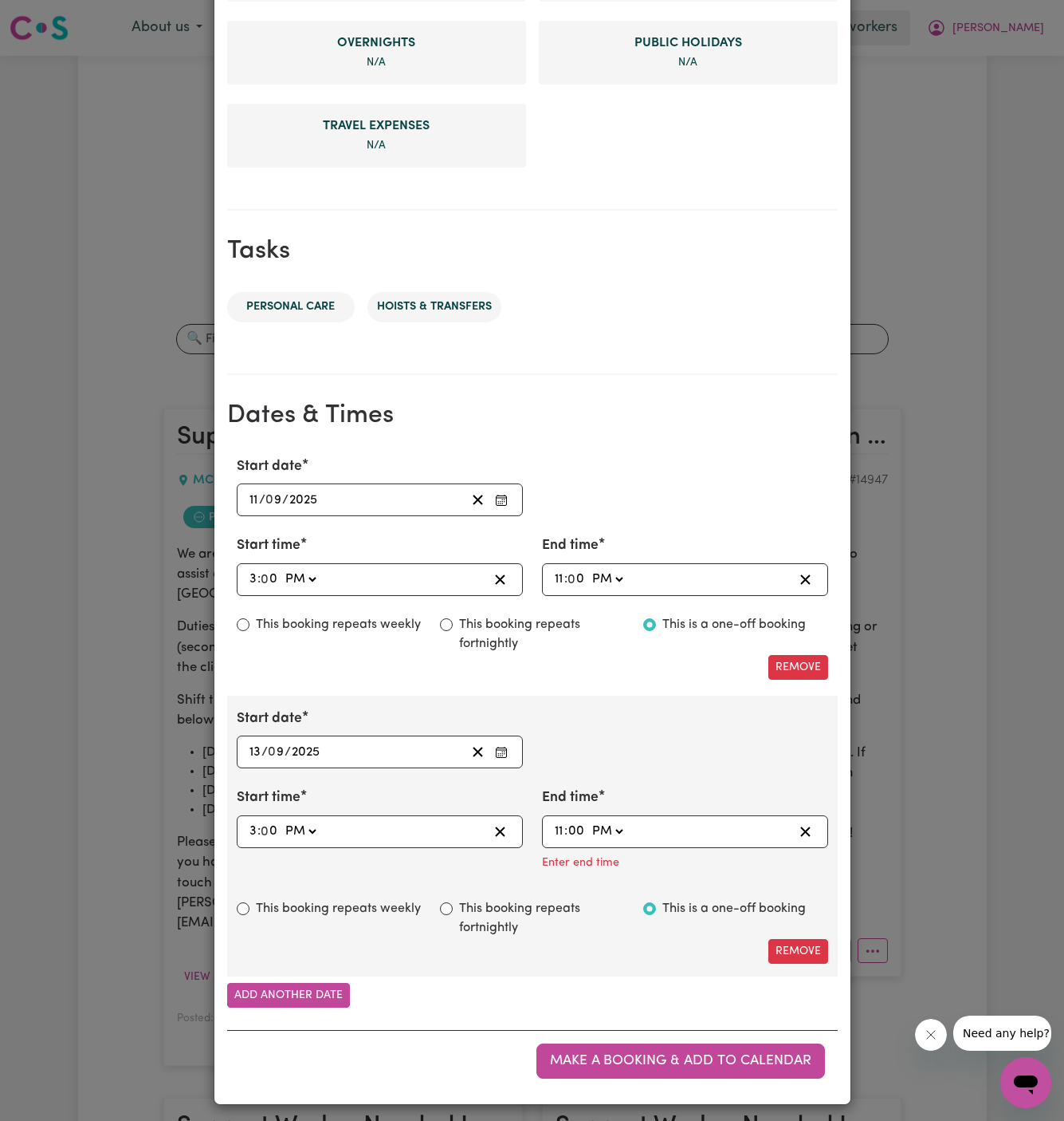
type input "23:00"
type input "0"
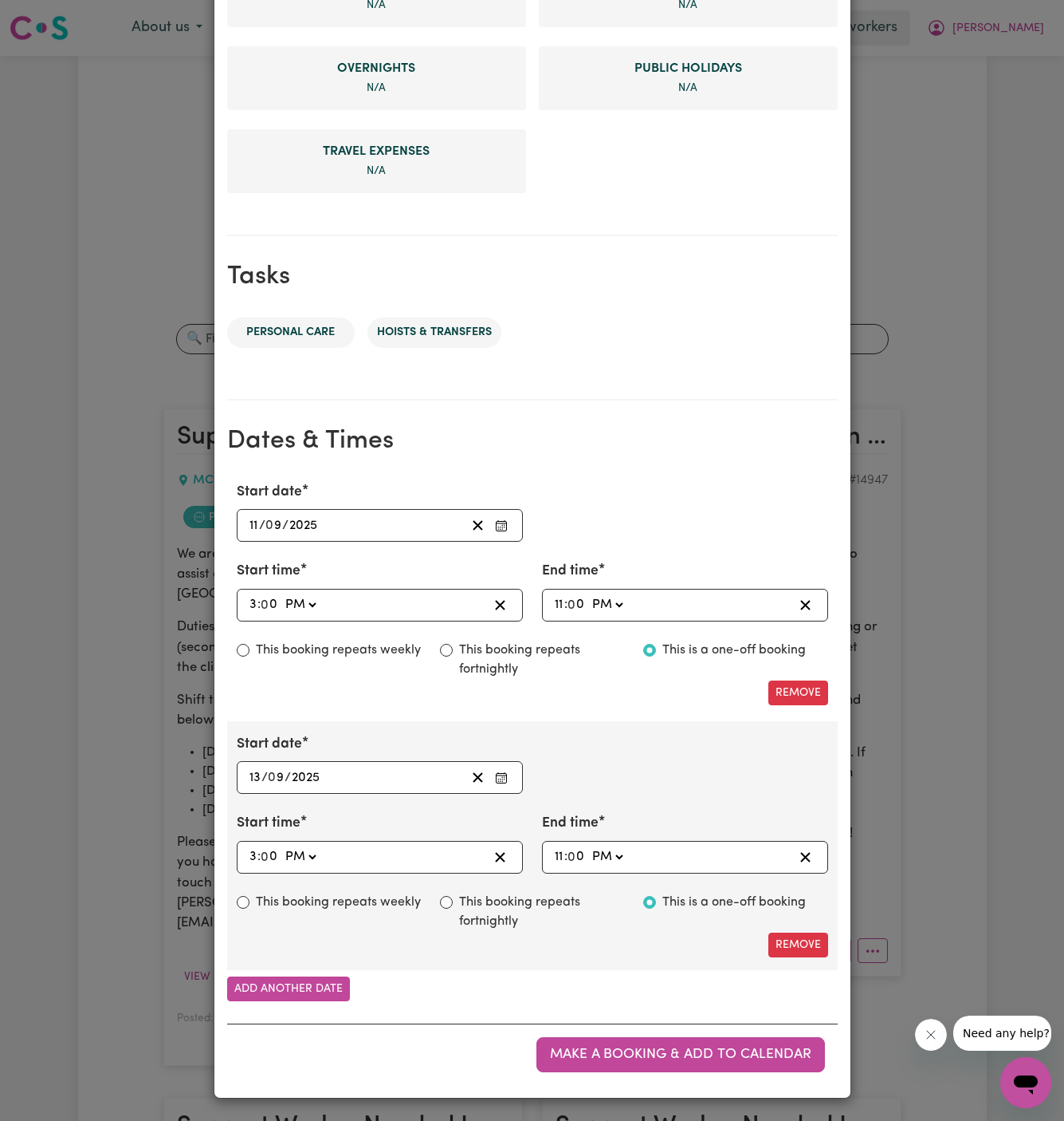
scroll to position [553, 0]
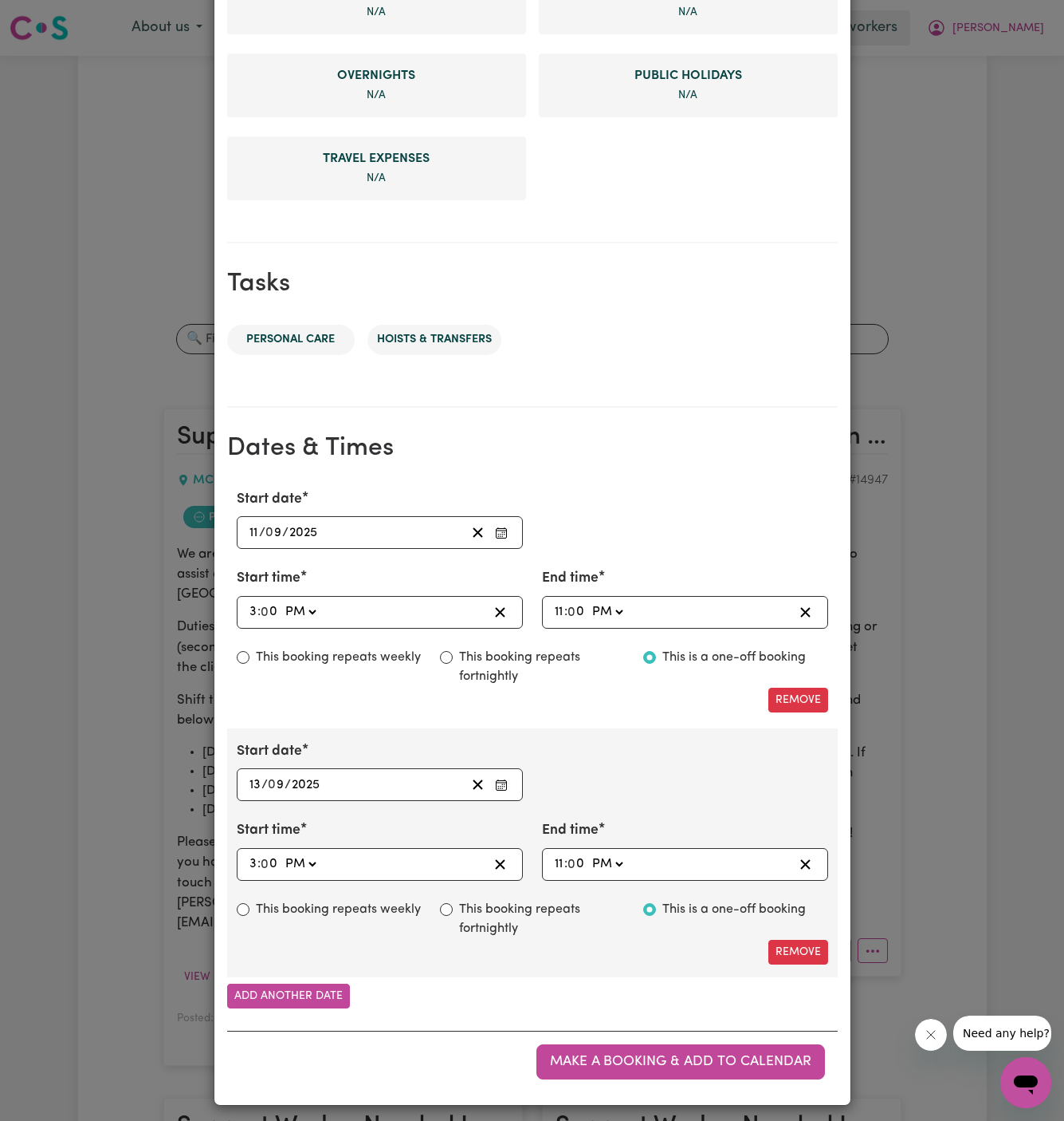
click at [669, 797] on div "Start date 2025-09-13 13 / 0 9 / 2025 « ‹ September 2025 › » Mon Tue Wed Thu Fr…" at bounding box center [532, 853] width 611 height 249
click at [617, 1055] on span "Make a booking & add to calendar" at bounding box center [680, 1062] width 261 height 13
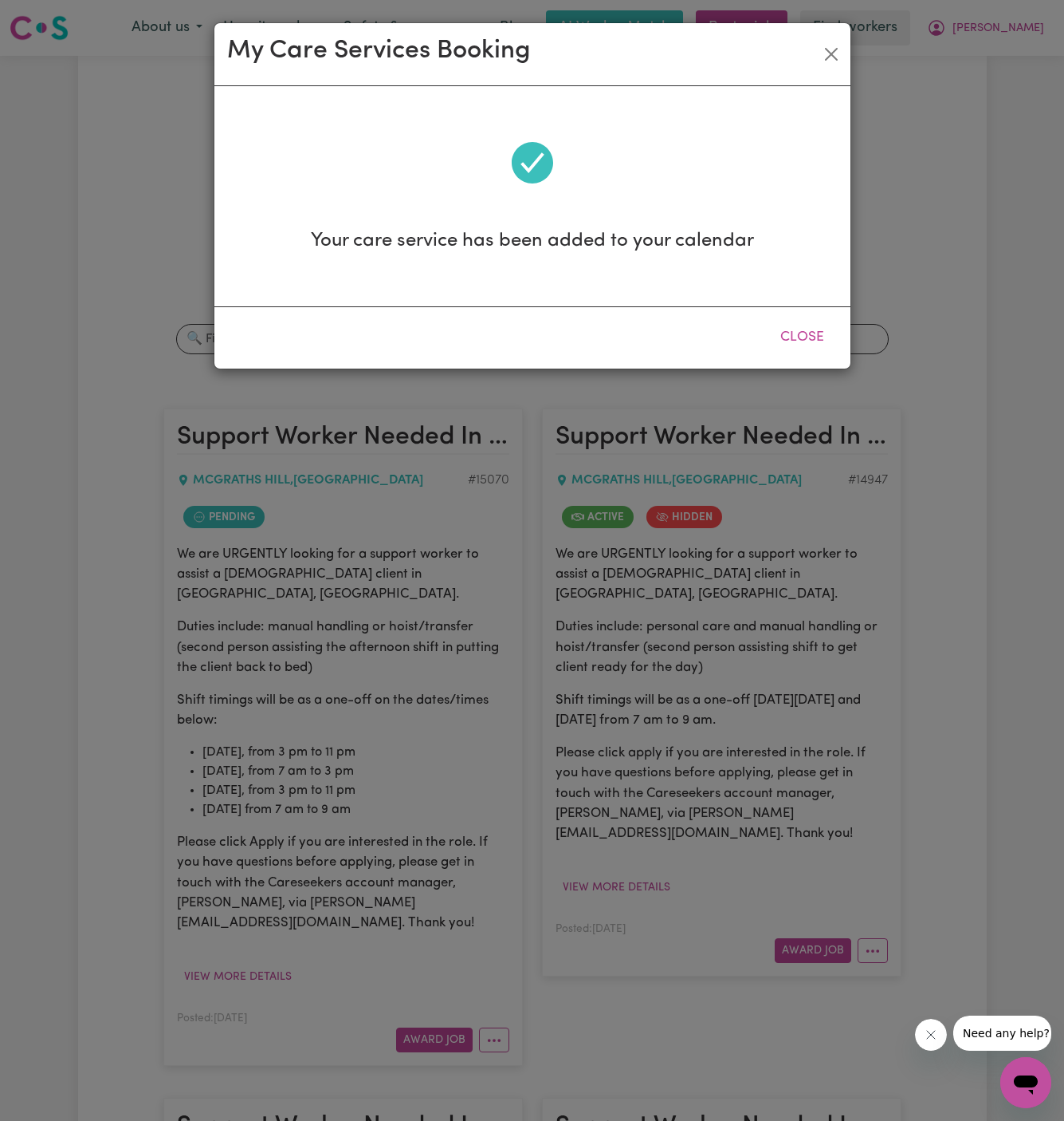
scroll to position [0, 0]
click at [816, 338] on button "Close" at bounding box center [803, 337] width 71 height 35
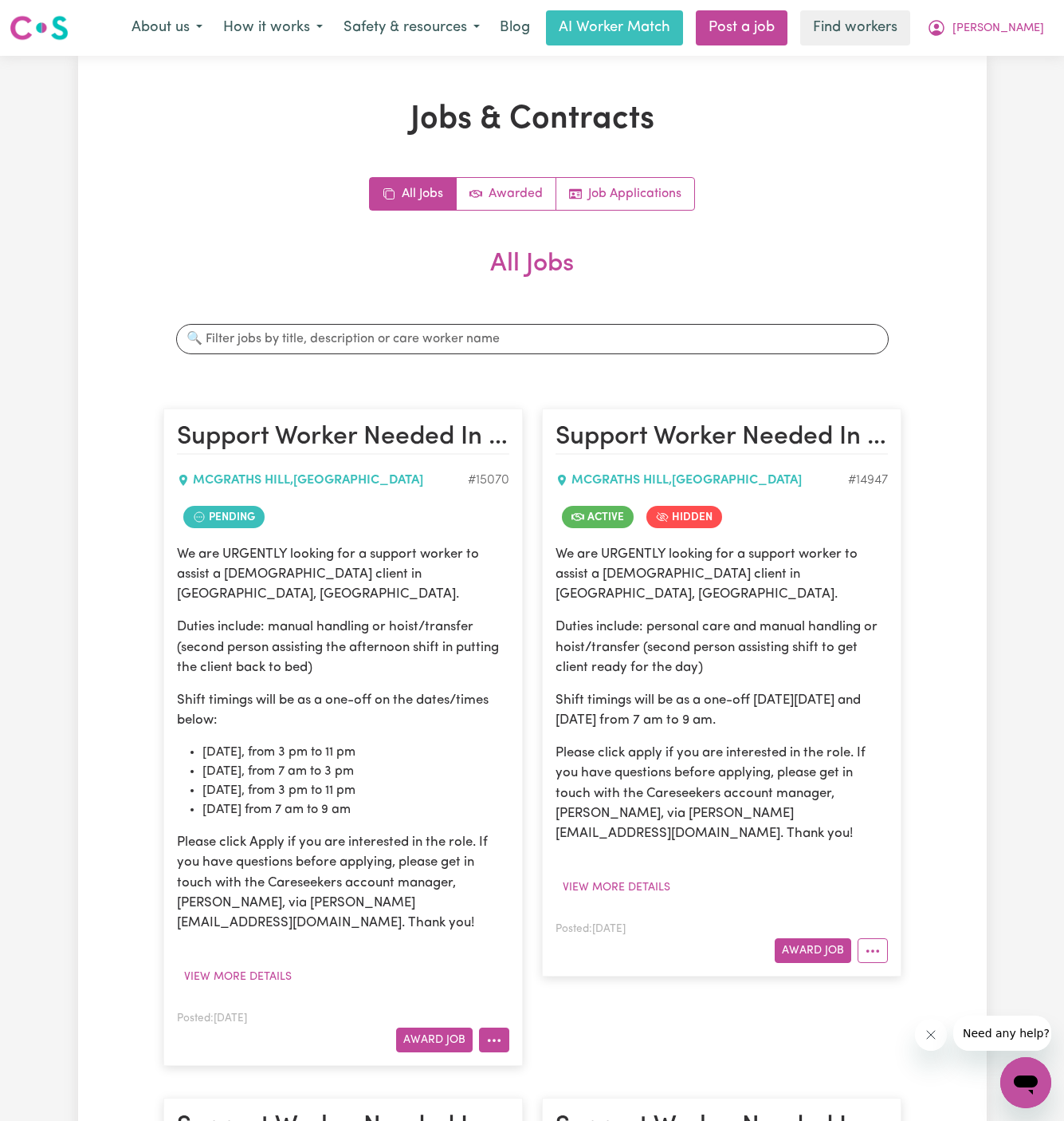
click at [501, 1027] on button "More options" at bounding box center [494, 1040] width 31 height 25
click at [560, 828] on link "View/Edit Contract" at bounding box center [557, 843] width 155 height 32
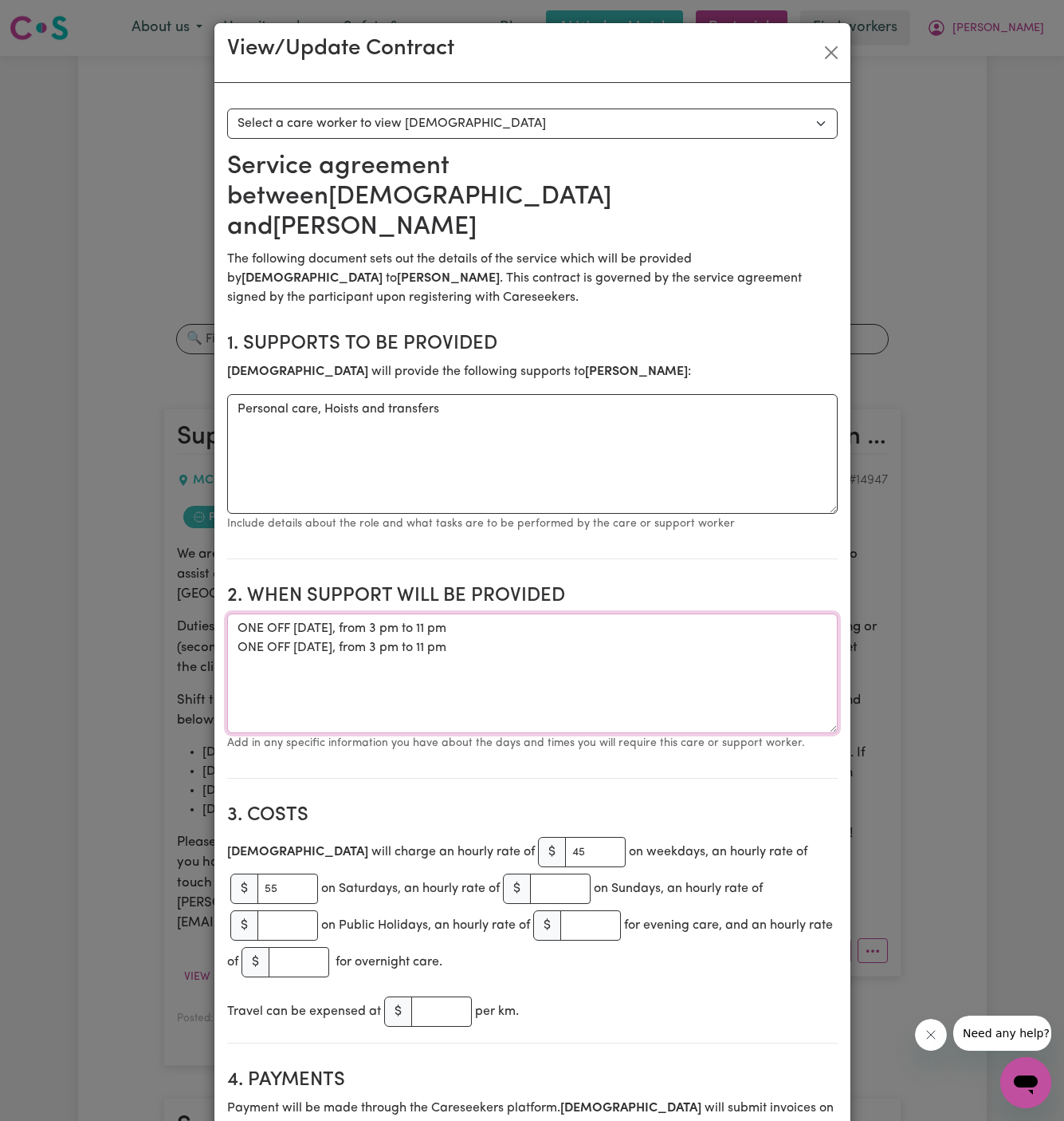
click at [504, 622] on textarea "ONE OFF 11/09 Thursday, from 3 pm to 11 pm ONE OFF 13/09 Saturday, from 3 pm to…" at bounding box center [532, 673] width 611 height 120
drag, startPoint x: 526, startPoint y: 622, endPoint x: 214, endPoint y: 597, distance: 313.0
click at [833, 45] on button "Close" at bounding box center [831, 53] width 26 height 26
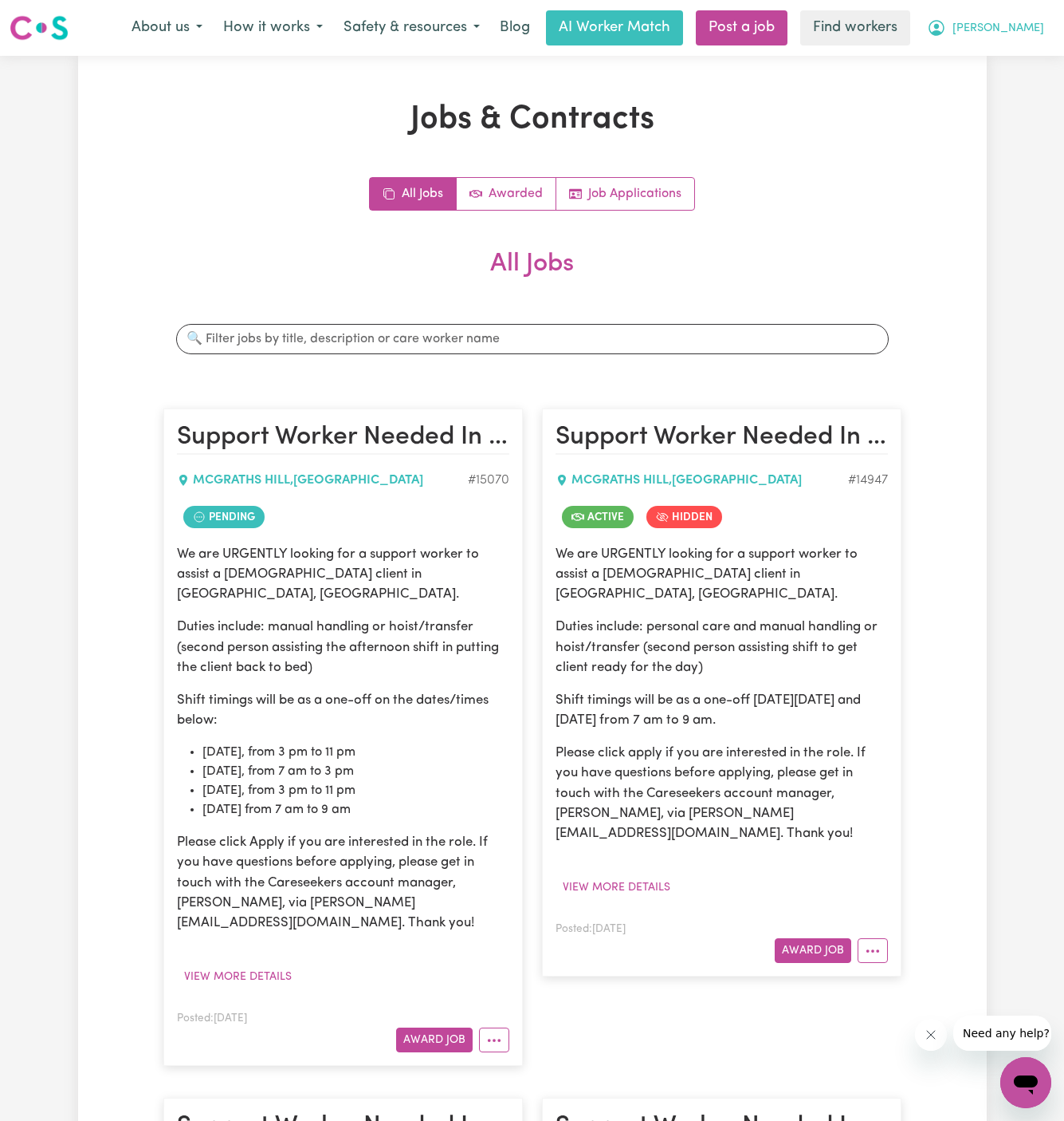
click at [1040, 31] on span "[PERSON_NAME]" at bounding box center [999, 29] width 92 height 17
click at [998, 88] on link "Logout" at bounding box center [991, 92] width 126 height 31
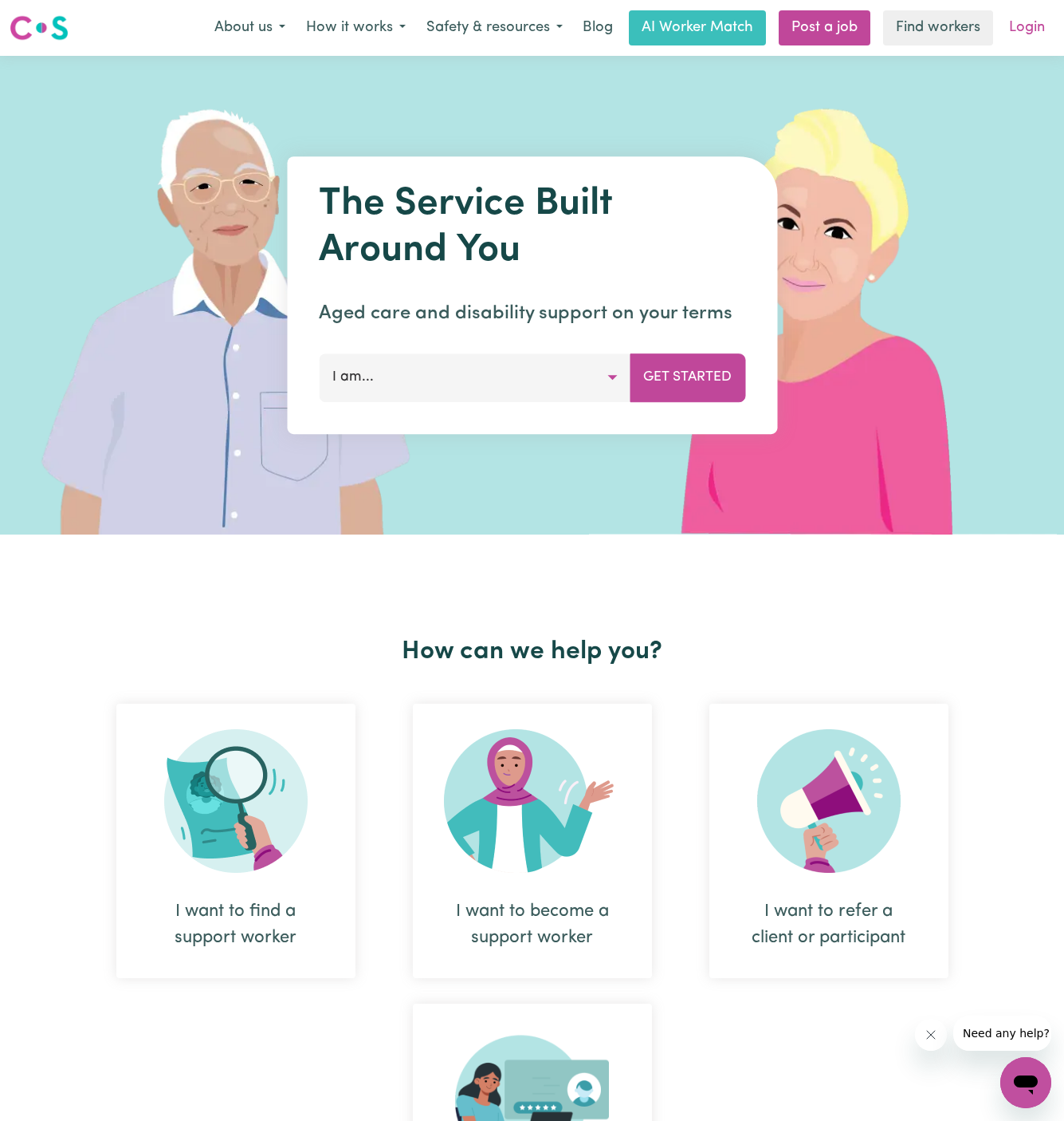
click at [1033, 30] on link "Login" at bounding box center [1027, 28] width 55 height 35
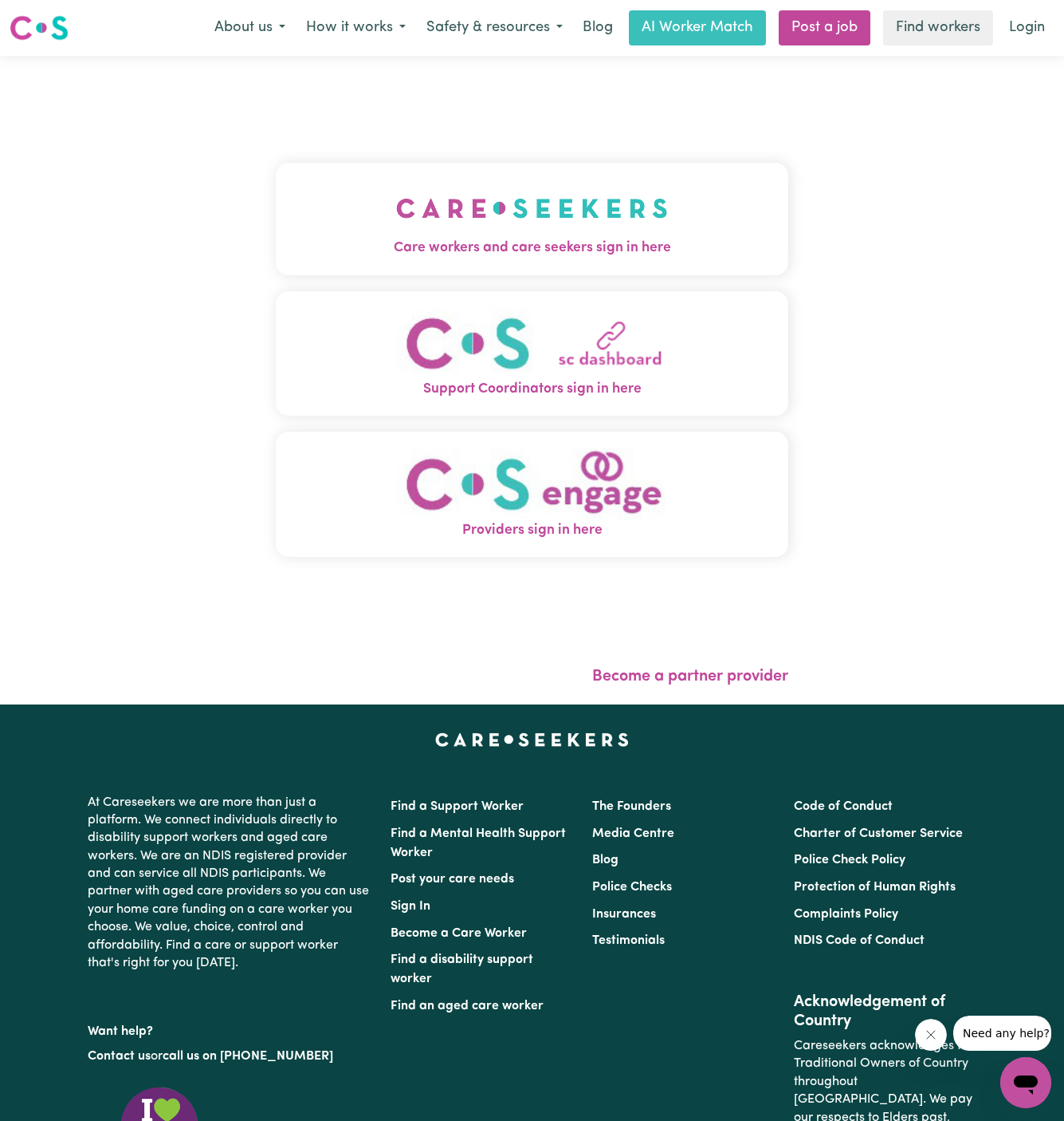
click at [657, 218] on img "Care workers and care seekers sign in here" at bounding box center [532, 208] width 272 height 59
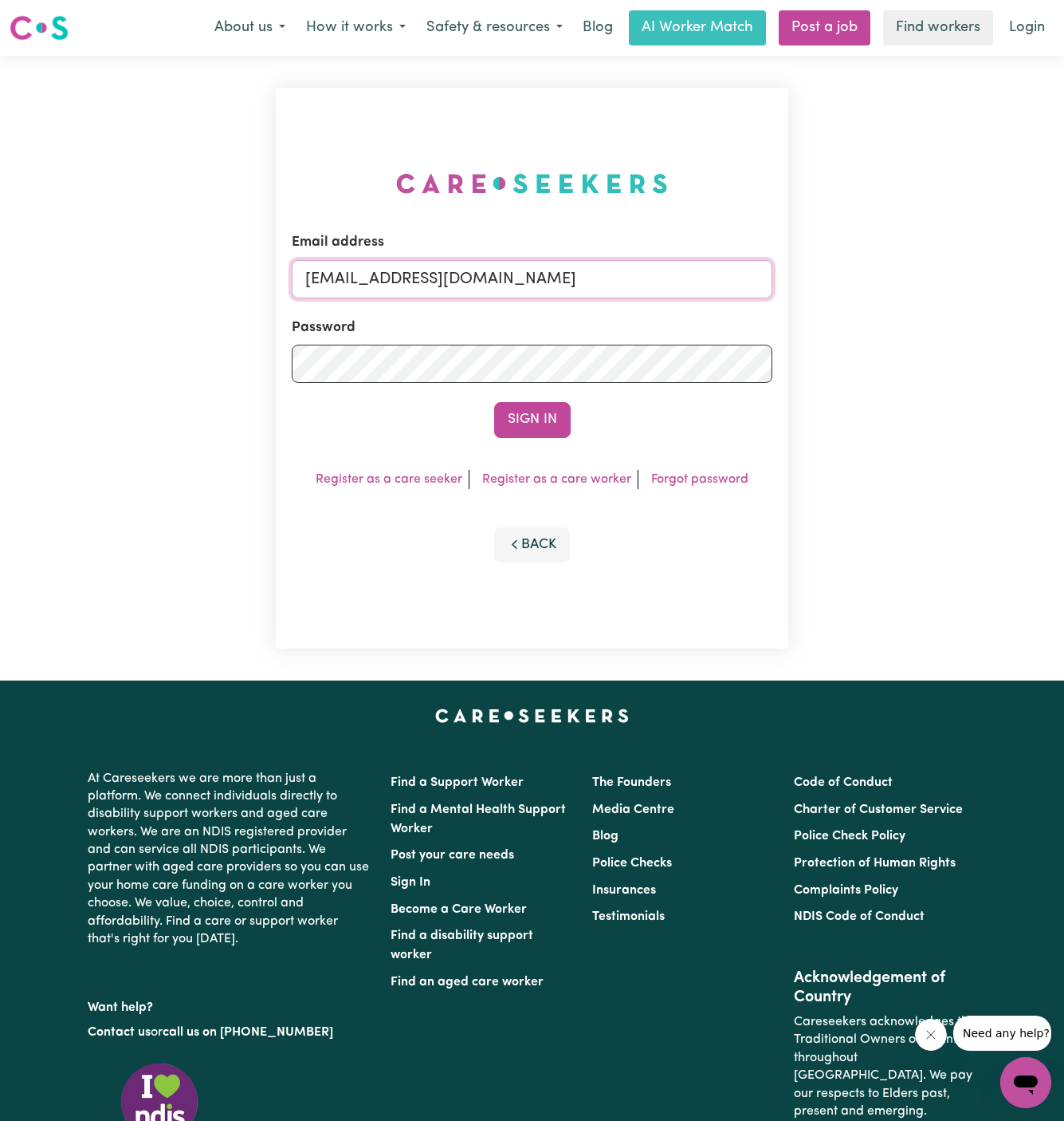
drag, startPoint x: 388, startPoint y: 277, endPoint x: 974, endPoint y: 275, distance: 586.0
click at [974, 275] on div "Email address superuser~GrahamWhiteKNC@careseekers.com.au Password Sign In Regi…" at bounding box center [532, 368] width 1064 height 625
paste input "CallumCF"
type input "superuser~CallumCF@careseekers.com.au"
click at [494, 402] on button "Sign In" at bounding box center [532, 420] width 77 height 35
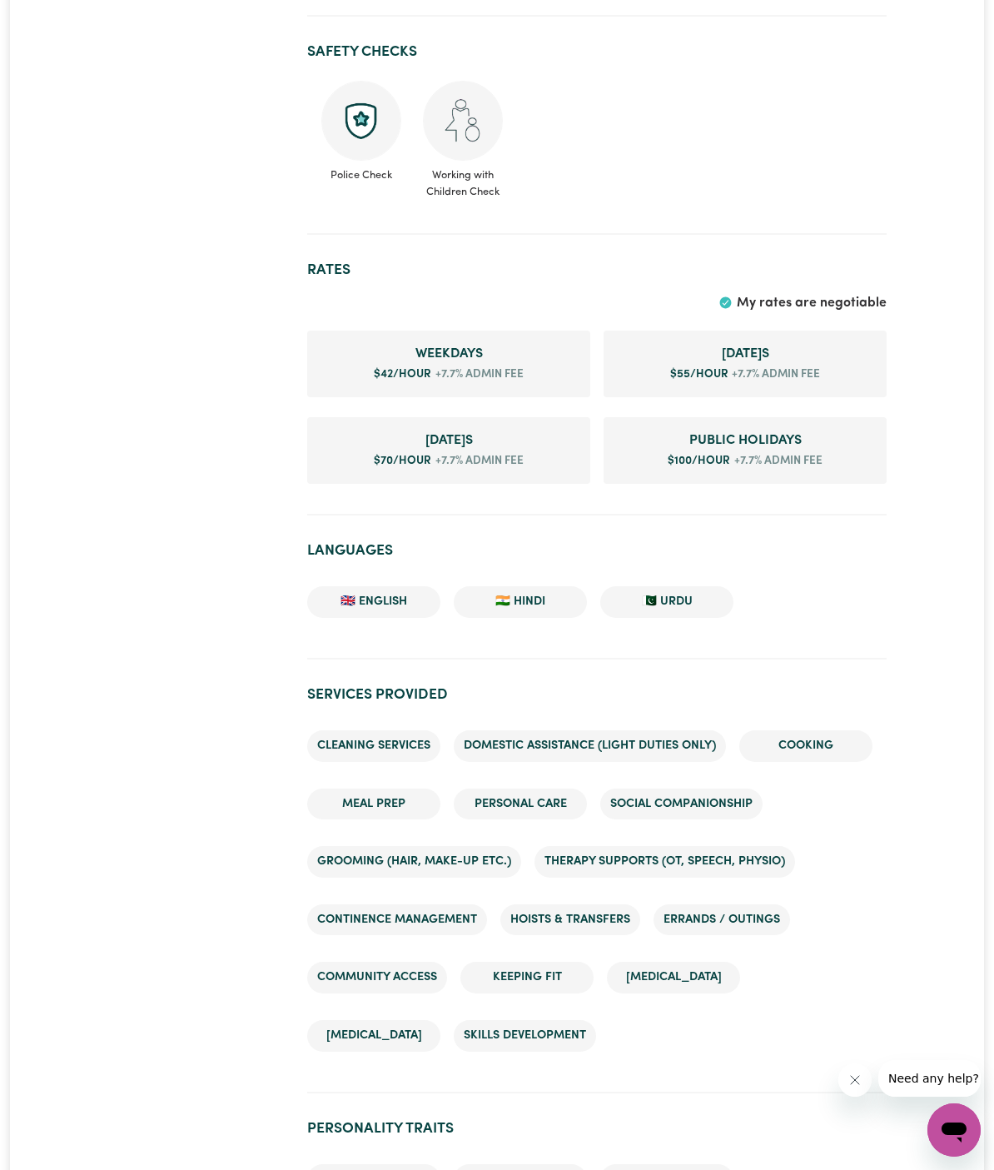
scroll to position [1032, 0]
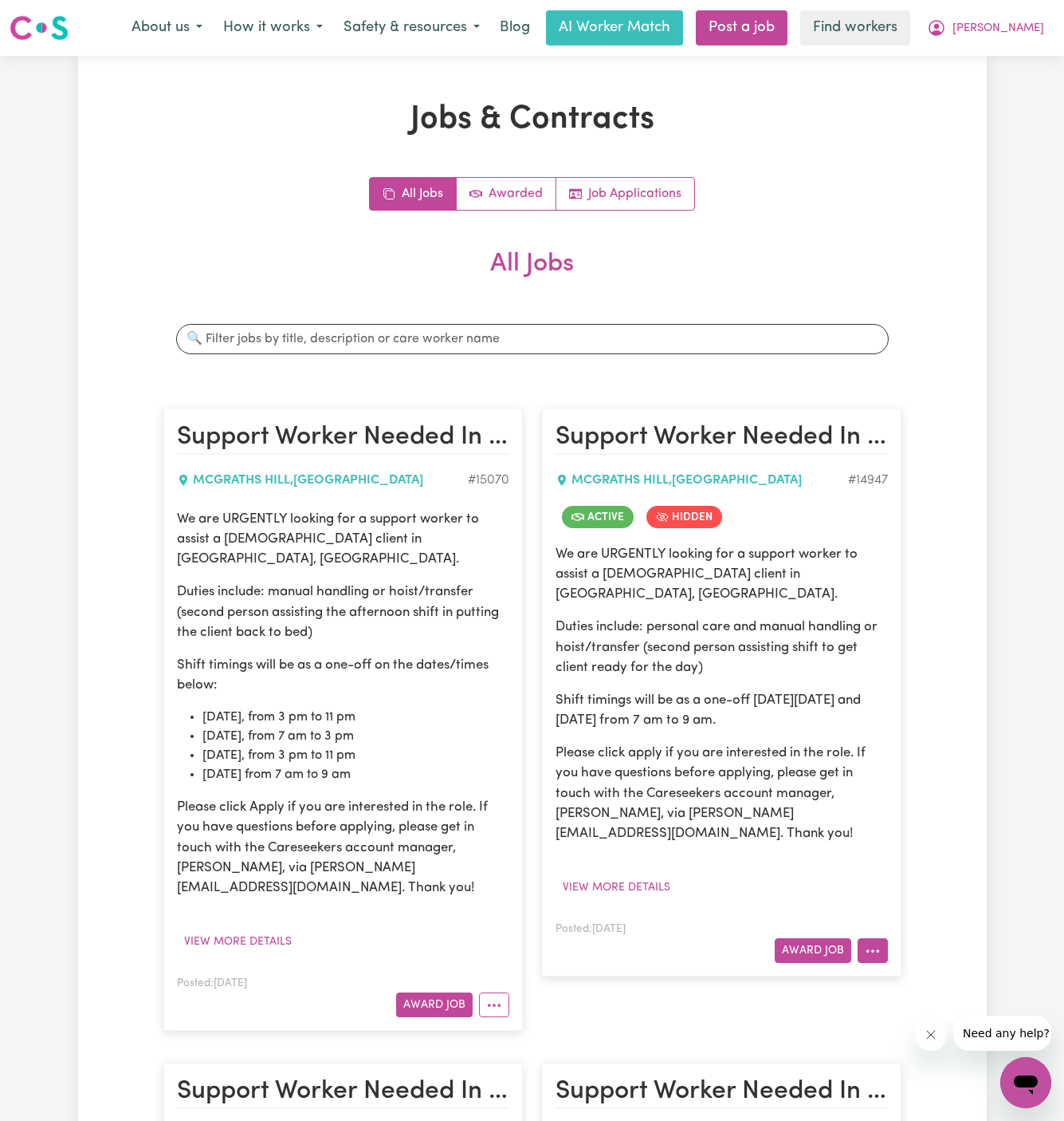
click at [876, 938] on button "More options" at bounding box center [873, 950] width 31 height 25
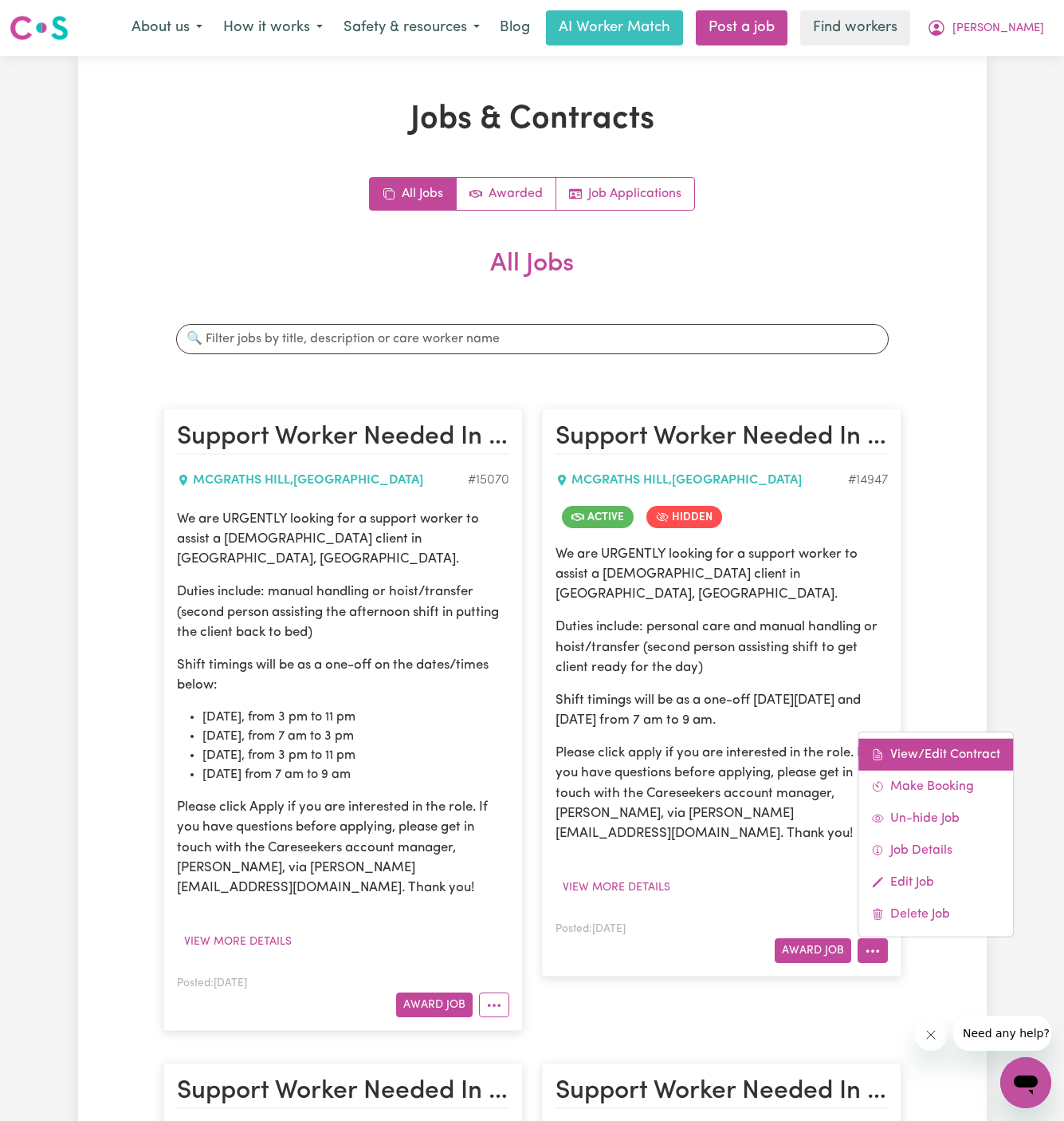
click at [918, 739] on link "View/Edit Contract" at bounding box center [937, 754] width 155 height 32
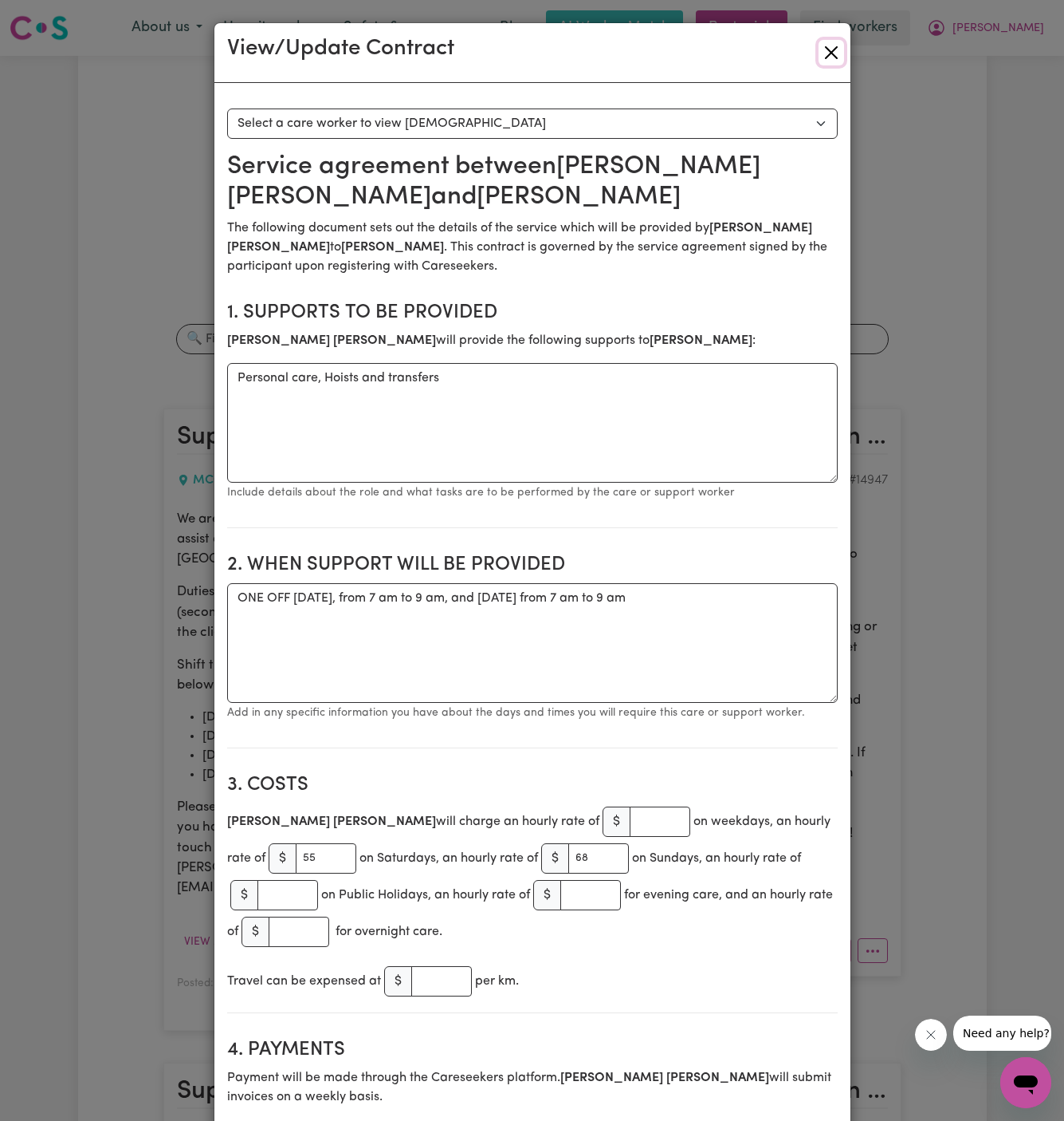
click at [826, 52] on button "Close" at bounding box center [831, 53] width 26 height 26
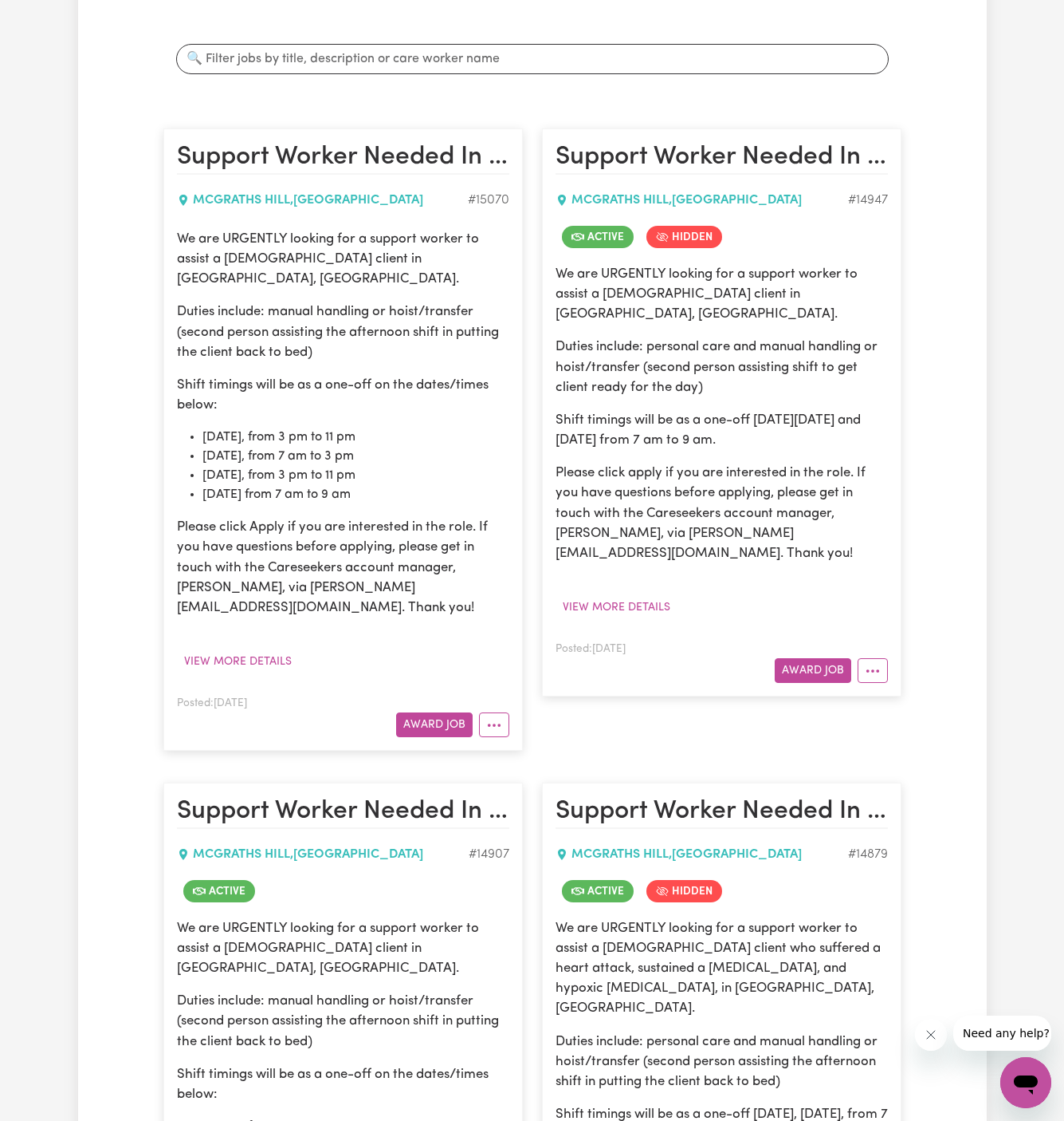
scroll to position [517, 0]
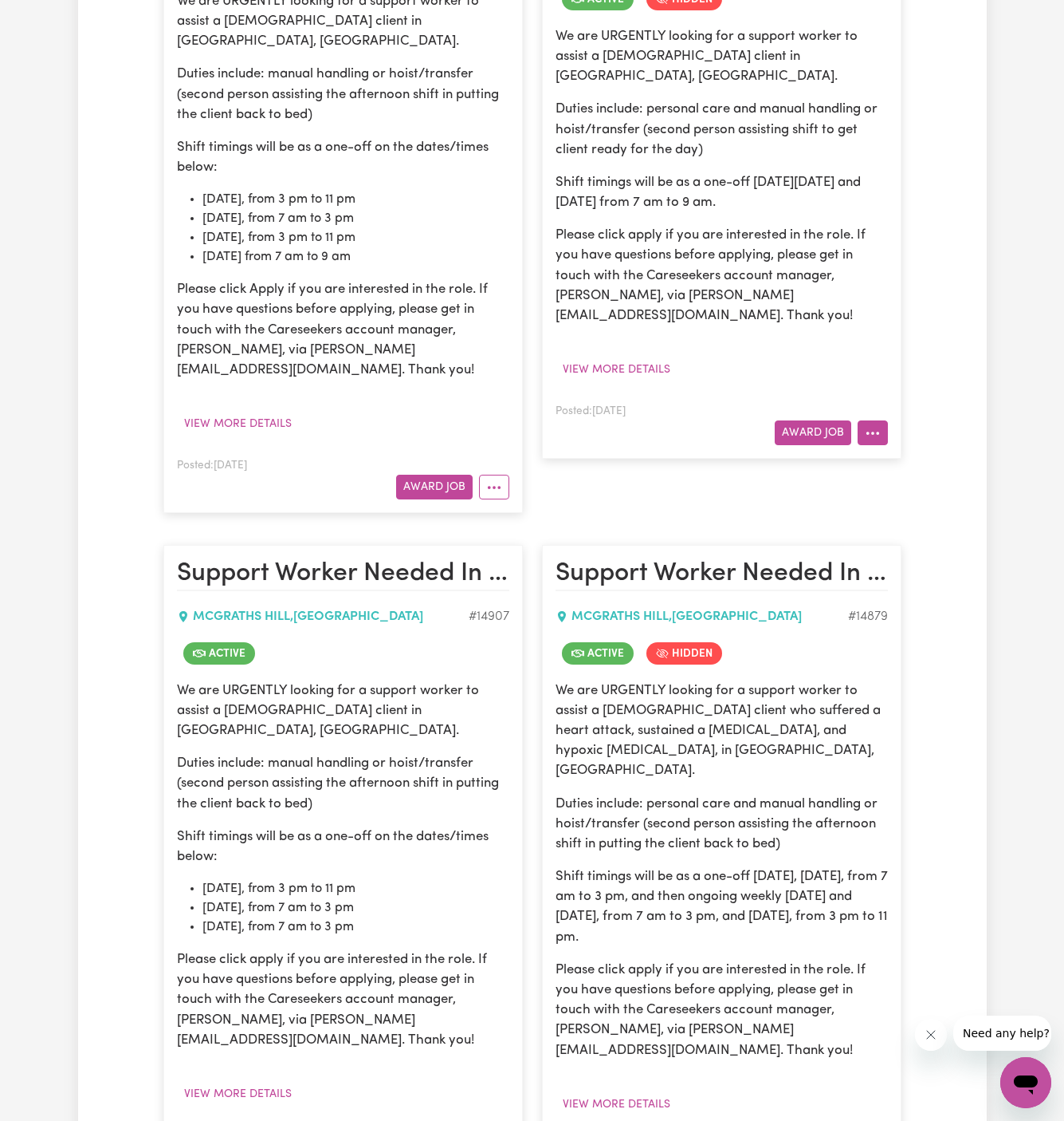
click at [867, 421] on button "More options" at bounding box center [873, 433] width 31 height 25
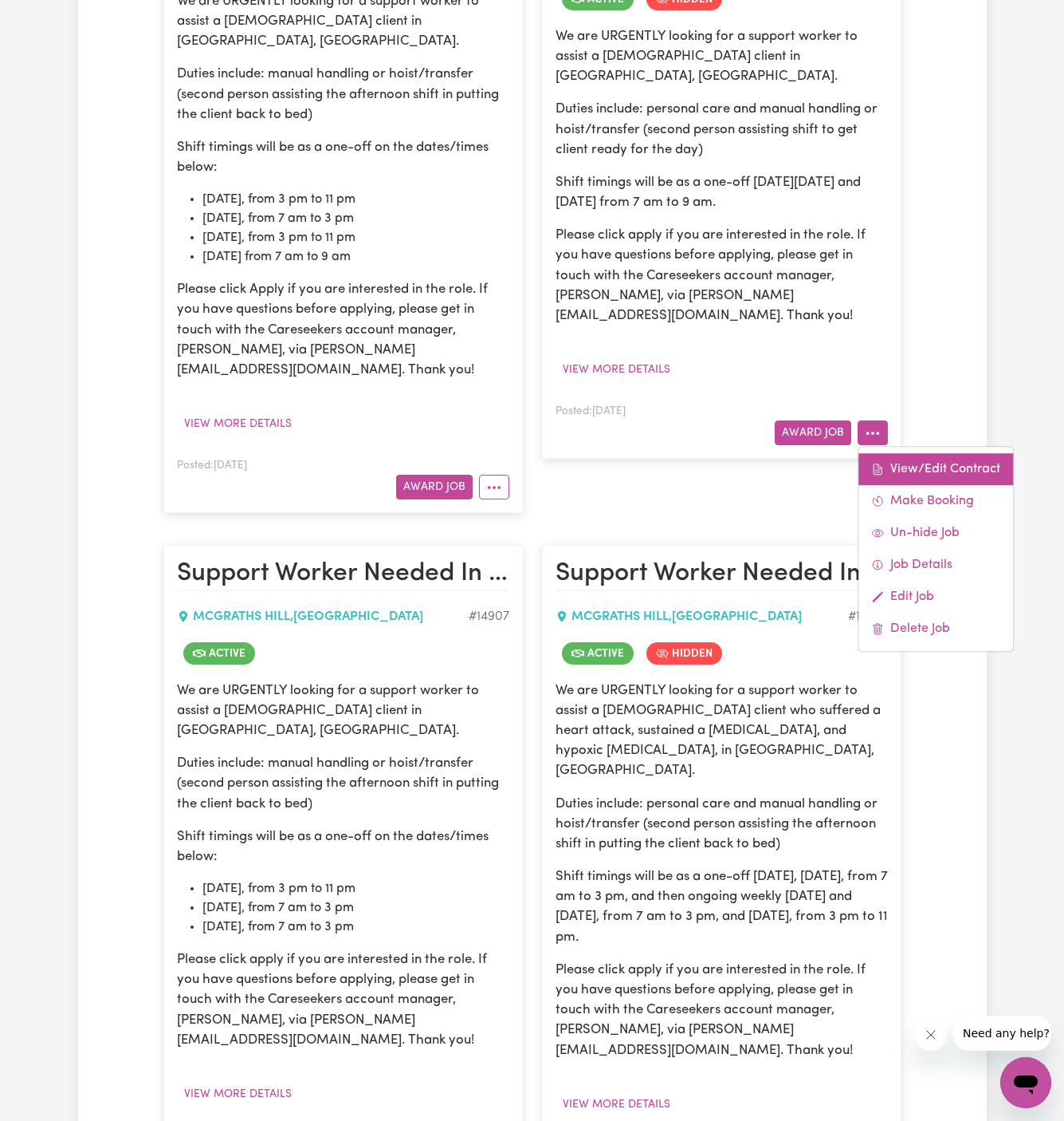
click at [878, 460] on span at bounding box center [877, 469] width 12 height 19
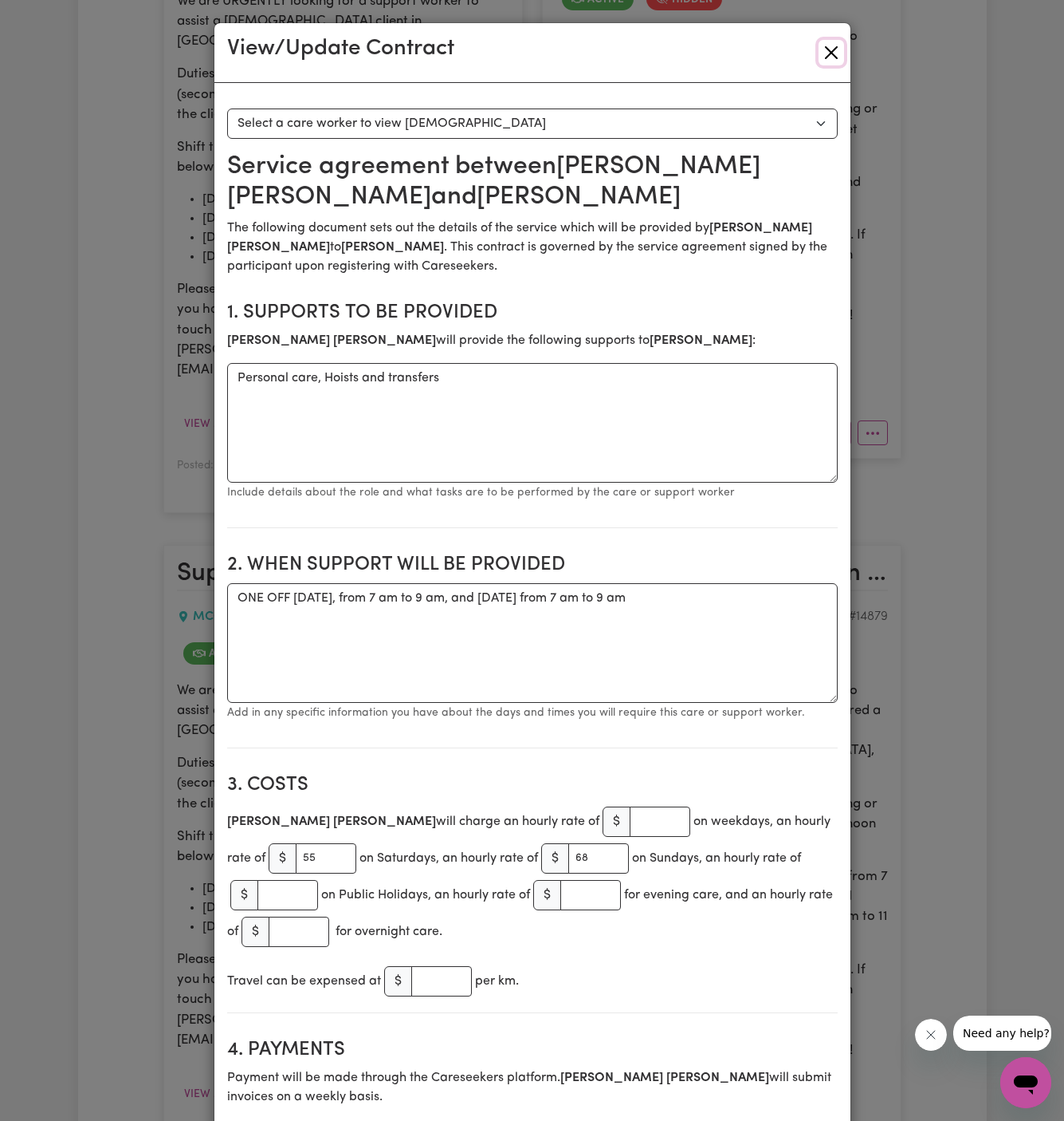
click at [827, 49] on button "Close" at bounding box center [831, 53] width 26 height 26
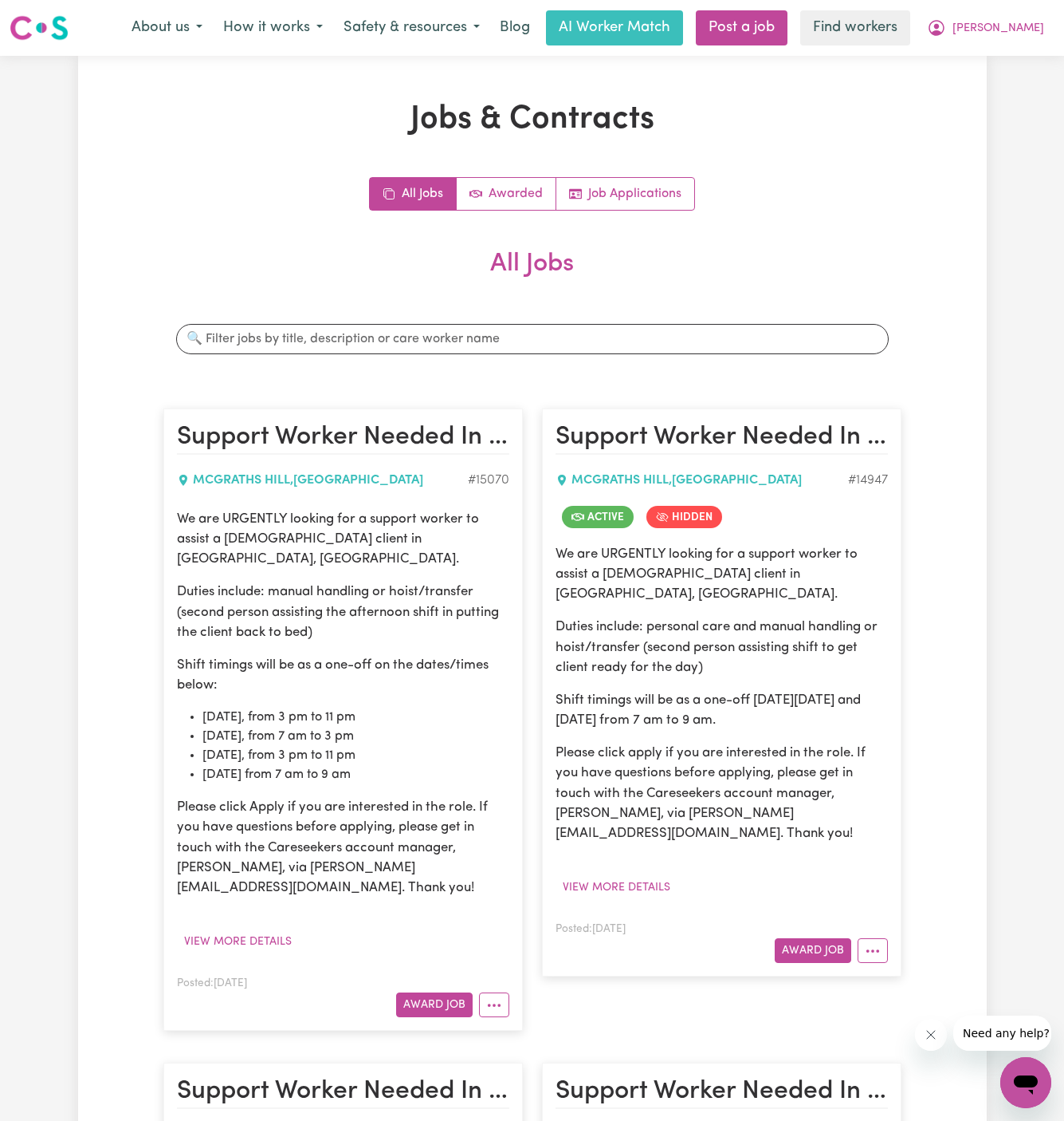
scroll to position [693, 0]
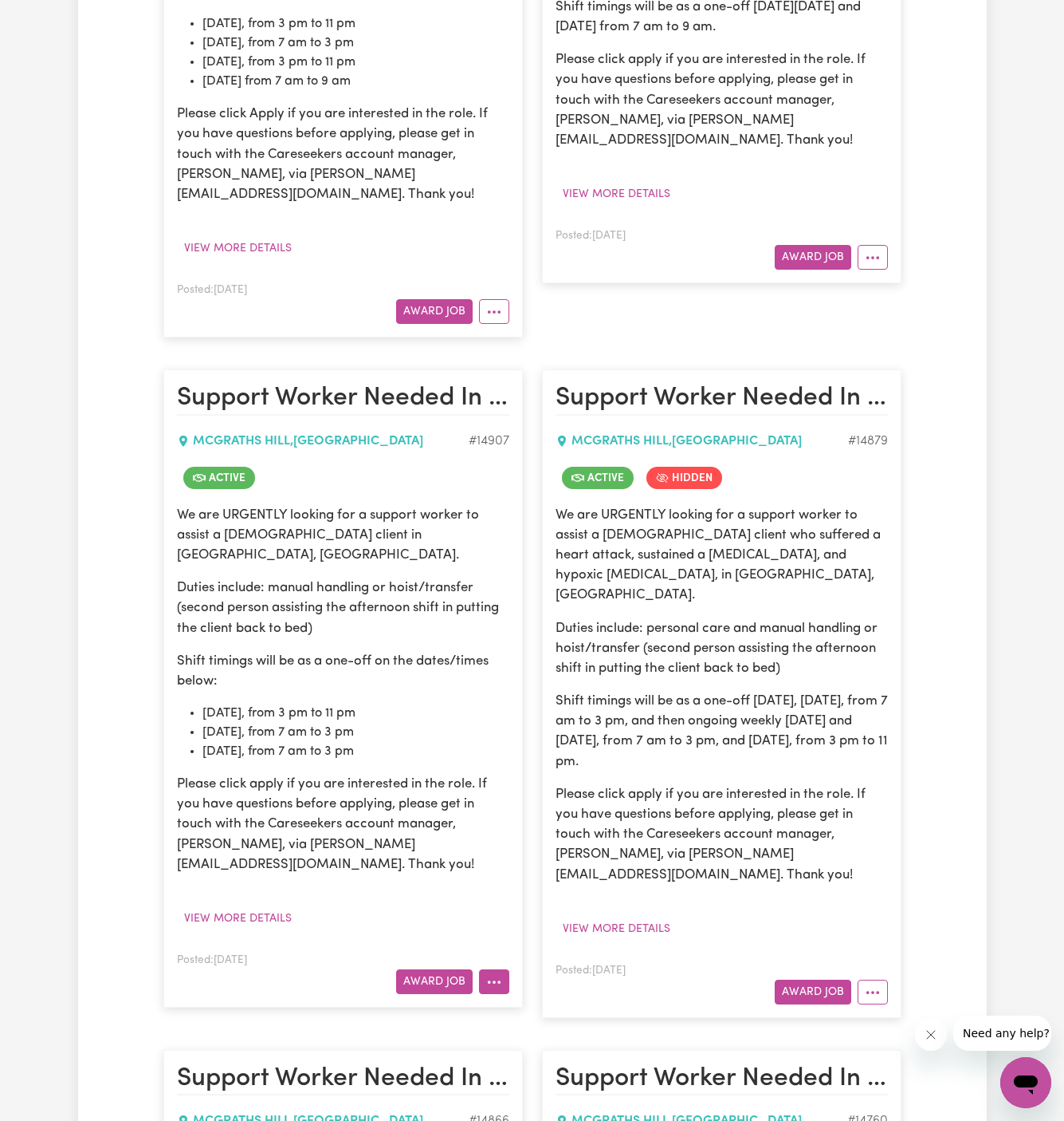
click at [492, 974] on icon "More options" at bounding box center [494, 982] width 16 height 16
click at [569, 1002] on link "View/Edit Contract" at bounding box center [557, 1018] width 155 height 32
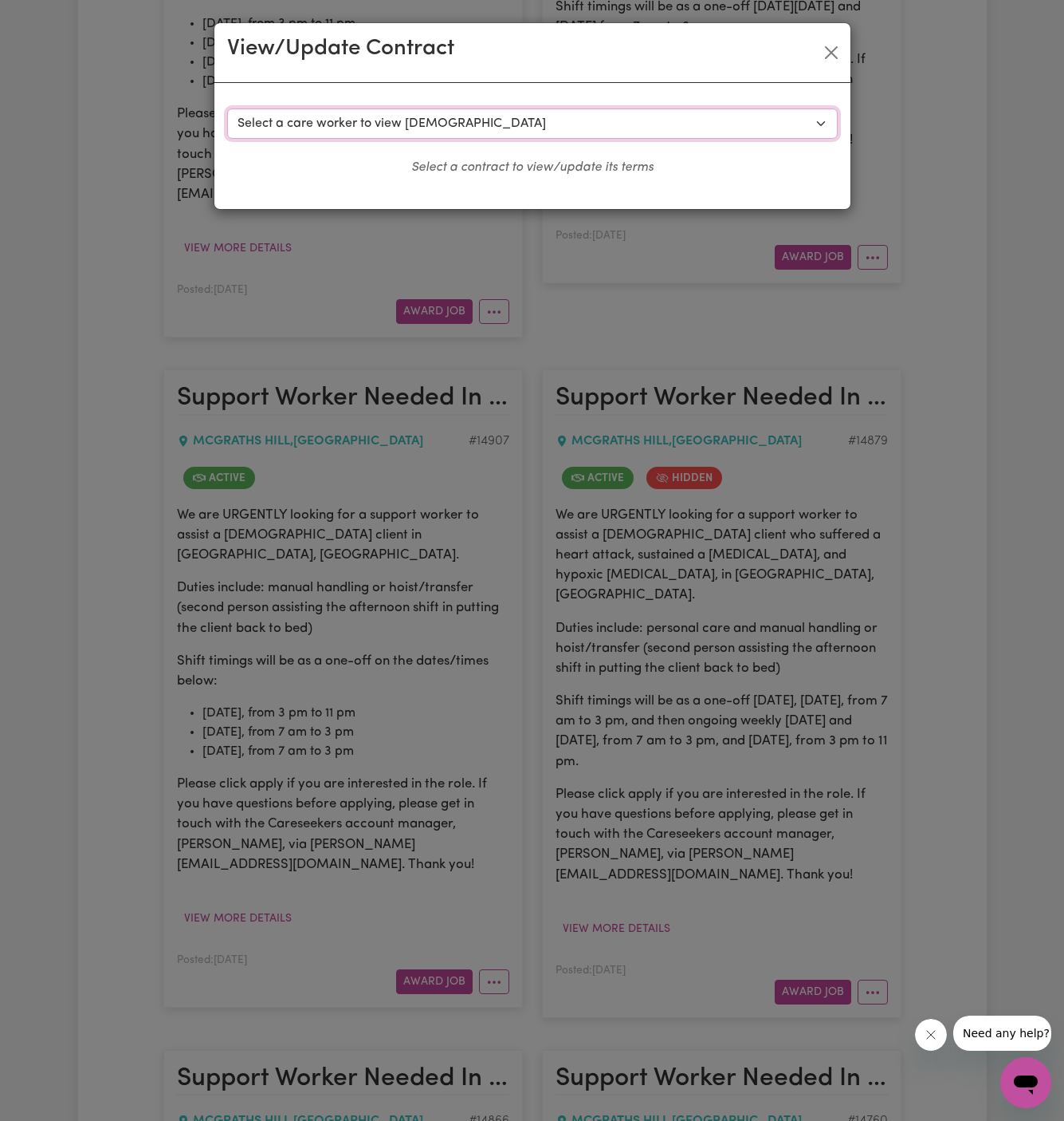
click at [335, 122] on select "Select a care worker to view contract #10534 - Maeroa Poasa (contract accepted)…" at bounding box center [532, 124] width 611 height 31
select select "10155"
click at [227, 108] on select "Select a care worker to view contract #10534 - Maeroa Poasa (contract accepted)…" at bounding box center [532, 124] width 611 height 31
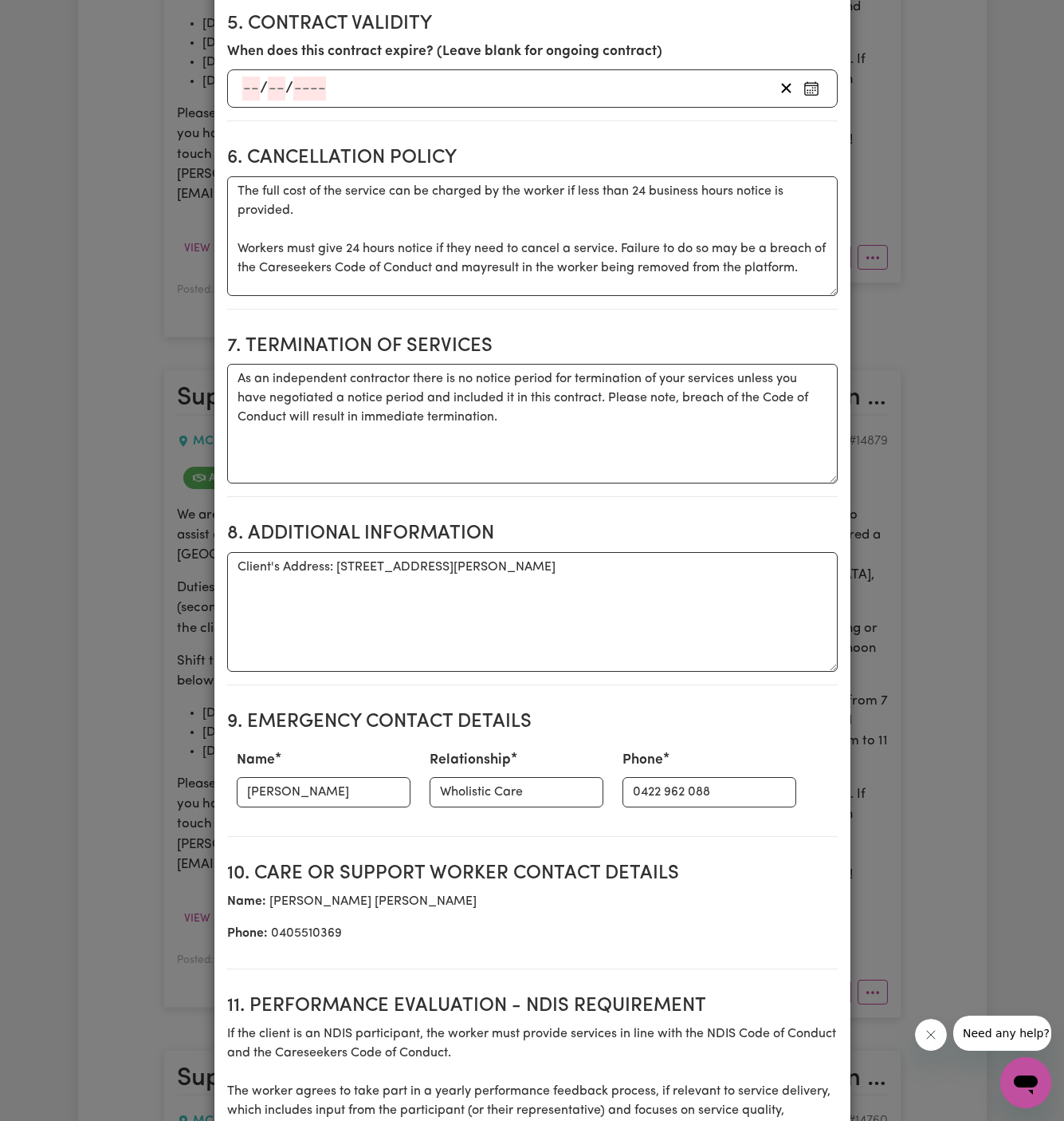
scroll to position [1321, 0]
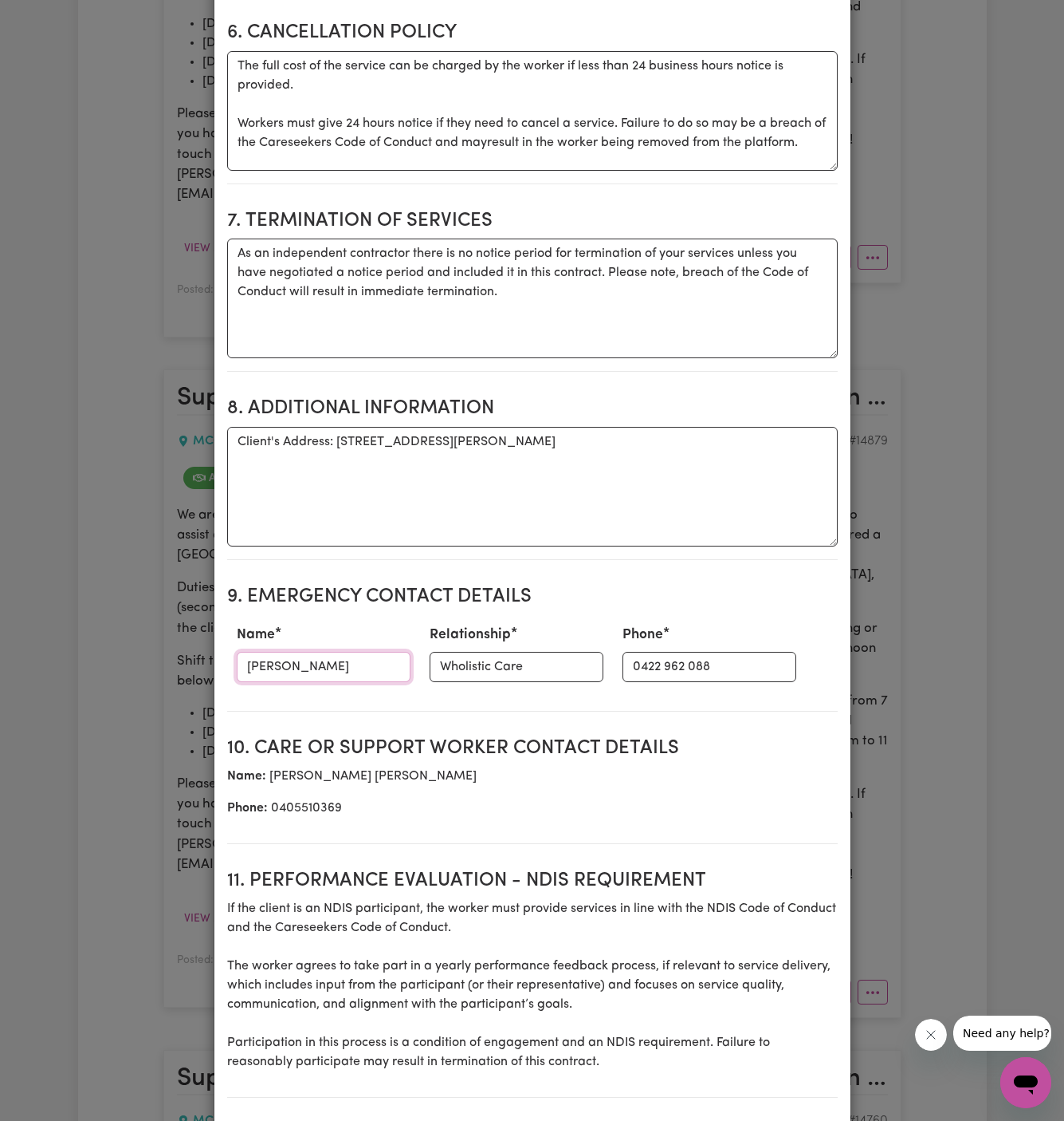
click at [306, 659] on input "Kylie" at bounding box center [323, 667] width 173 height 31
click at [636, 659] on input "0422 962 088" at bounding box center [709, 667] width 173 height 31
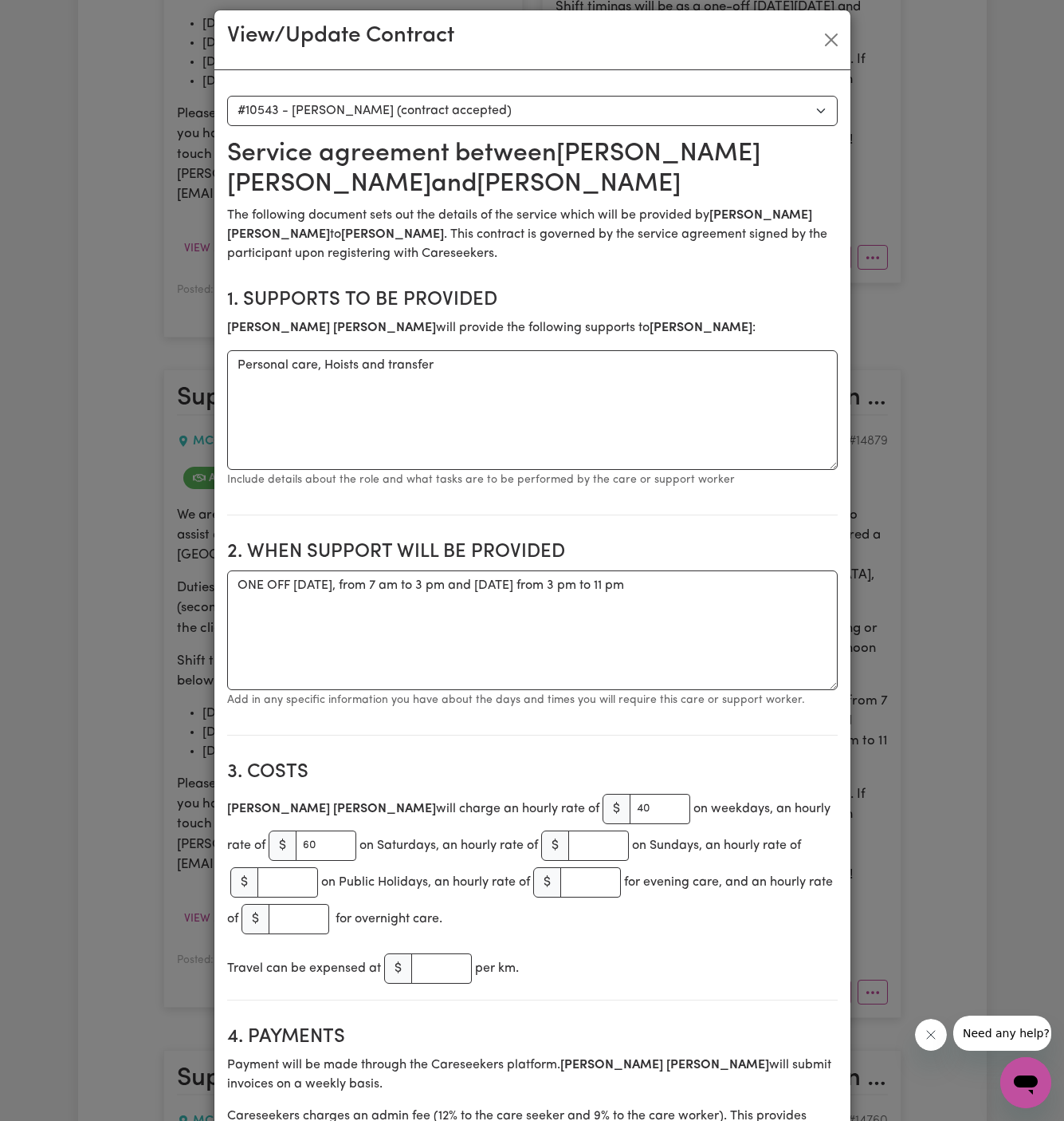
scroll to position [0, 0]
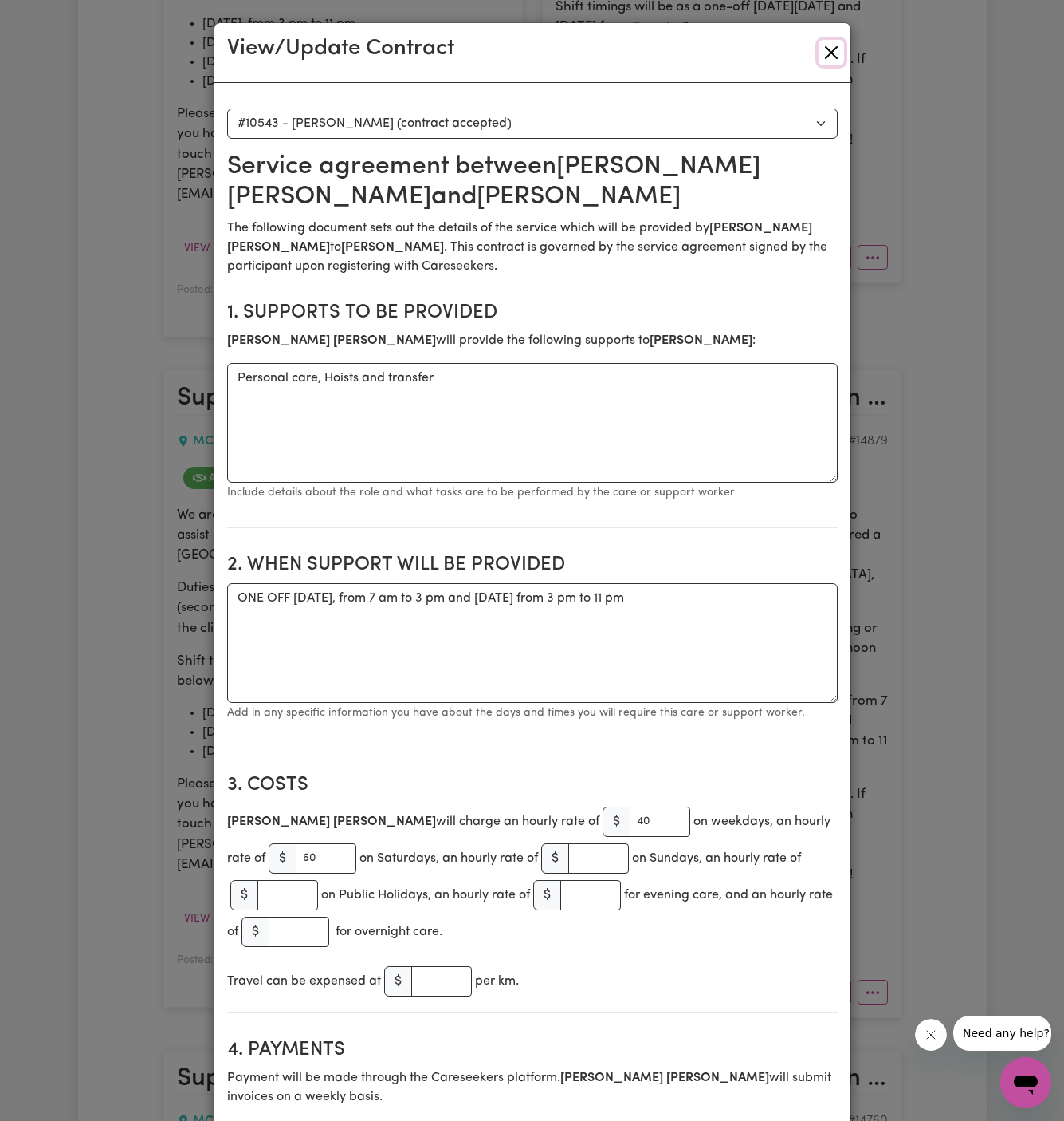
click at [830, 55] on button "Close" at bounding box center [831, 53] width 26 height 26
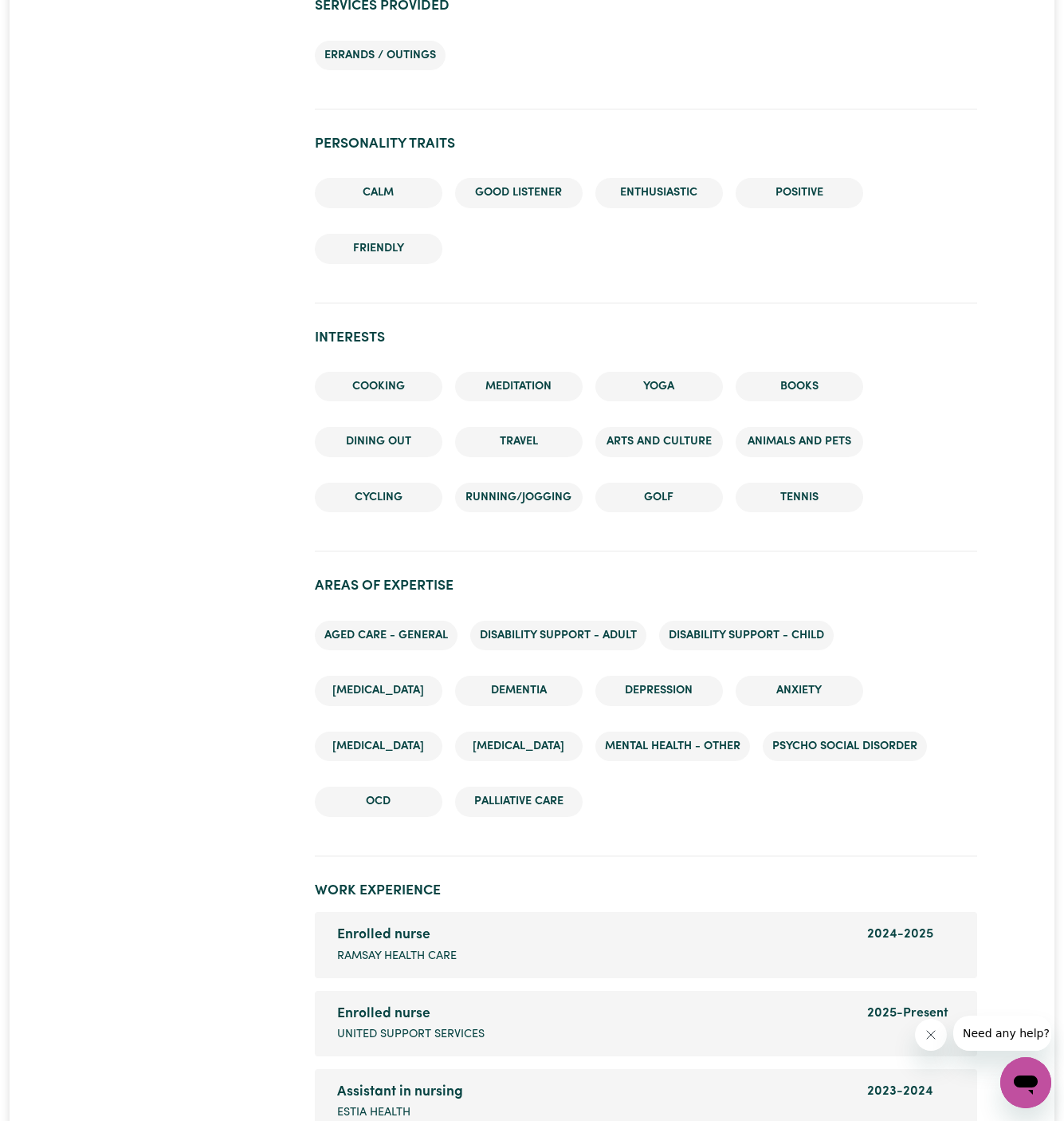
scroll to position [1919, 0]
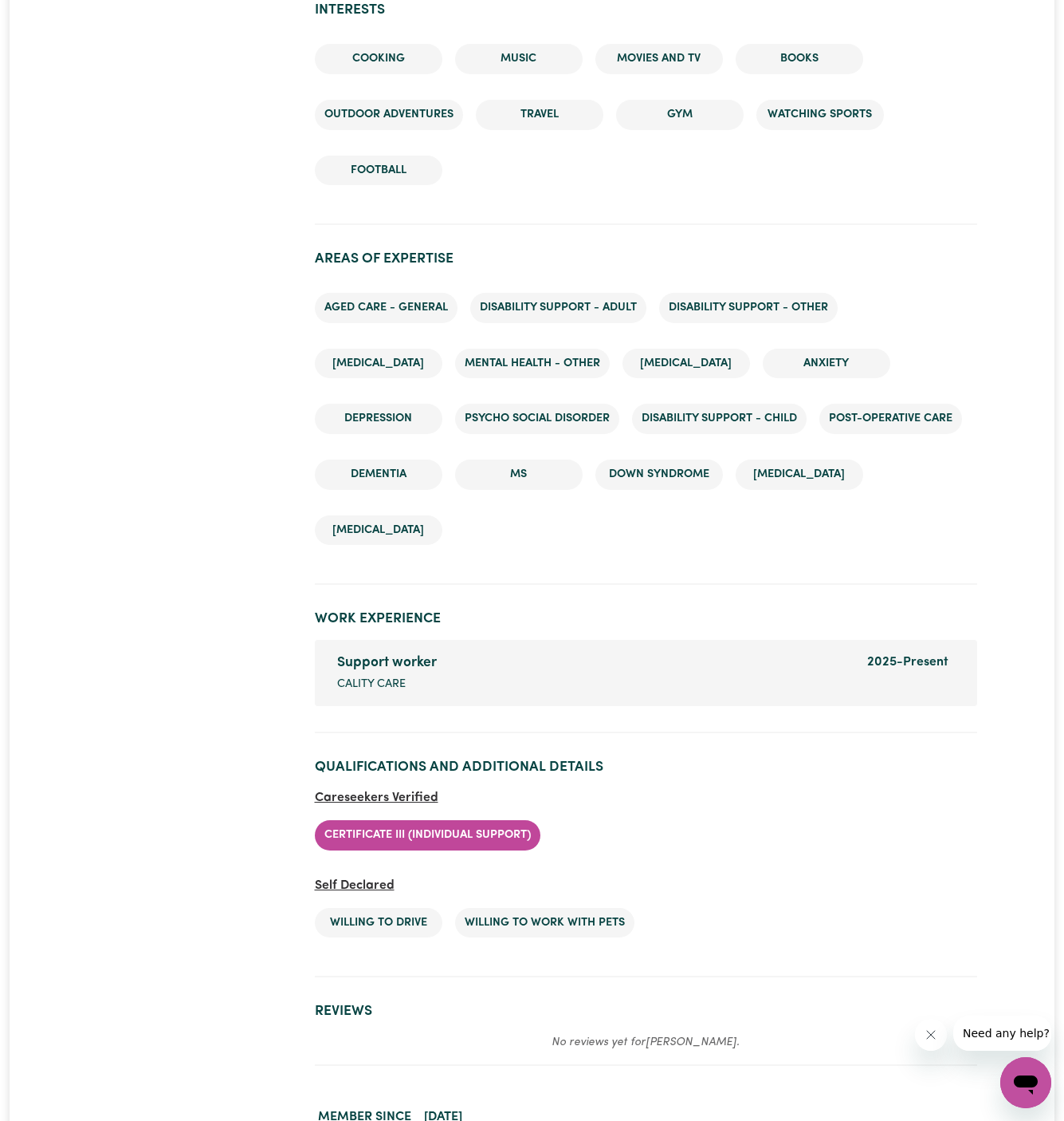
scroll to position [2259, 0]
